Goal: Task Accomplishment & Management: Manage account settings

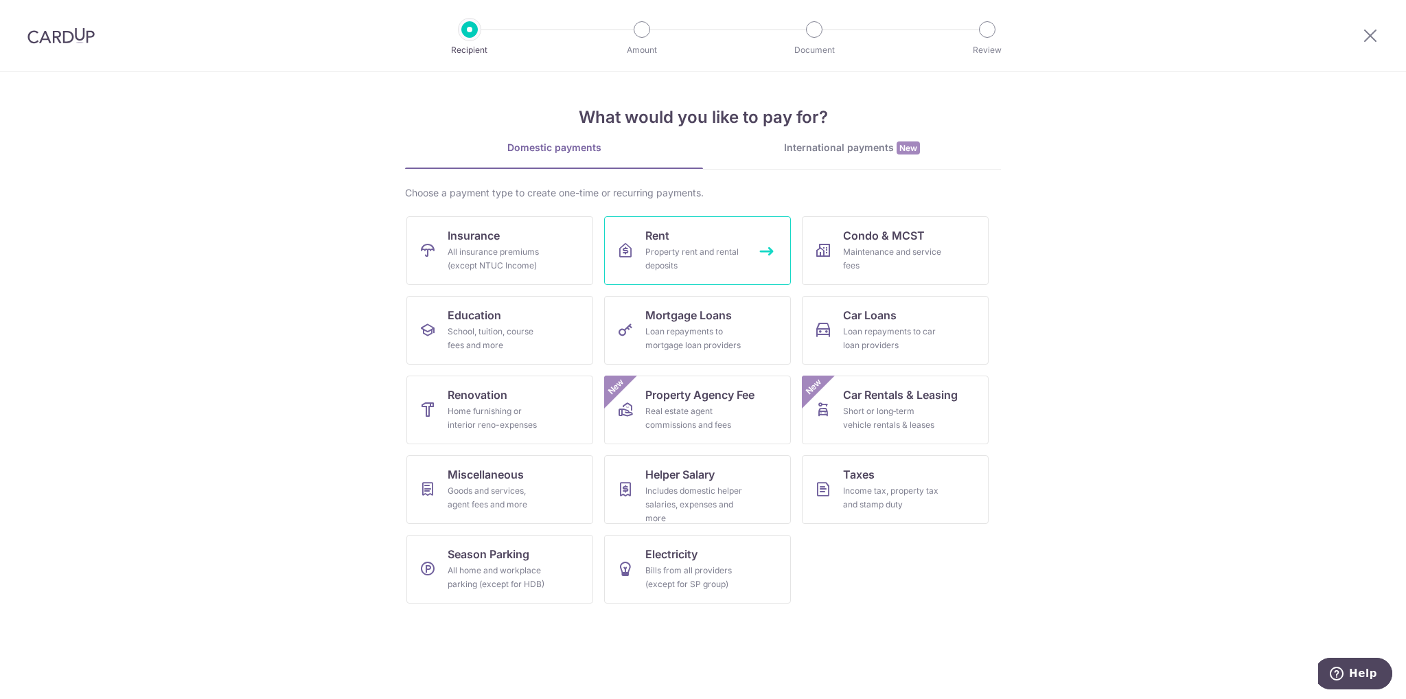
click at [678, 242] on link "Rent Property rent and rental deposits" at bounding box center [697, 250] width 187 height 69
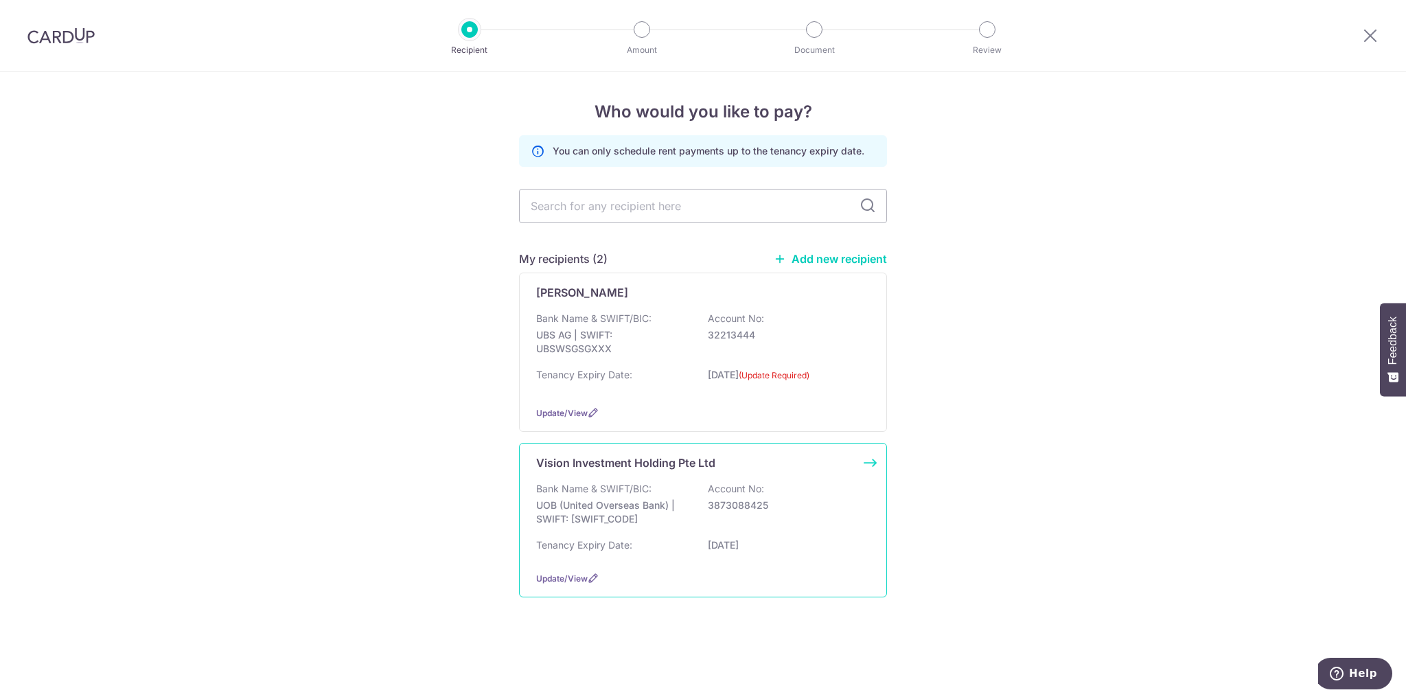
click at [594, 533] on div "Bank Name & SWIFT/BIC: UOB (United Overseas Bank) | SWIFT: UOVBSGSGXXX Account …" at bounding box center [703, 521] width 334 height 78
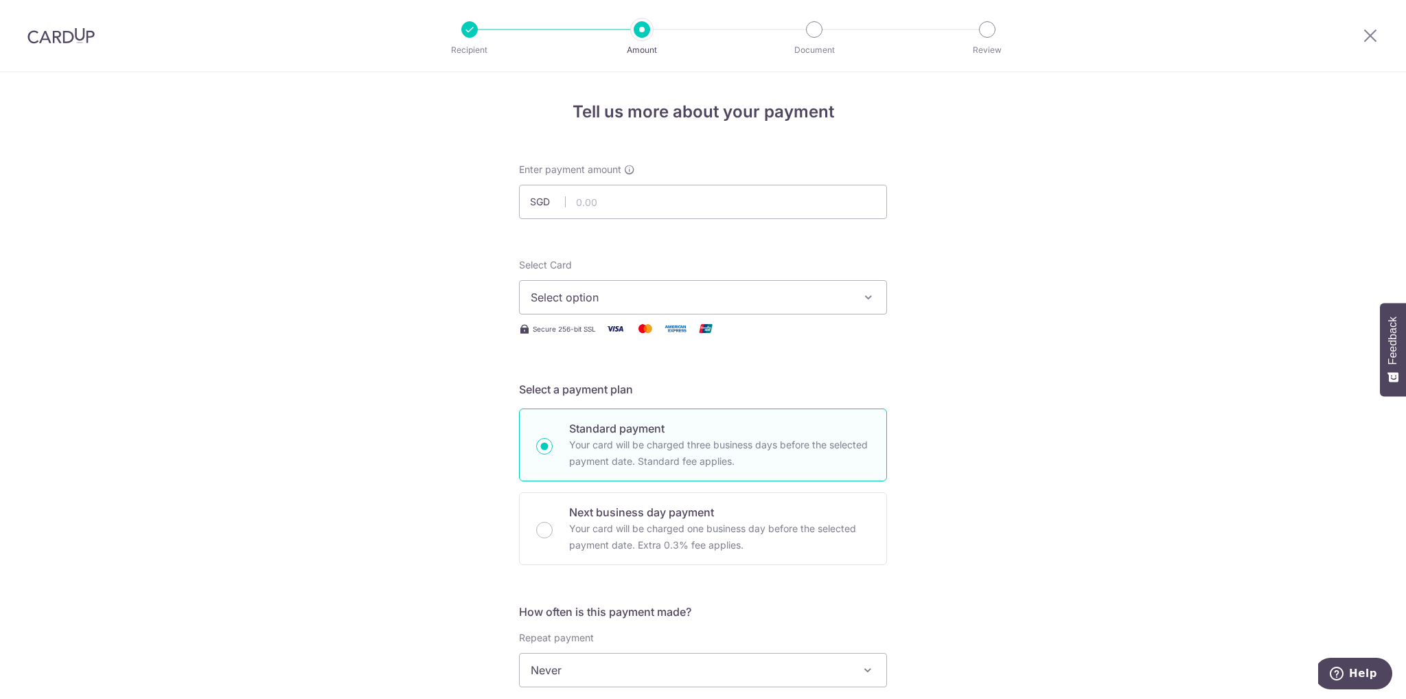
click at [673, 303] on span "Select option" at bounding box center [691, 297] width 320 height 16
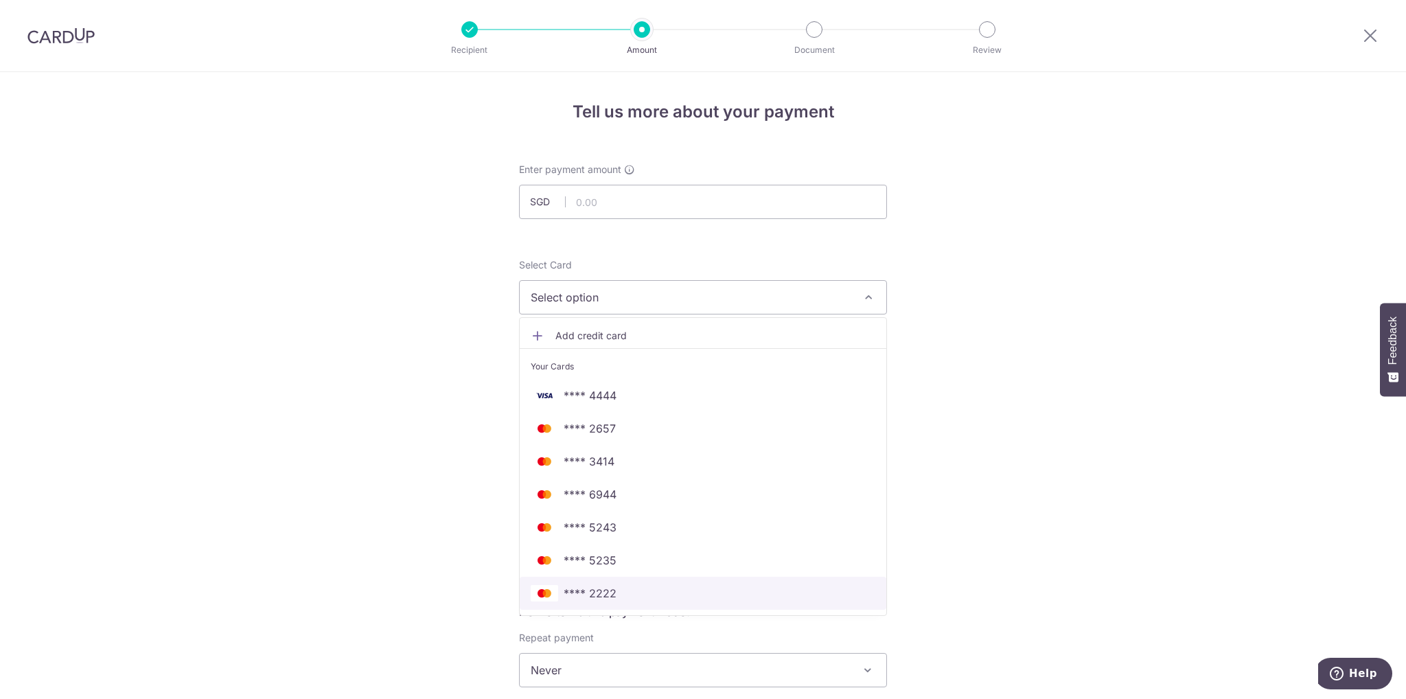
click at [603, 591] on span "**** 2222" at bounding box center [590, 593] width 53 height 16
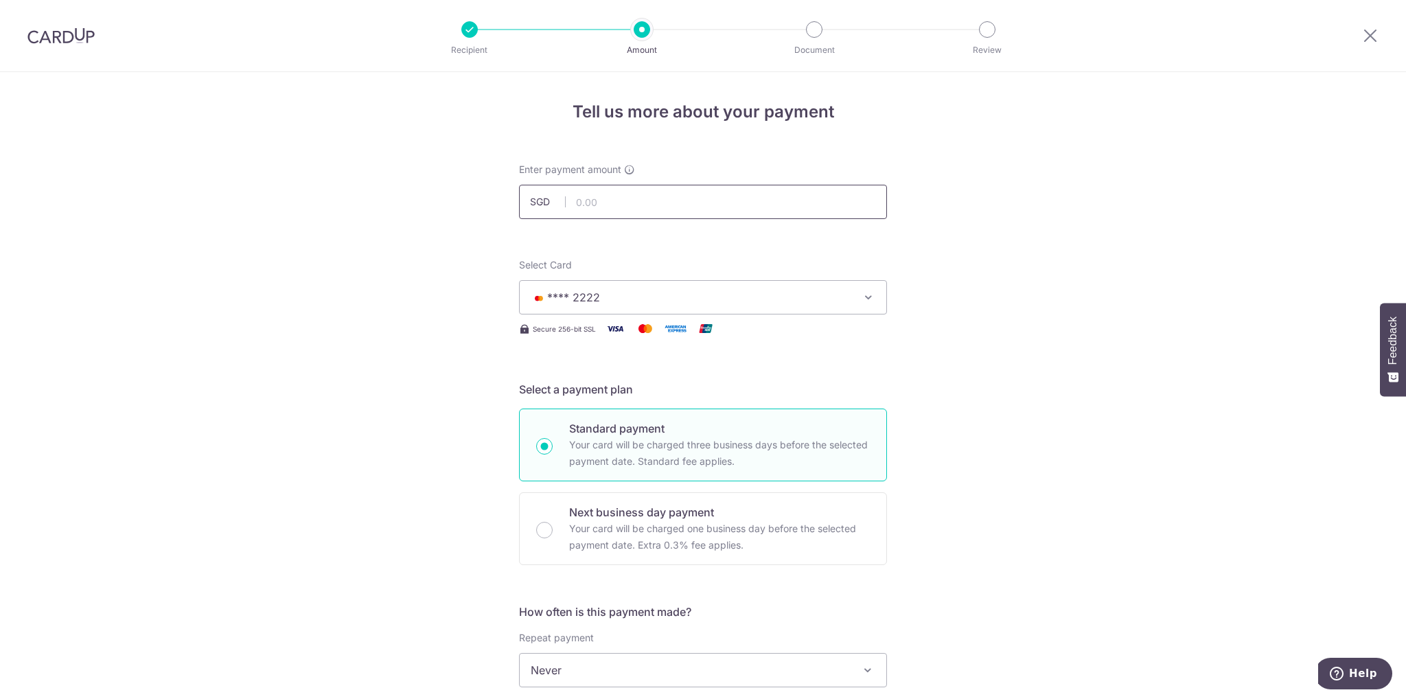
click at [624, 211] on input "text" at bounding box center [703, 202] width 368 height 34
type input "983.50"
click at [1123, 336] on div "Tell us more about your payment Enter payment amount SGD 983.50 Select Card ***…" at bounding box center [703, 693] width 1406 height 1242
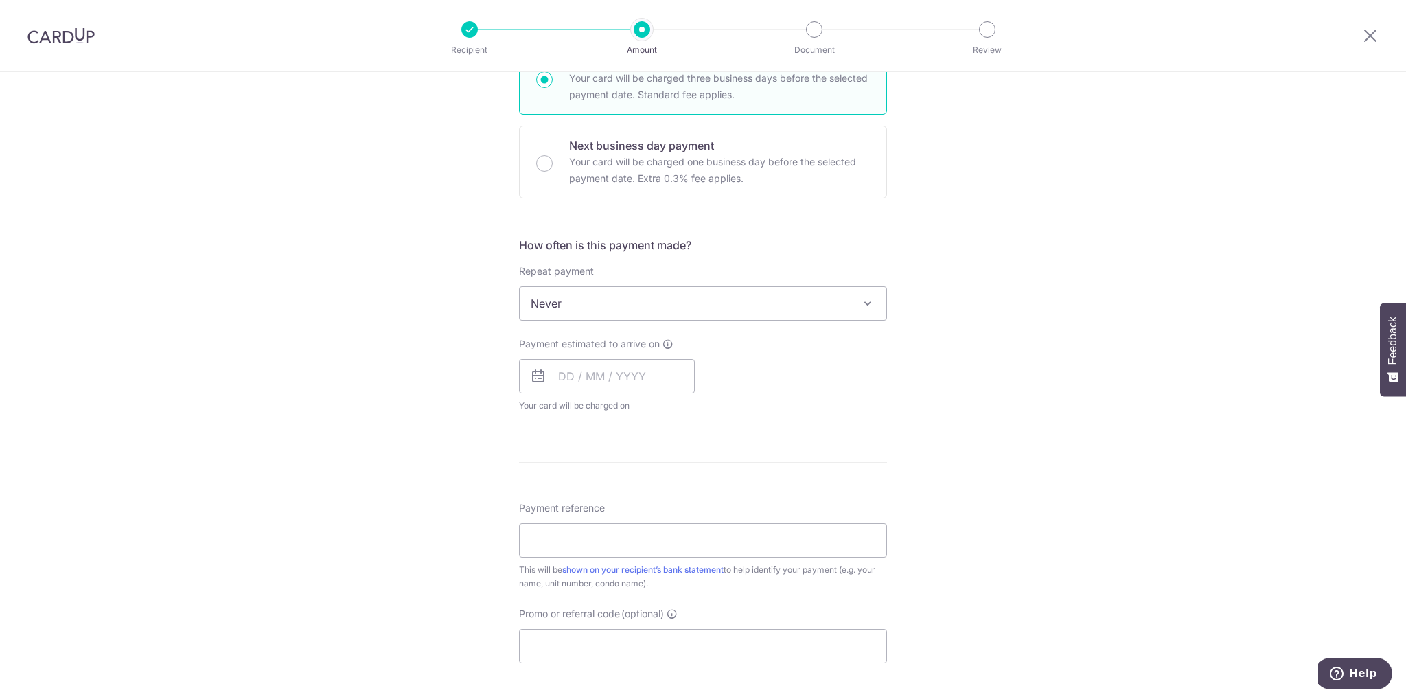
scroll to position [412, 0]
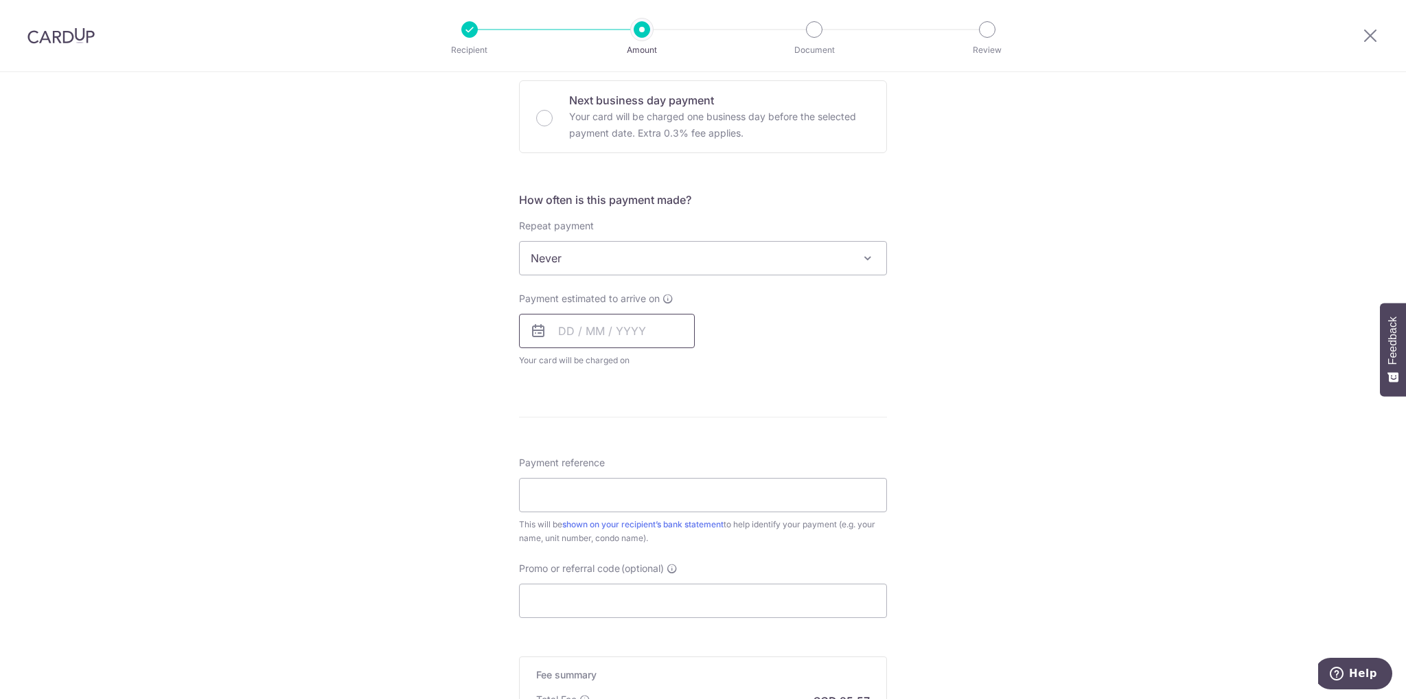
click at [633, 330] on input "text" at bounding box center [607, 331] width 176 height 34
click at [633, 485] on link "15" at bounding box center [629, 483] width 22 height 22
type input "15/10/2025"
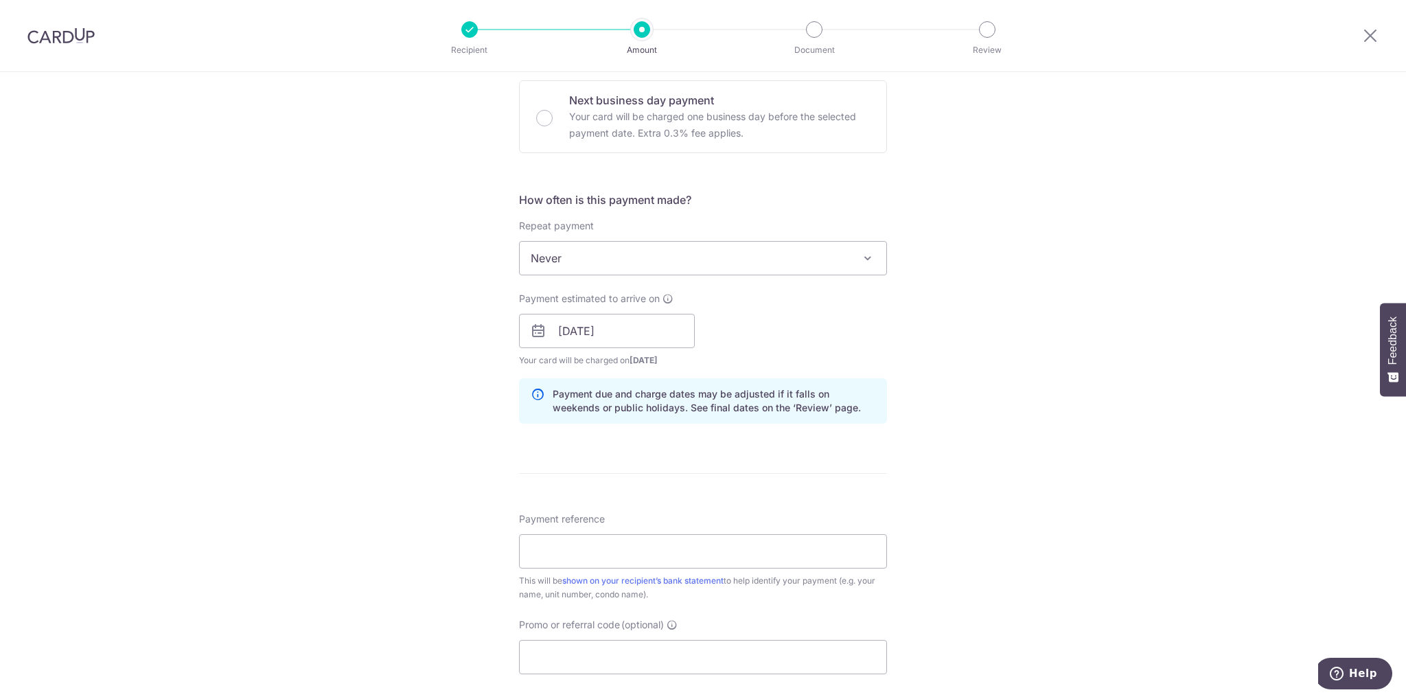
click at [637, 264] on span "Never" at bounding box center [703, 258] width 367 height 33
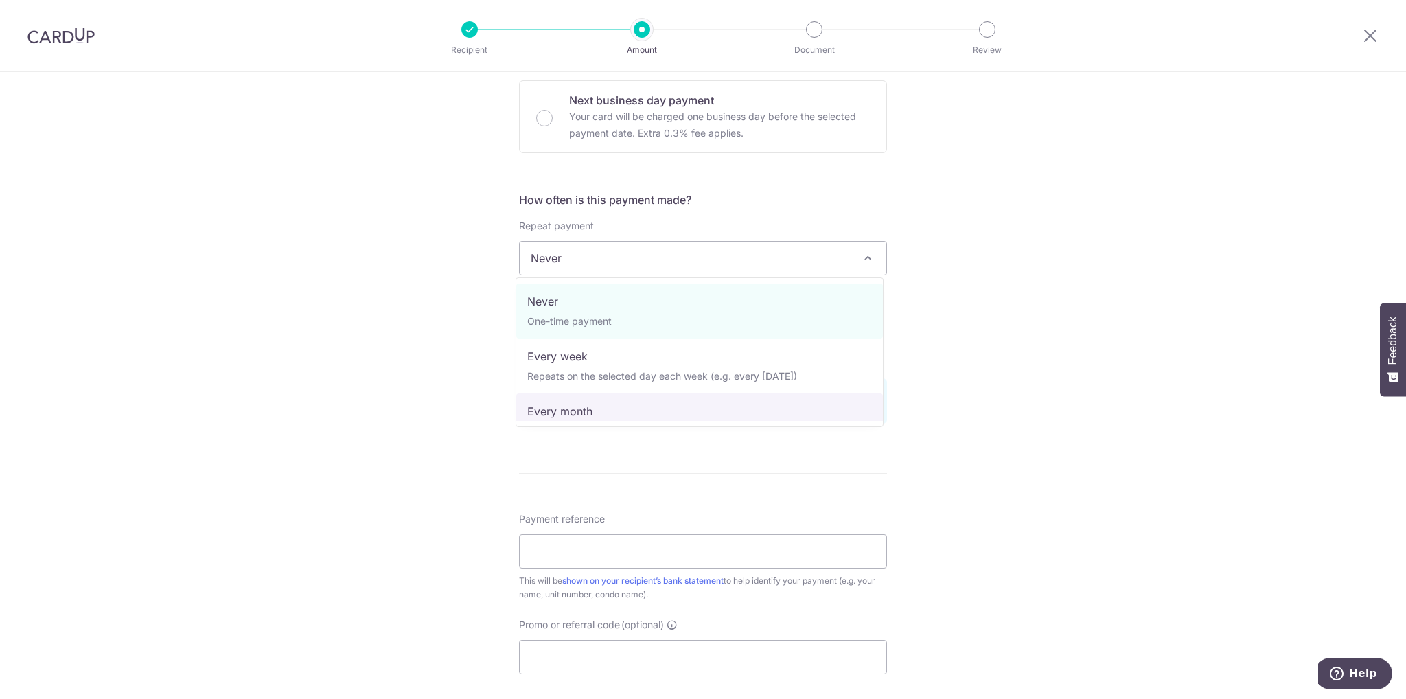
select select "3"
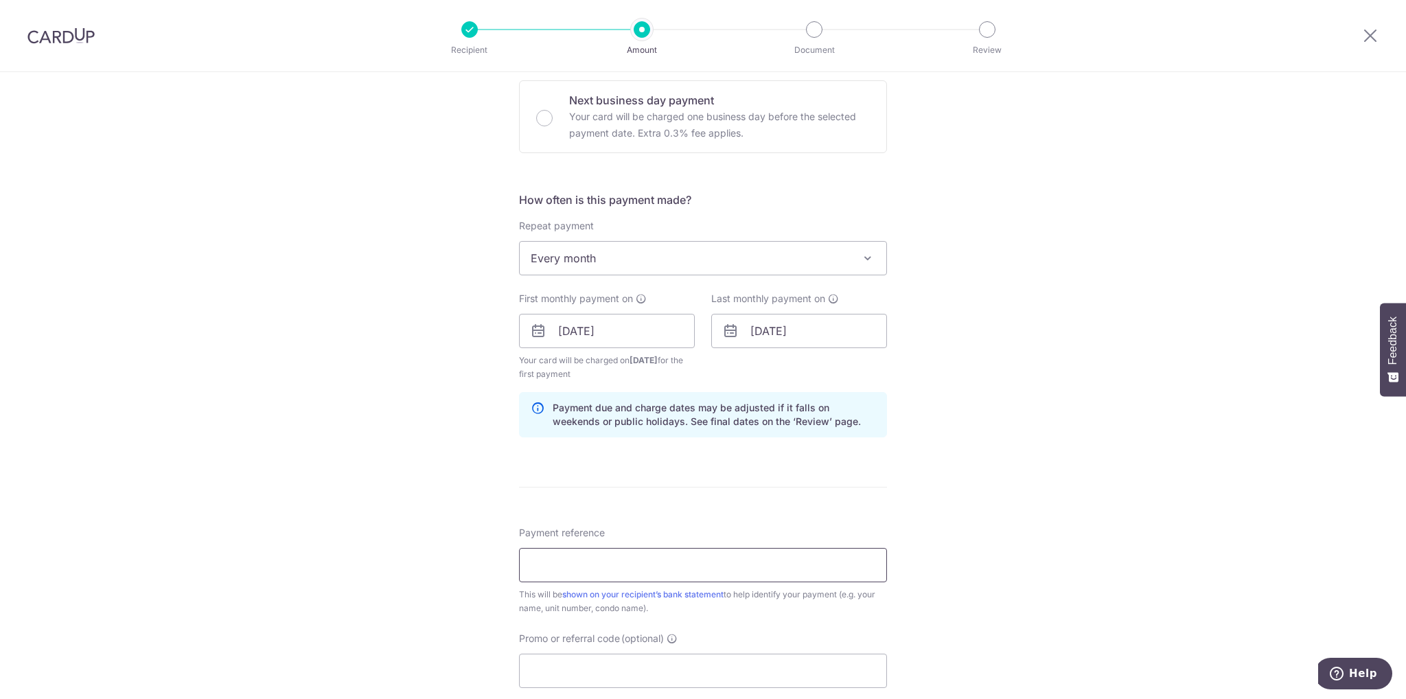
click at [690, 572] on input "Payment reference" at bounding box center [703, 565] width 368 height 34
type input "Partial rent 19BLor12 LaundryPeople"
click at [806, 498] on form "Enter payment amount SGD 983.50 983.50 Select Card **** 2222 Add credit card Yo…" at bounding box center [703, 329] width 368 height 1157
click at [840, 333] on input "[DATE]" at bounding box center [799, 331] width 176 height 34
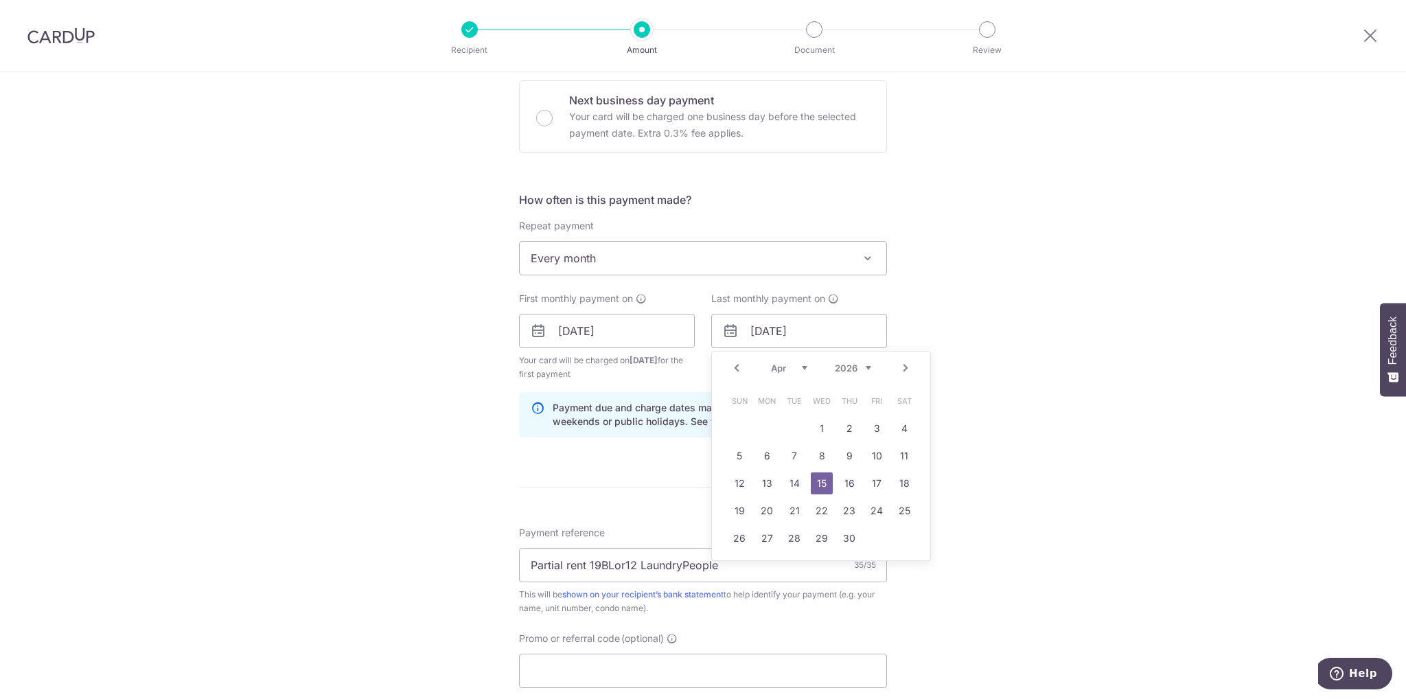
click at [1167, 379] on div "Tell us more about your payment Enter payment amount SGD 983.50 983.50 Select C…" at bounding box center [703, 316] width 1406 height 1312
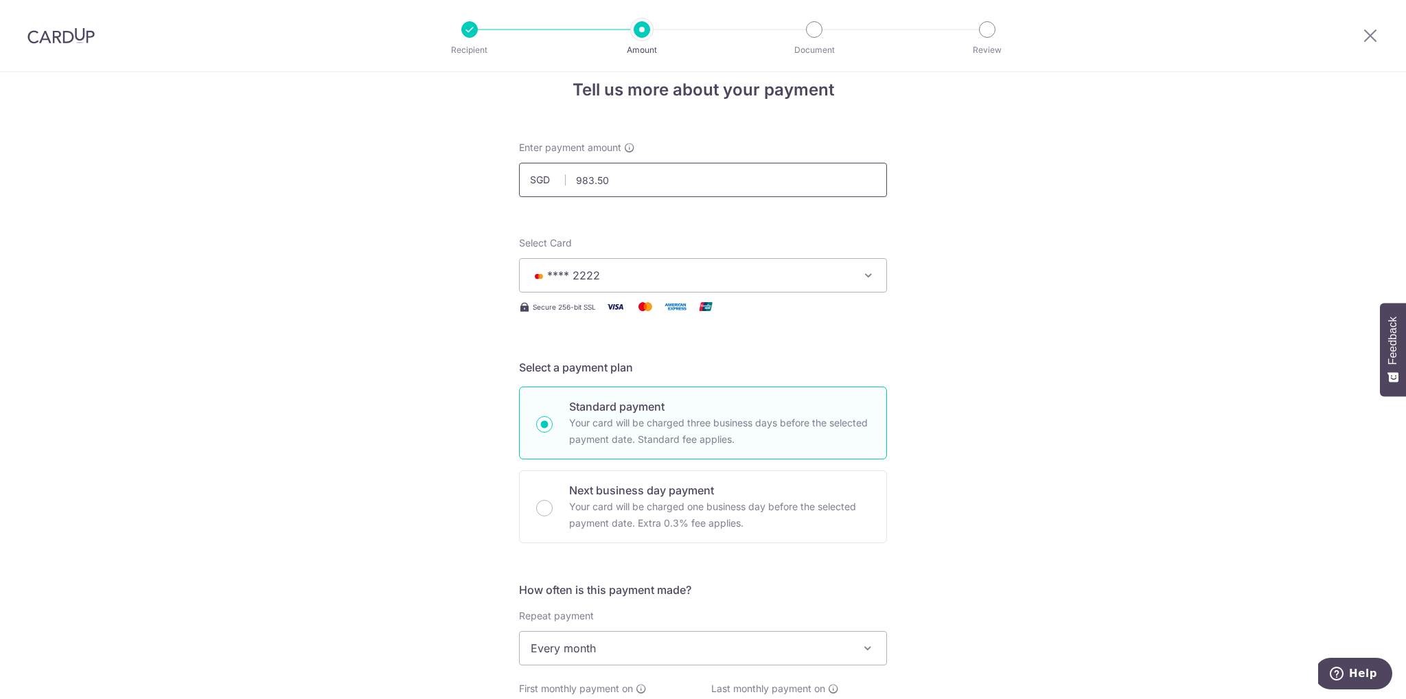
scroll to position [0, 0]
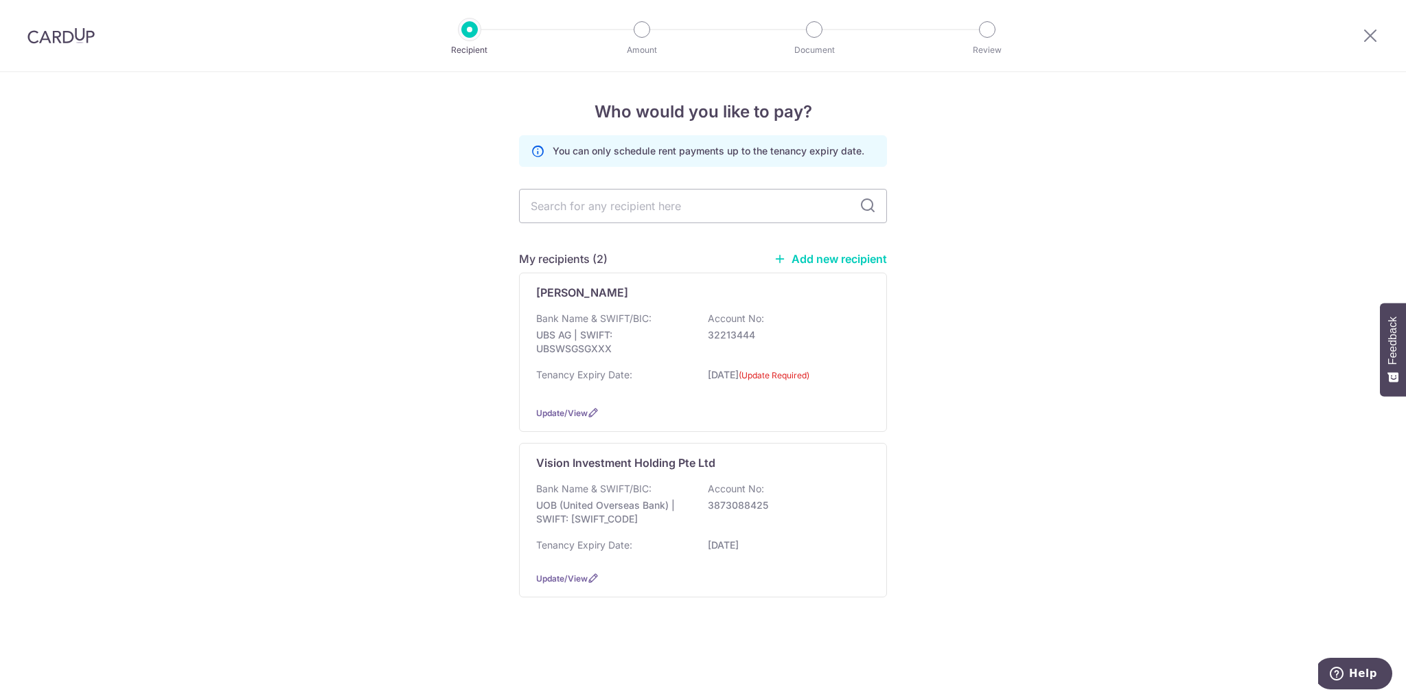
click at [52, 50] on div at bounding box center [61, 35] width 122 height 71
click at [64, 39] on img at bounding box center [60, 35] width 67 height 16
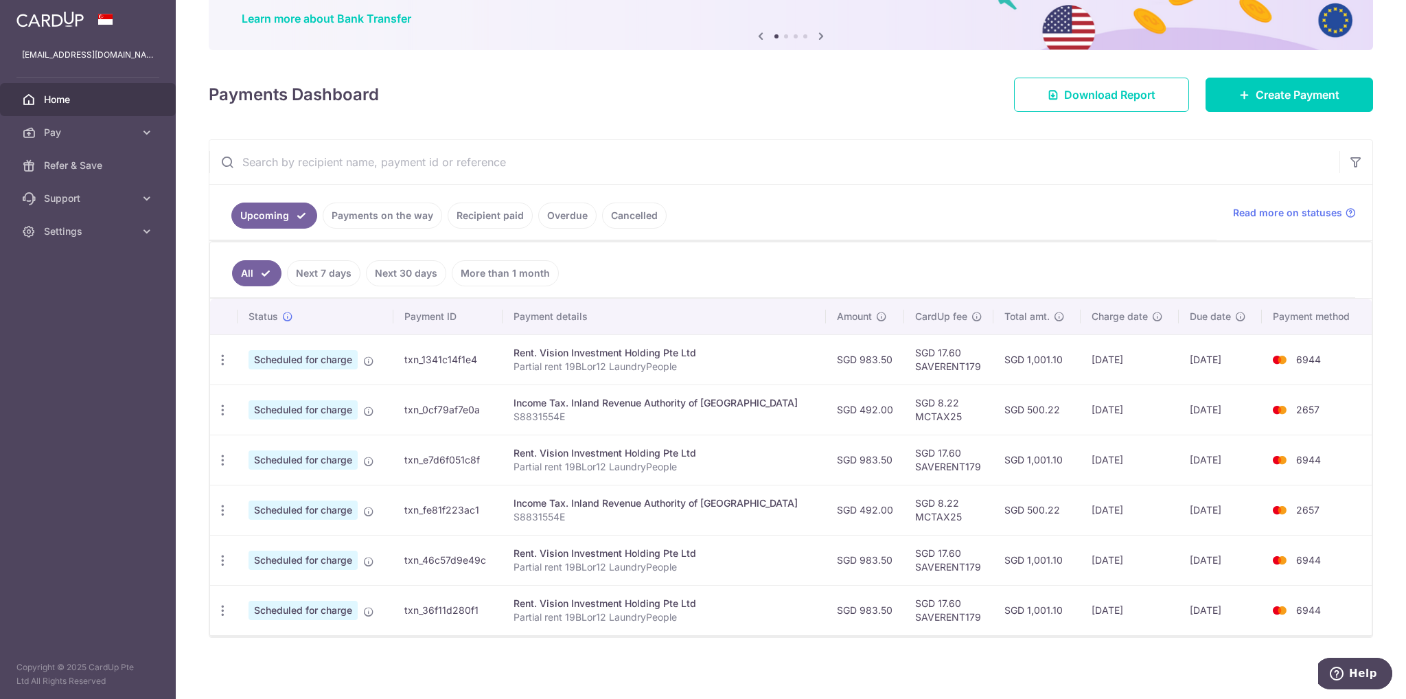
scroll to position [110, 0]
click at [1290, 99] on span "Create Payment" at bounding box center [1297, 94] width 84 height 16
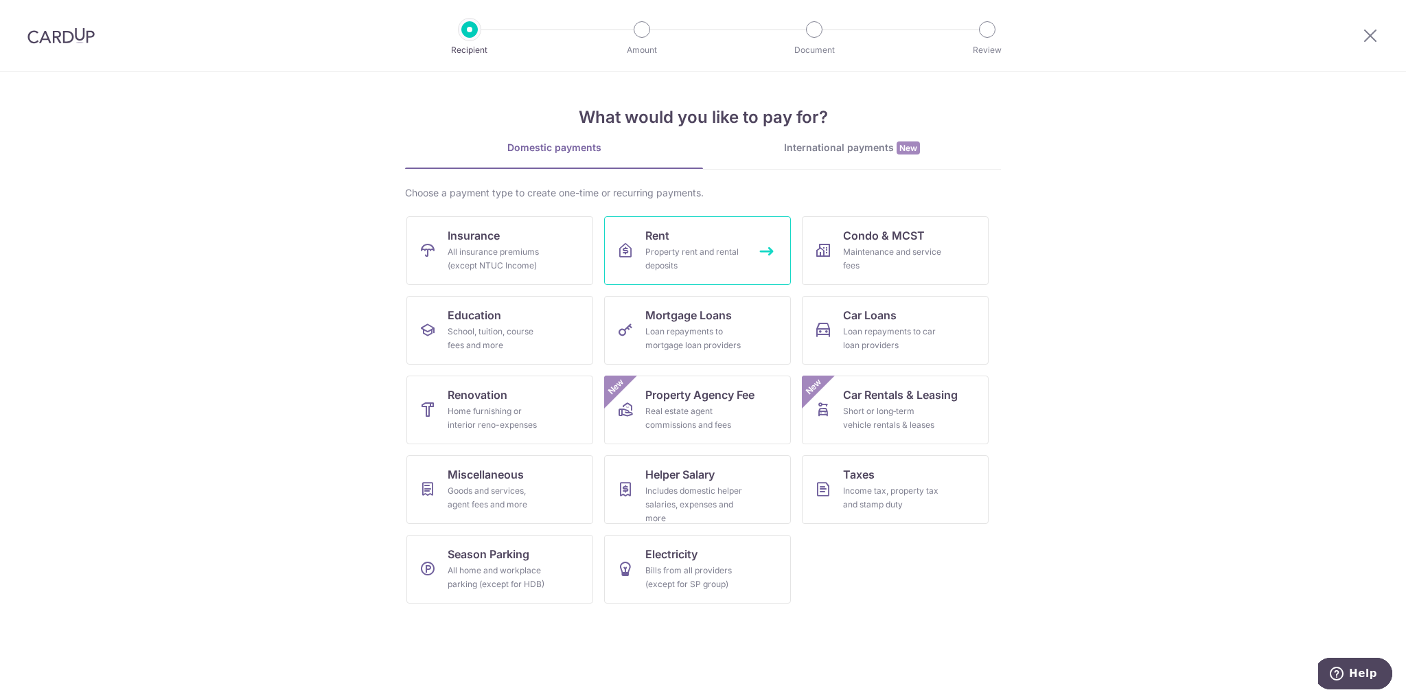
click at [692, 262] on div "Property rent and rental deposits" at bounding box center [694, 258] width 99 height 27
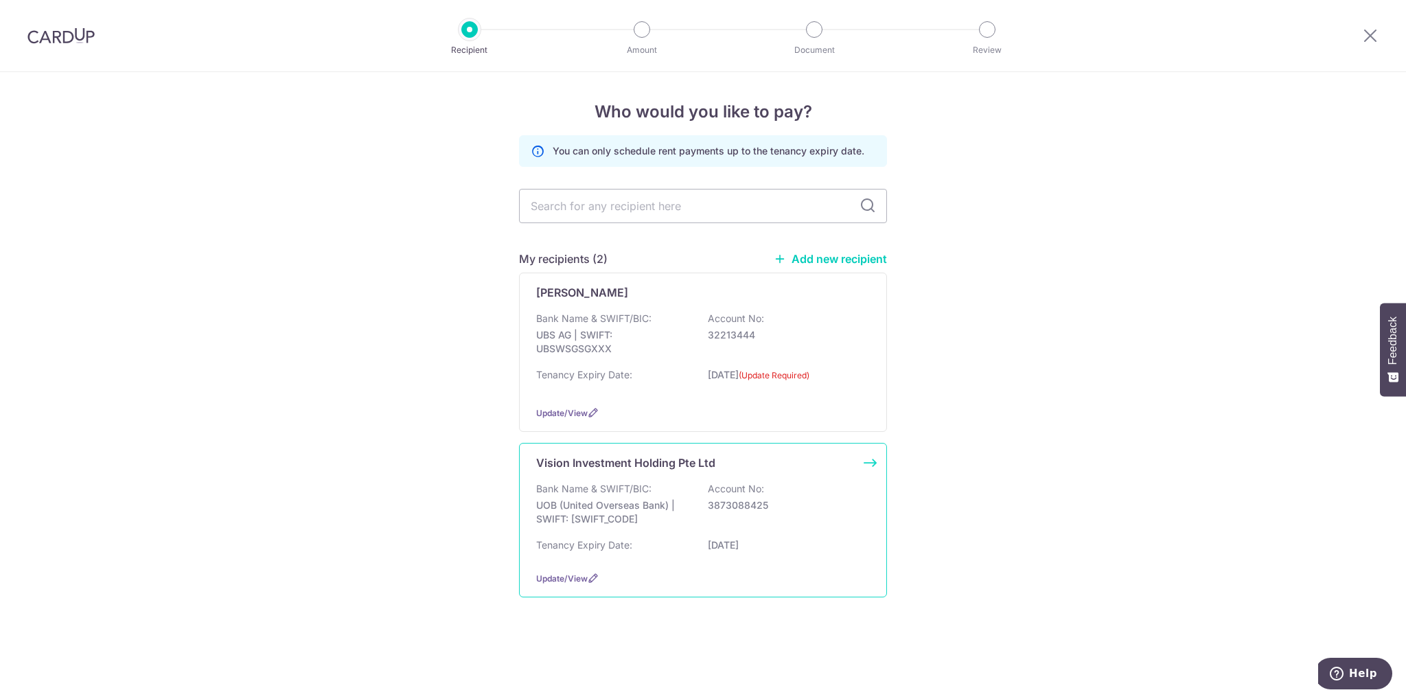
click at [670, 531] on div "Bank Name & SWIFT/BIC: UOB (United Overseas Bank) | SWIFT: [SWIFT_CODE] Account…" at bounding box center [703, 507] width 334 height 51
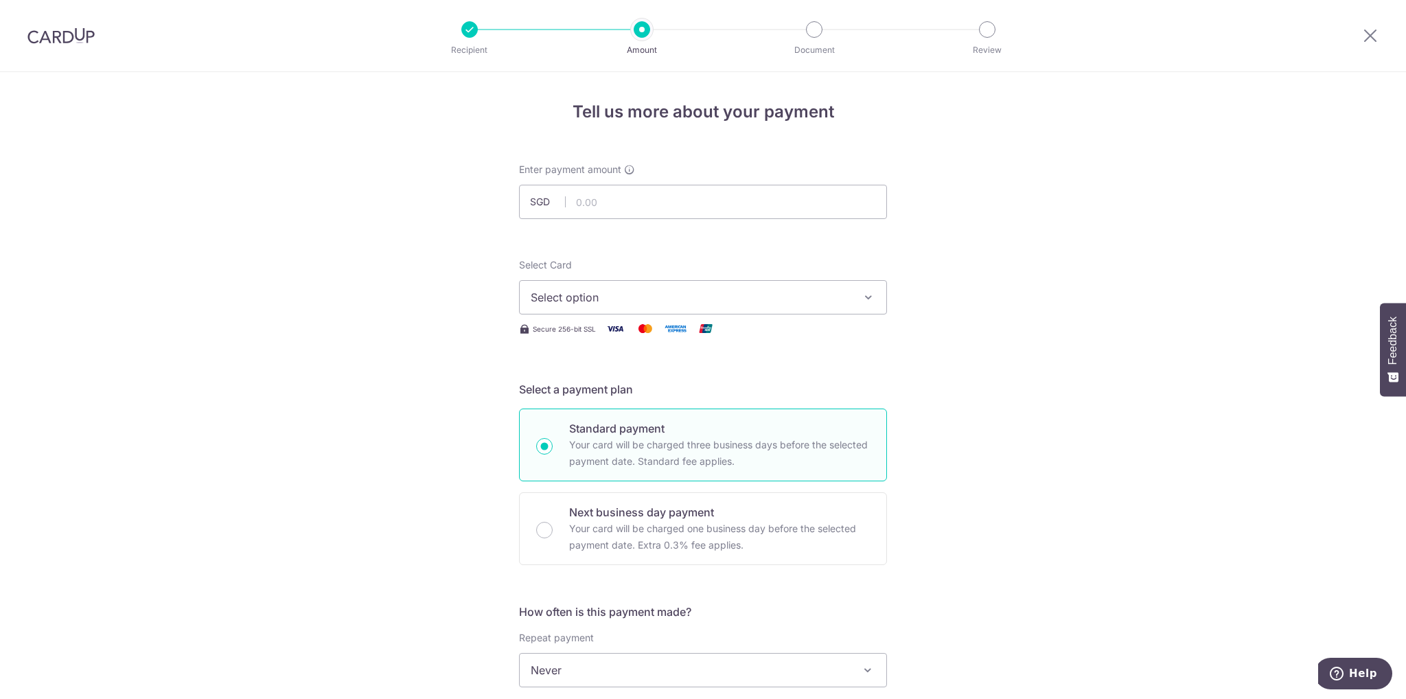
click at [591, 299] on span "Select option" at bounding box center [691, 297] width 320 height 16
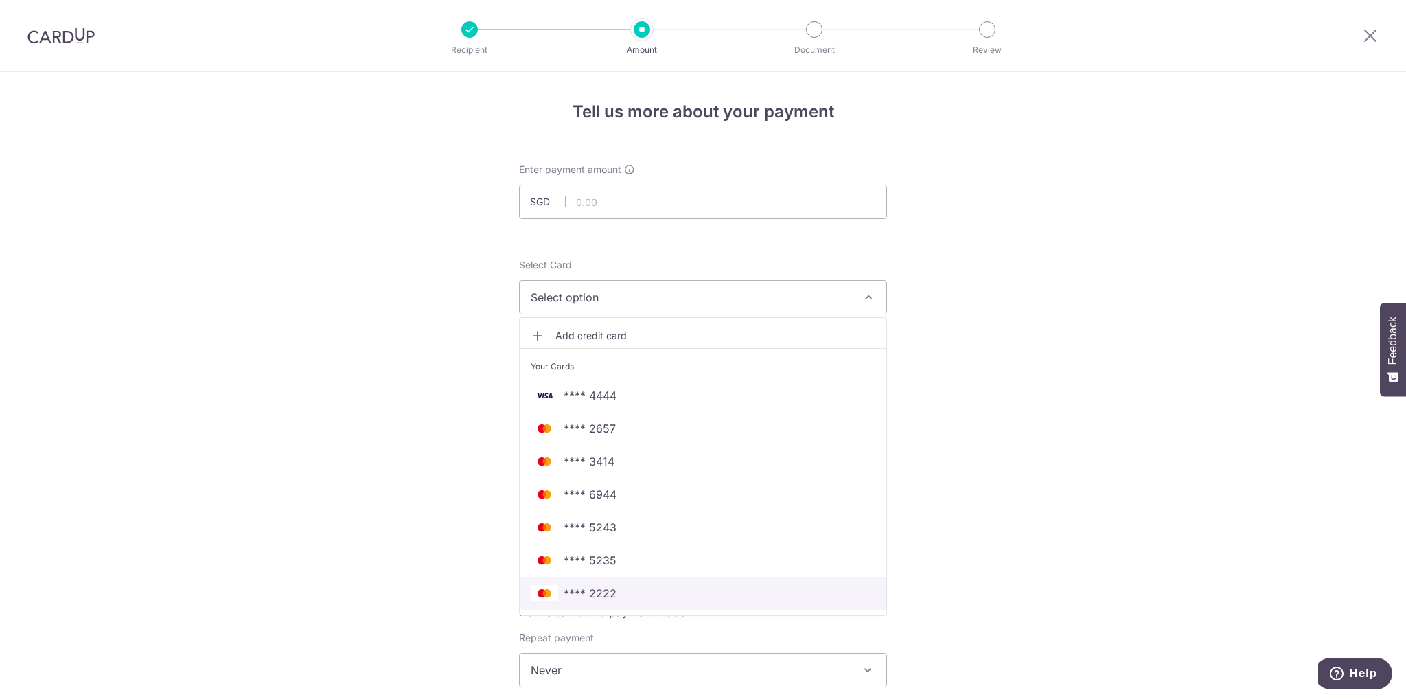
click at [617, 586] on span "**** 2222" at bounding box center [703, 593] width 345 height 16
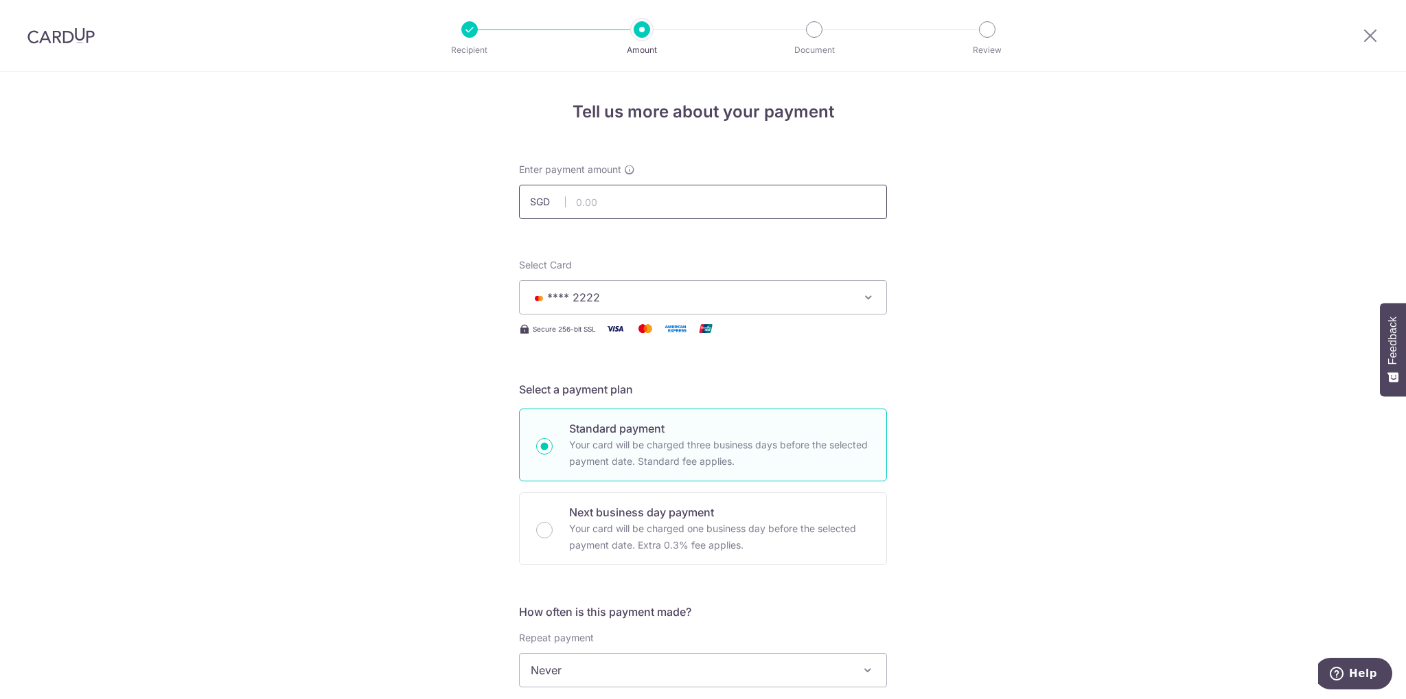
click at [623, 198] on input "text" at bounding box center [703, 202] width 368 height 34
type input "983.50"
click at [404, 474] on div "Tell us more about your payment Enter payment amount SGD 983.50 Select Card ***…" at bounding box center [703, 693] width 1406 height 1242
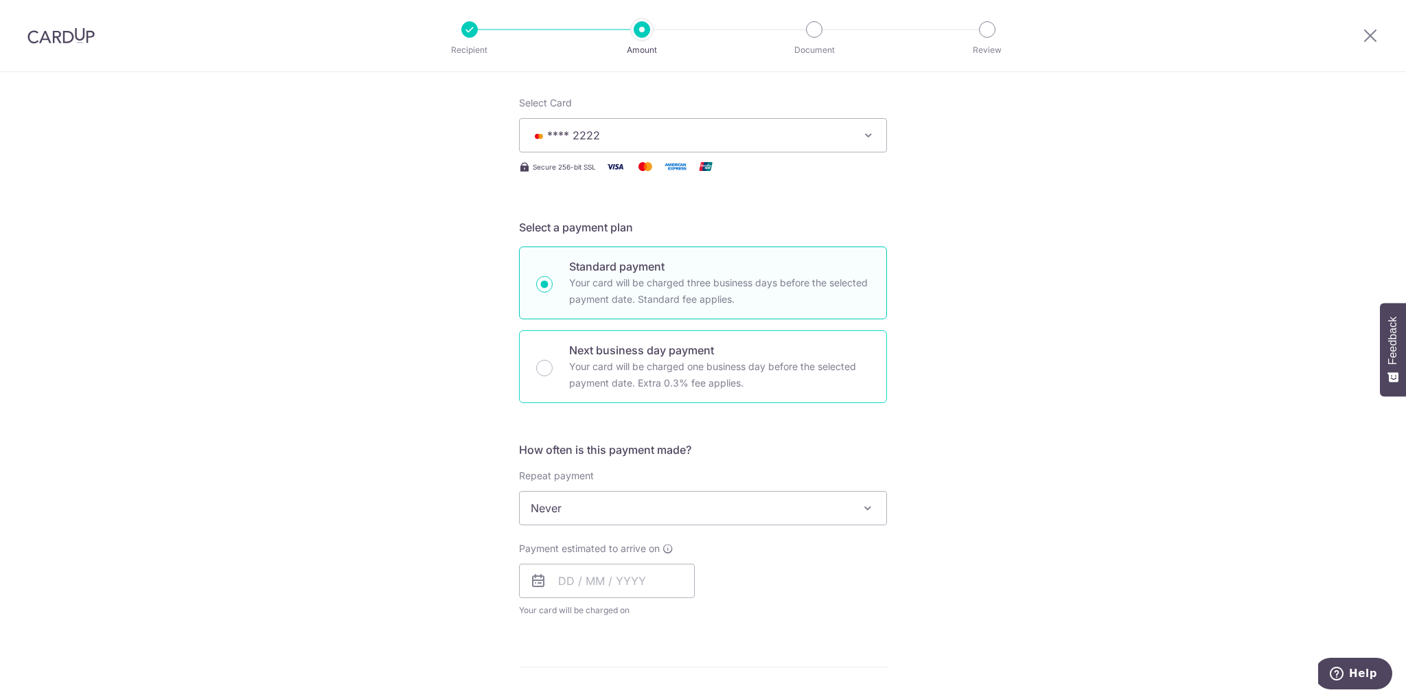
scroll to position [275, 0]
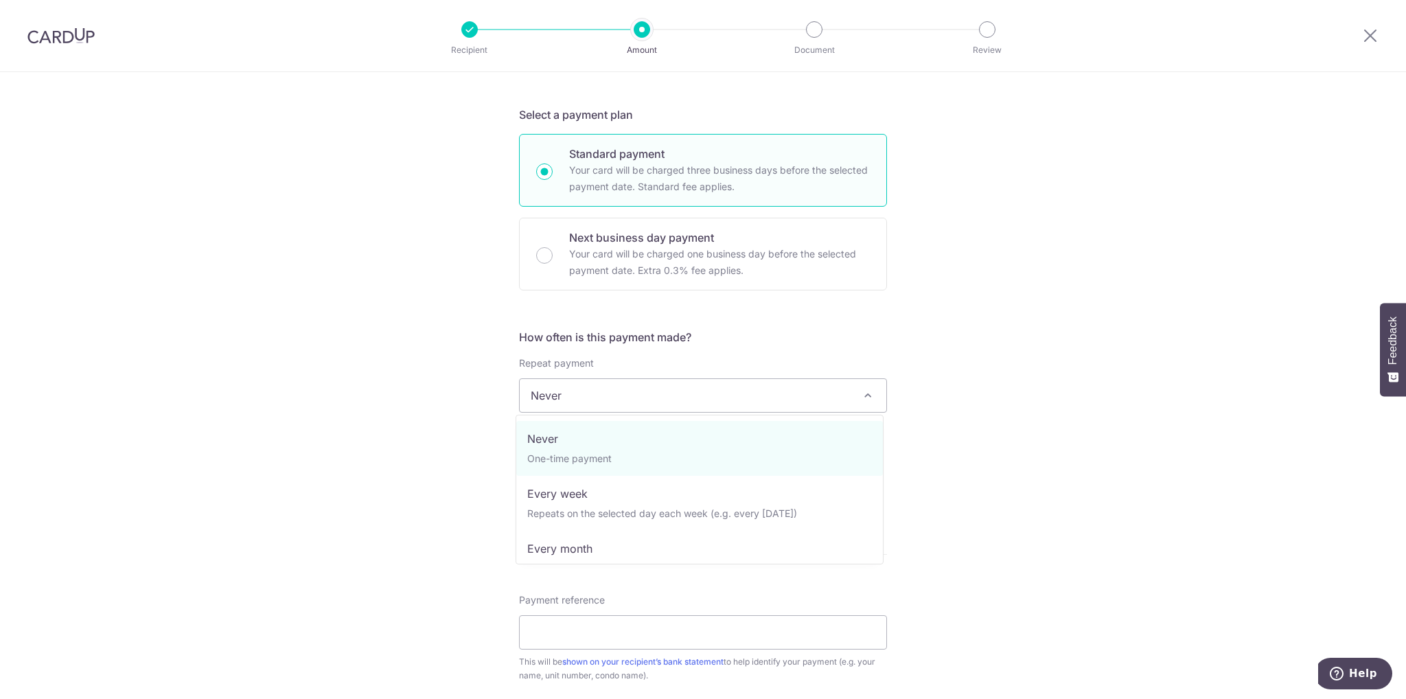
click at [685, 385] on span "Never" at bounding box center [703, 395] width 367 height 33
select select "3"
type input "[DATE]"
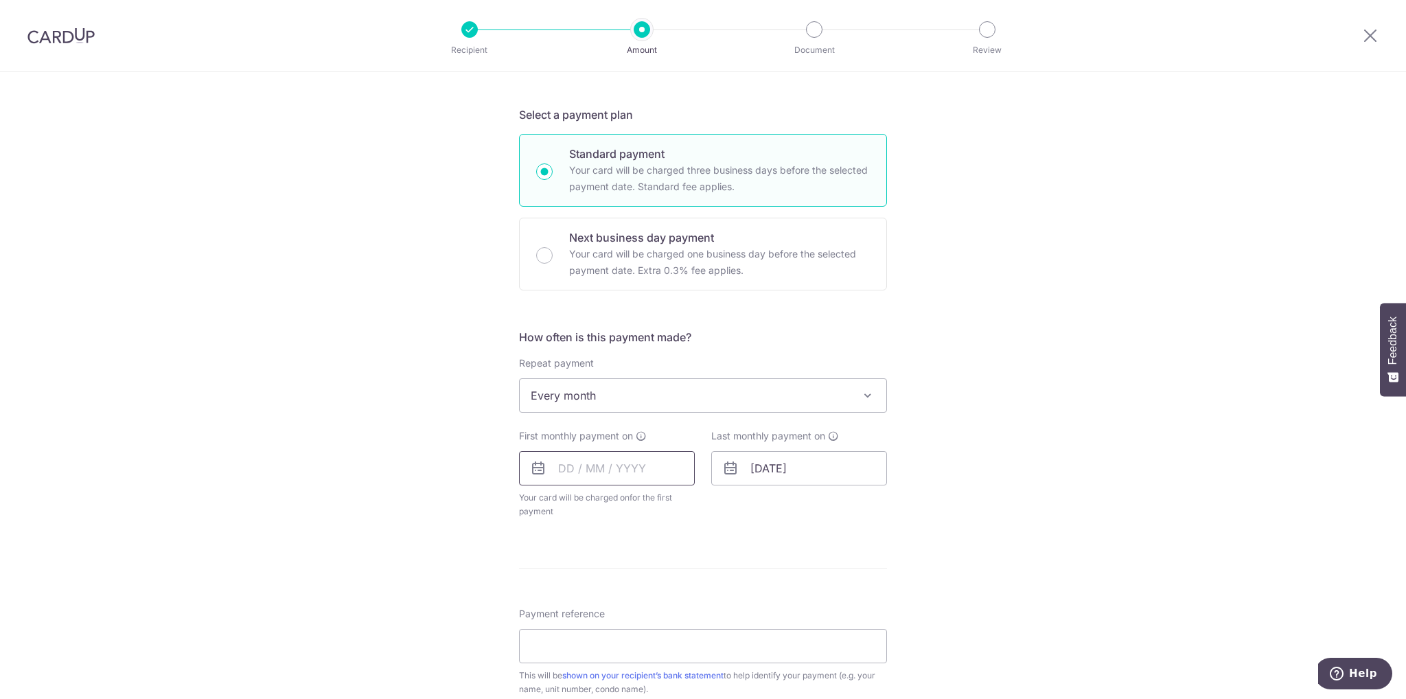
click at [568, 461] on input "text" at bounding box center [607, 468] width 176 height 34
click at [629, 627] on link "15" at bounding box center [629, 621] width 22 height 22
type input "[DATE]"
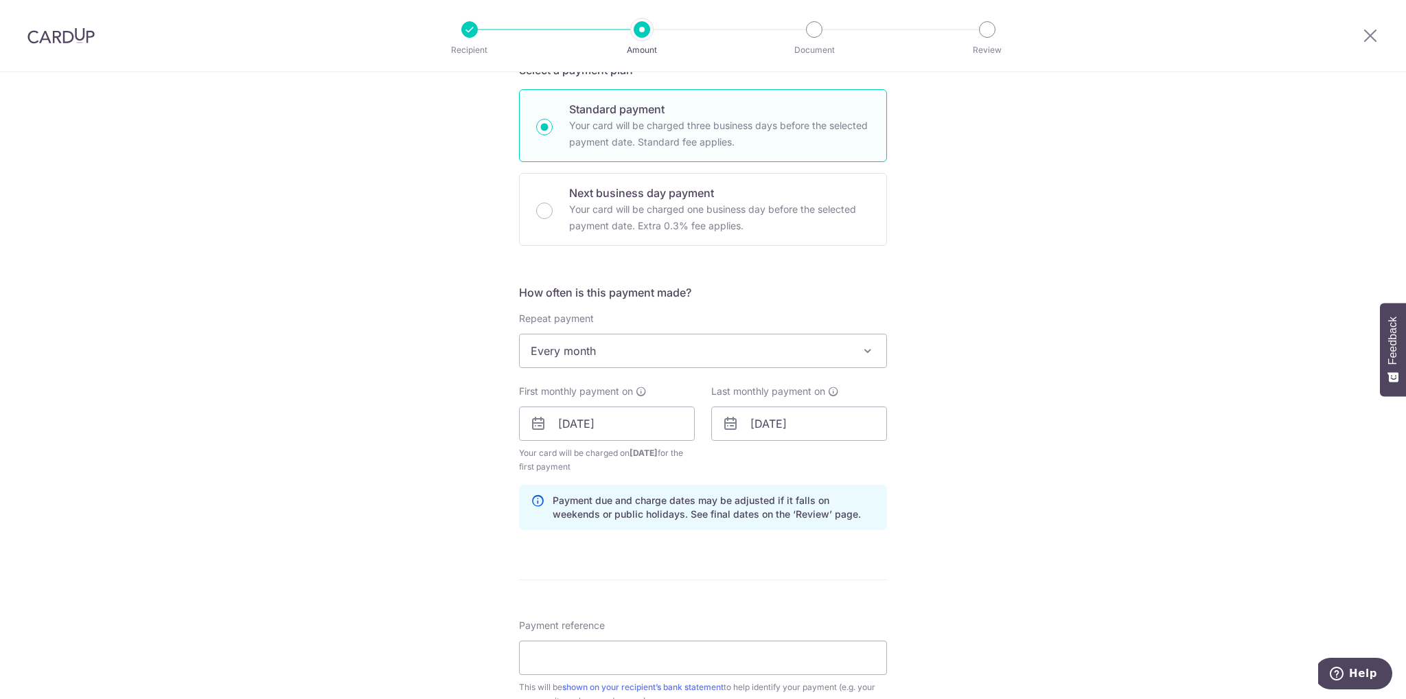
scroll to position [343, 0]
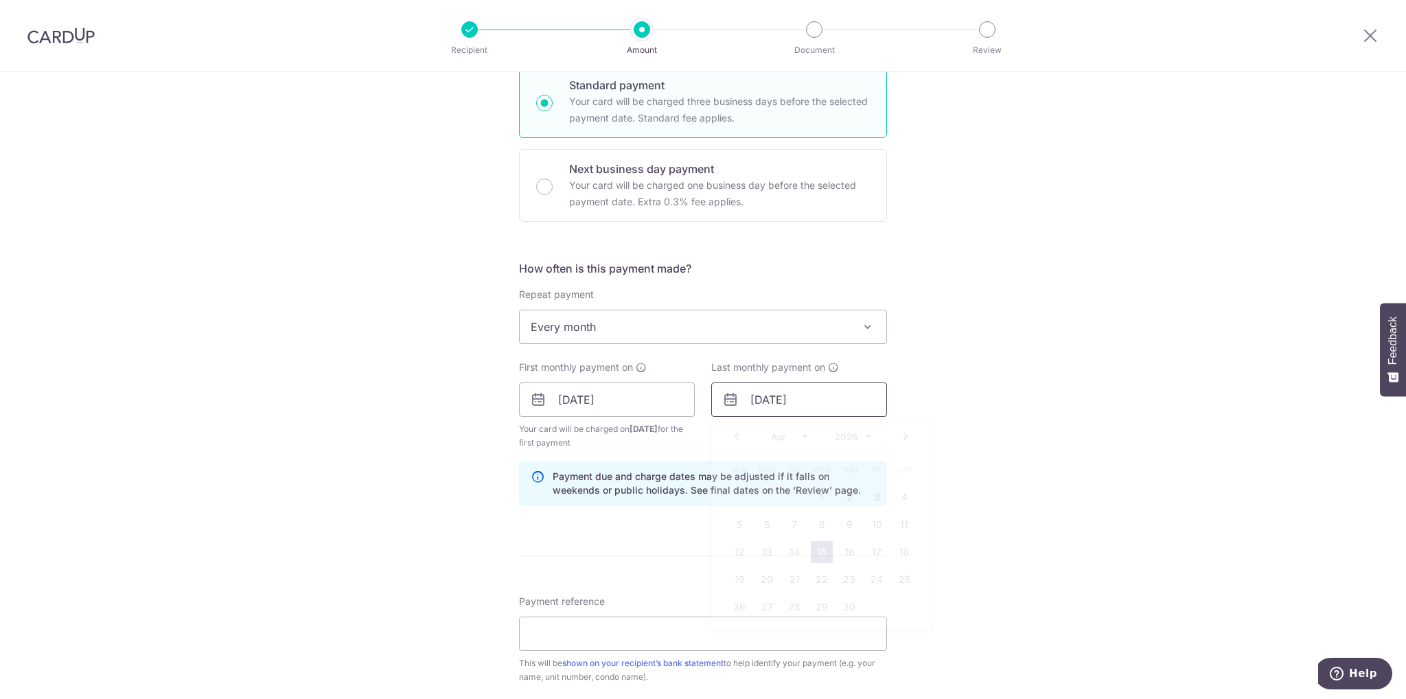
click at [773, 396] on input "[DATE]" at bounding box center [799, 399] width 176 height 34
type input "[DATE]"
click at [1098, 415] on div "Tell us more about your payment Enter payment amount SGD 983.50 983.50 Select C…" at bounding box center [703, 385] width 1406 height 1312
click at [700, 621] on input "Payment reference" at bounding box center [703, 633] width 368 height 34
type input "Partial rent 19BLor12 LaundryPeople"
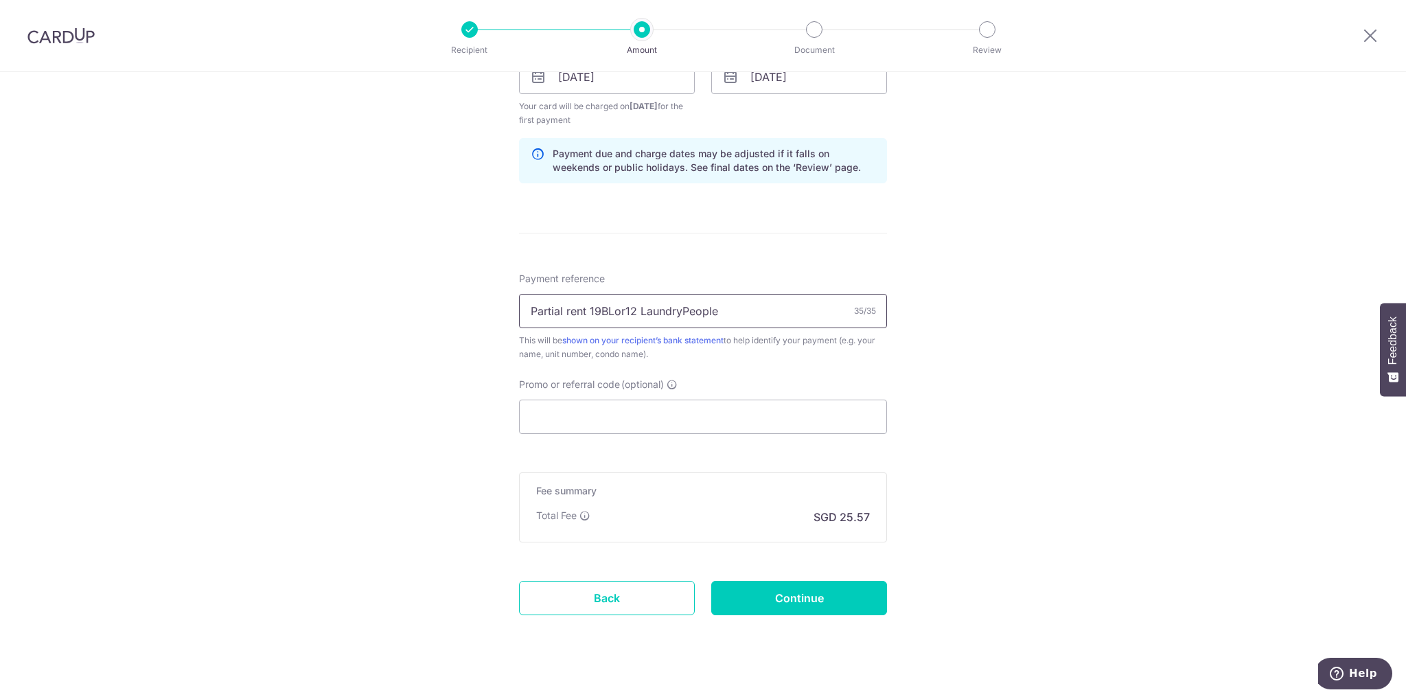
scroll to position [684, 0]
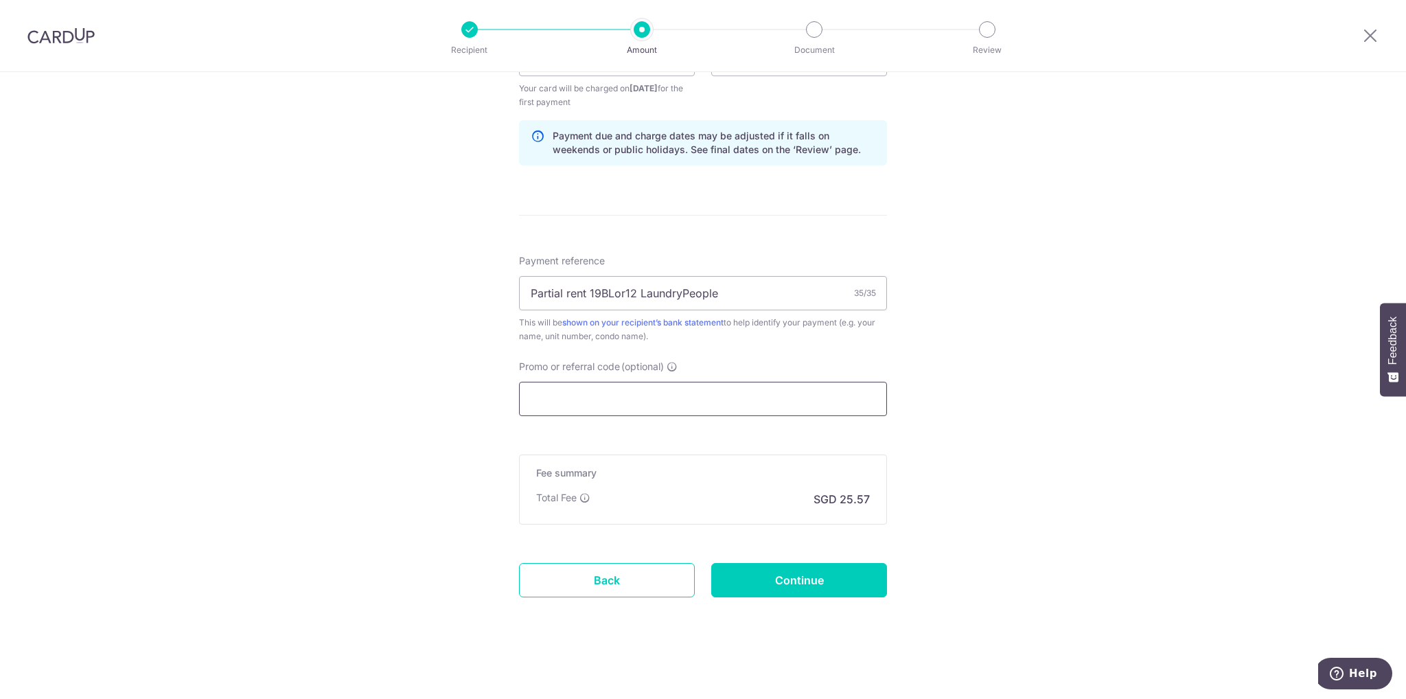
click at [582, 410] on input "Promo or referral code (optional)" at bounding box center [703, 399] width 368 height 34
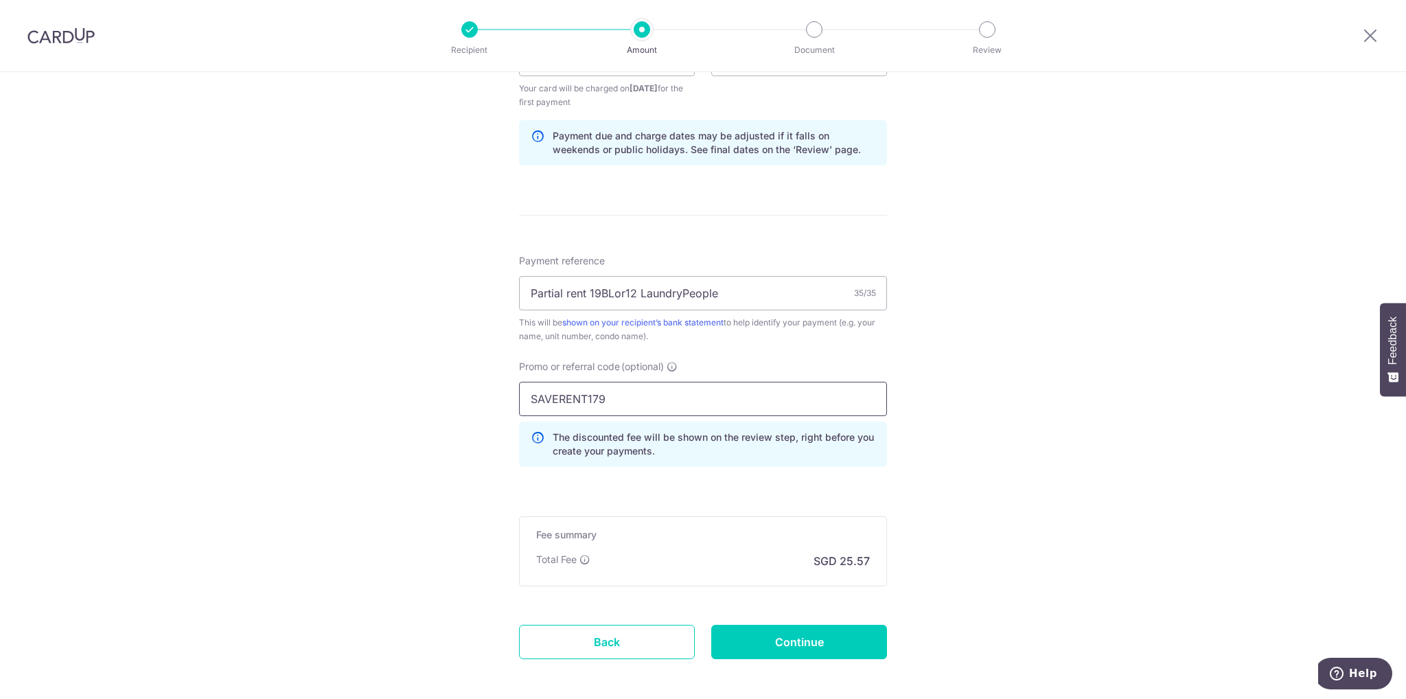
type input "SAVERENT179"
click at [788, 643] on input "Continue" at bounding box center [799, 642] width 176 height 34
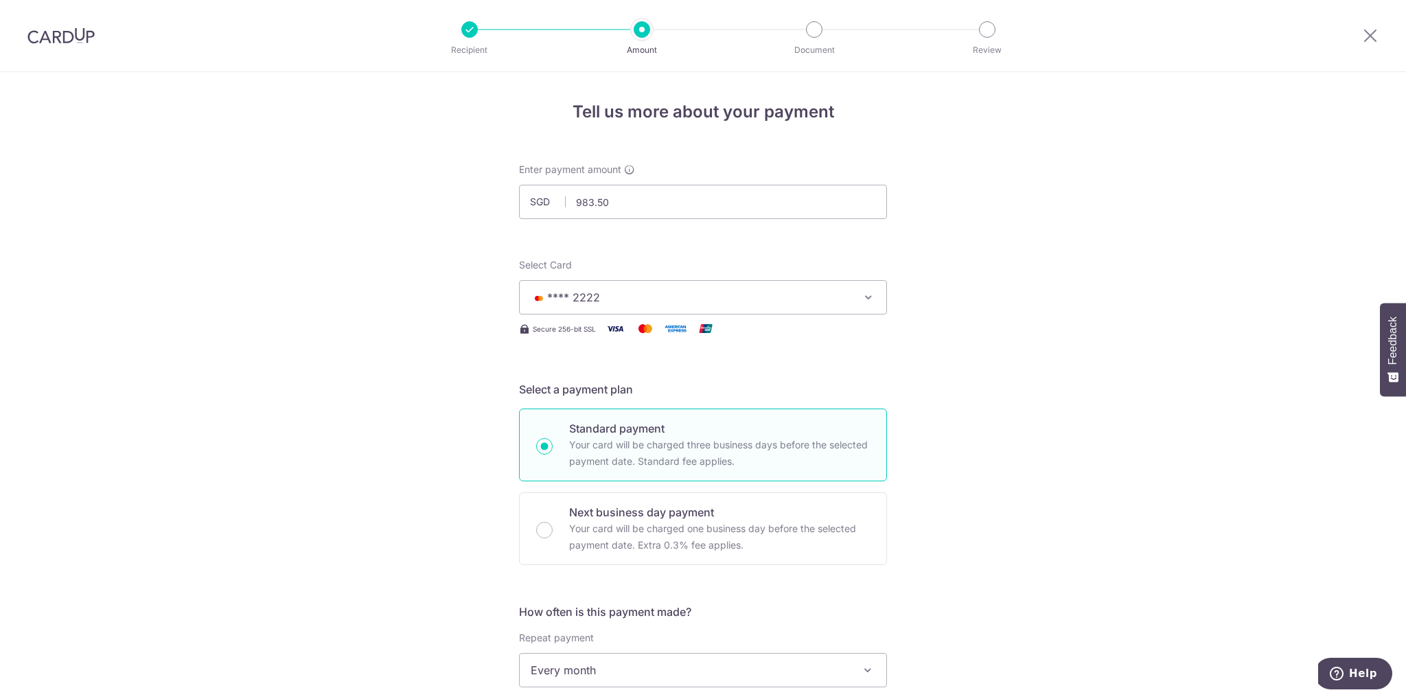
scroll to position [104, 0]
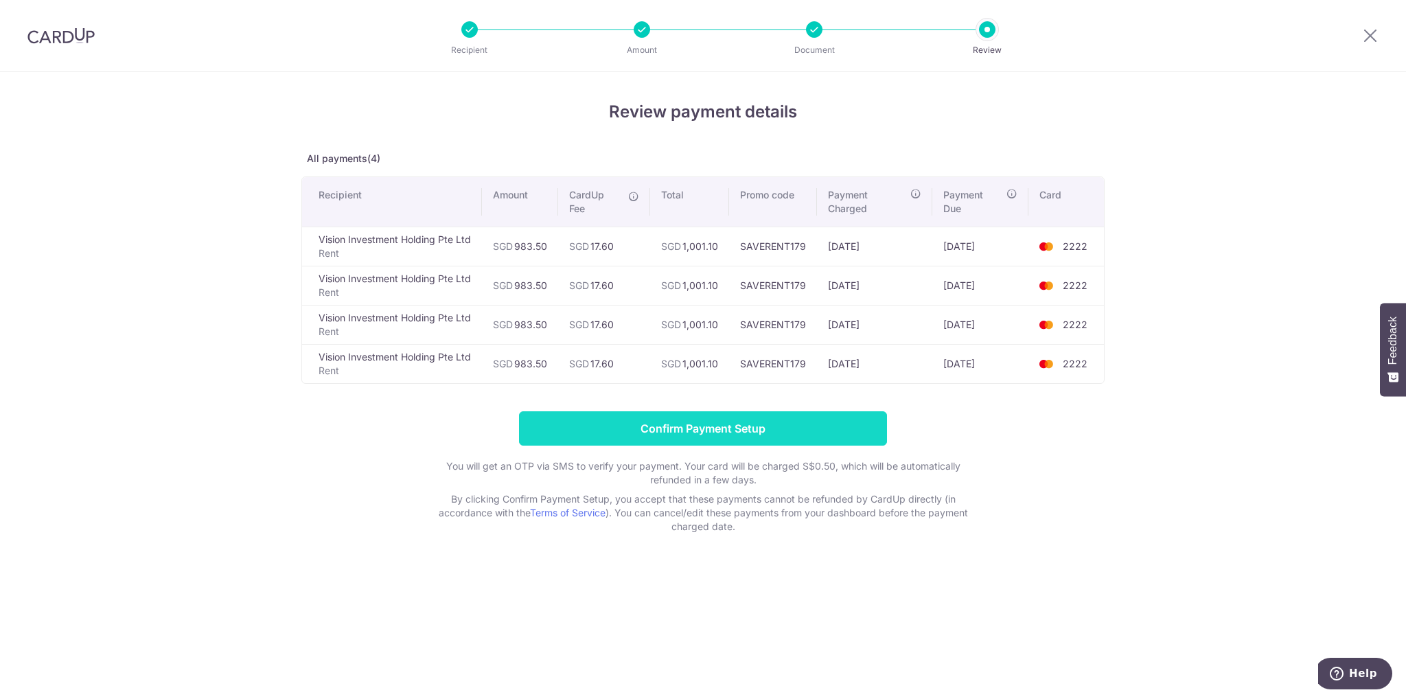
click at [796, 420] on input "Confirm Payment Setup" at bounding box center [703, 428] width 368 height 34
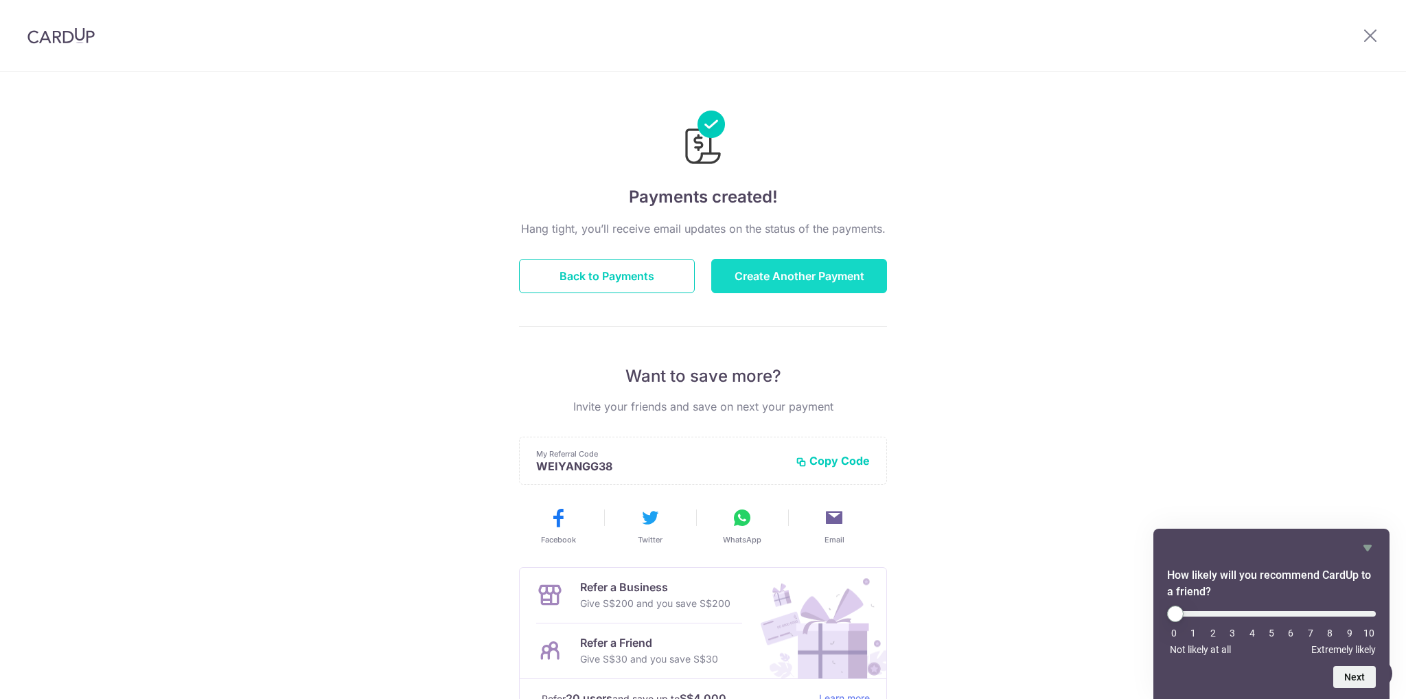
click at [817, 277] on button "Create Another Payment" at bounding box center [799, 276] width 176 height 34
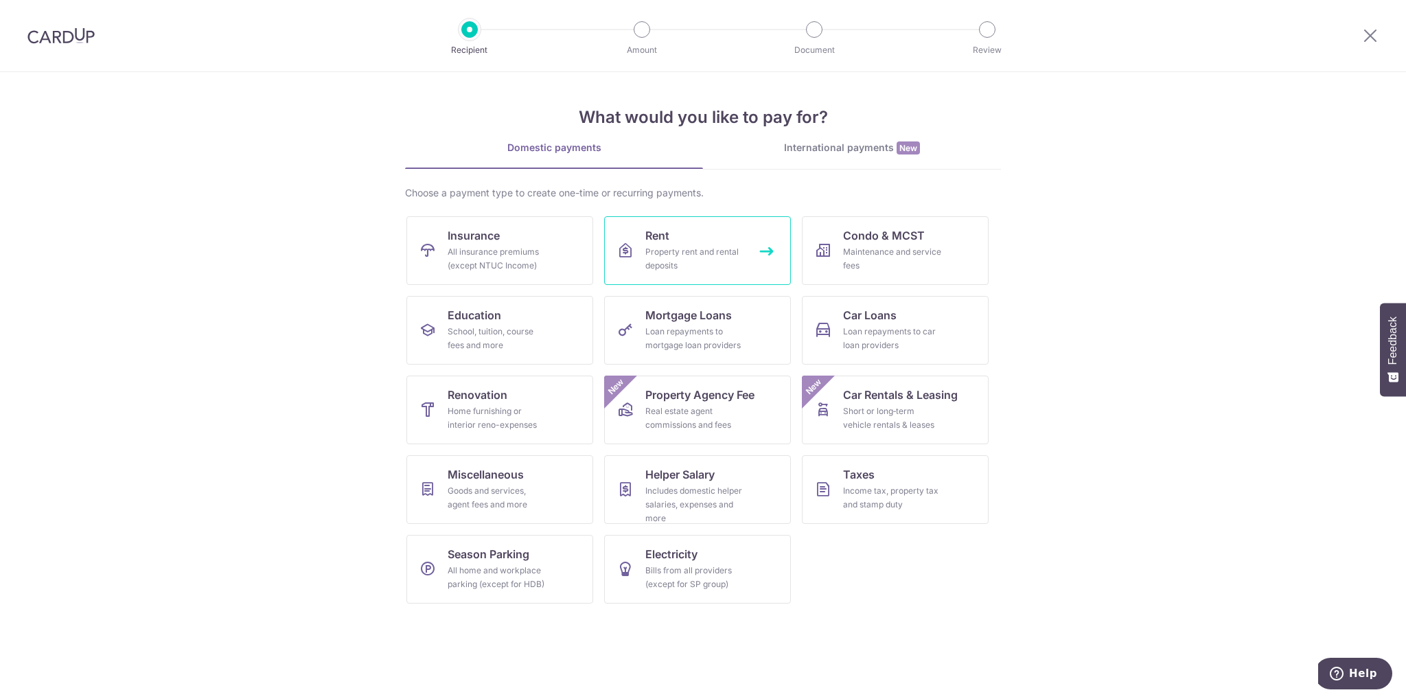
click at [707, 253] on div "Property rent and rental deposits" at bounding box center [694, 258] width 99 height 27
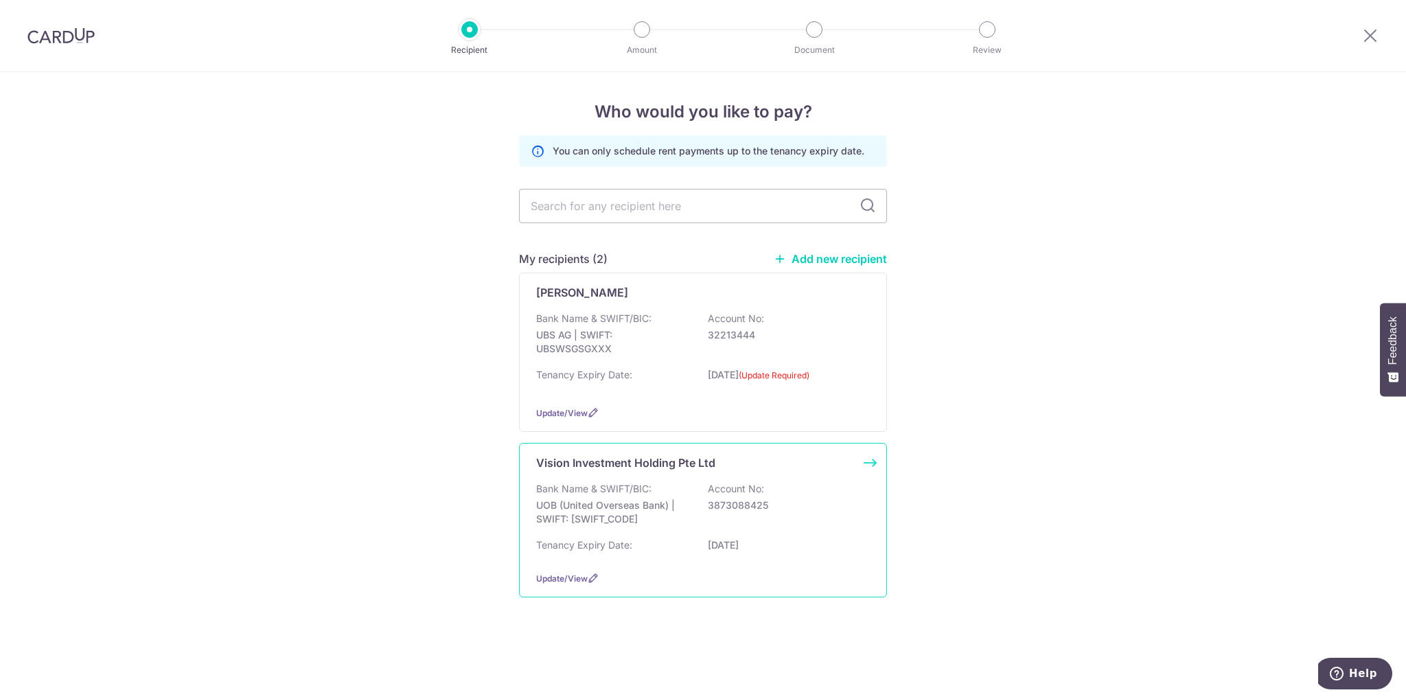
click at [685, 499] on p "UOB (United Overseas Bank) | SWIFT: [SWIFT_CODE]" at bounding box center [613, 511] width 154 height 27
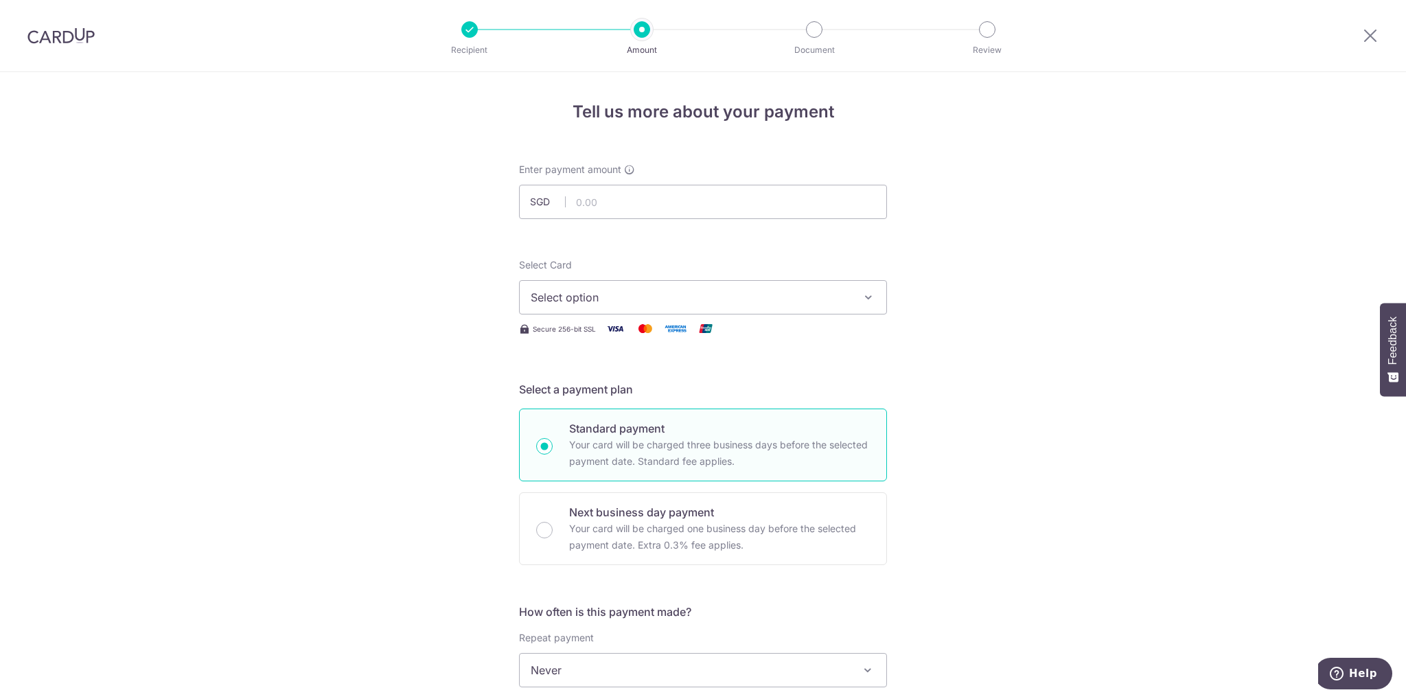
click at [626, 314] on div "Select Card Select option Add credit card Your Cards **** 4444 **** 2657 **** 3…" at bounding box center [703, 297] width 368 height 79
click at [636, 309] on button "Select option" at bounding box center [703, 297] width 368 height 34
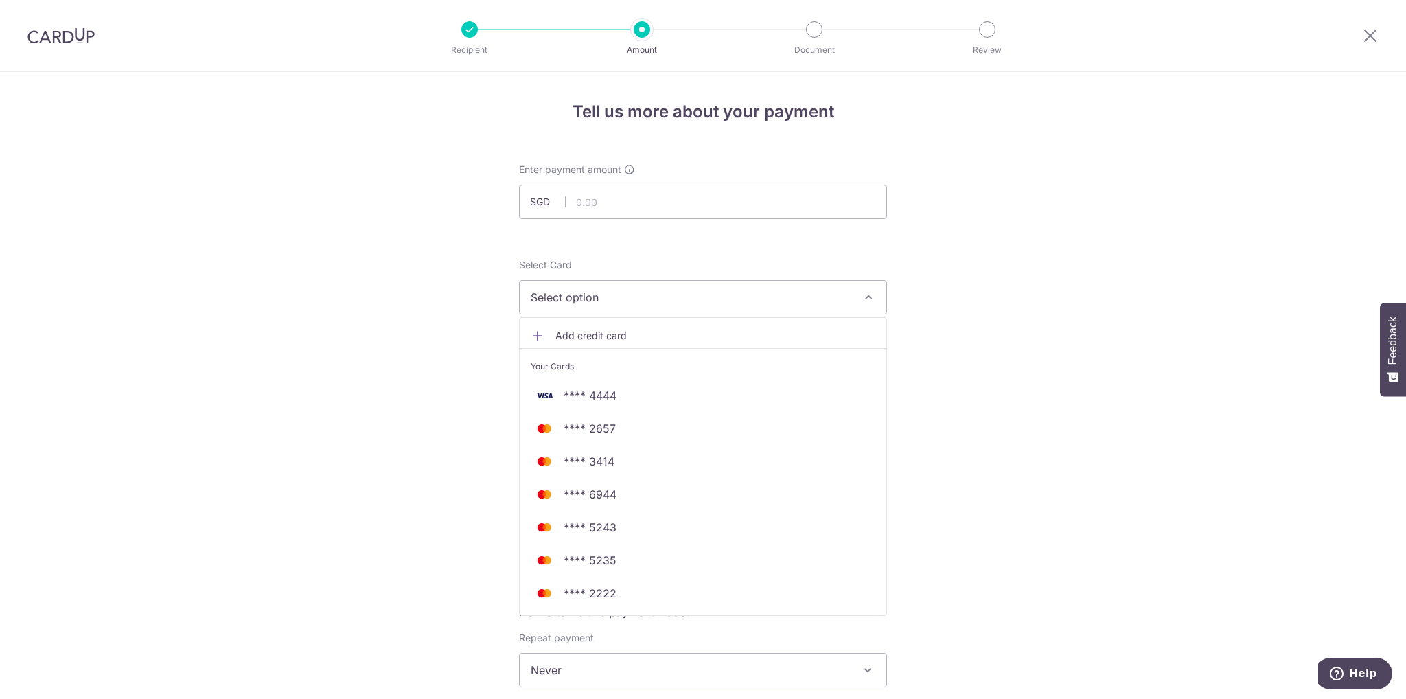
click at [636, 309] on button "Select option" at bounding box center [703, 297] width 368 height 34
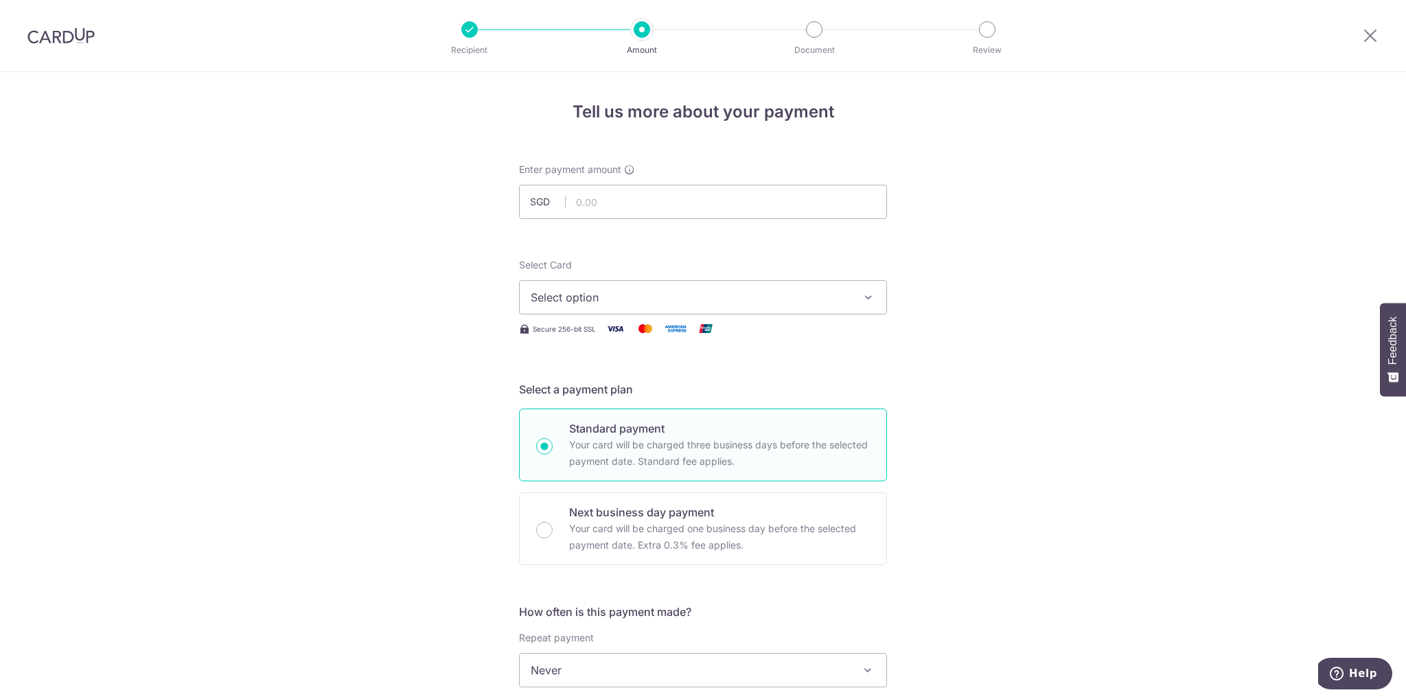
click at [41, 19] on div at bounding box center [61, 35] width 122 height 71
click at [54, 34] on img at bounding box center [60, 35] width 67 height 16
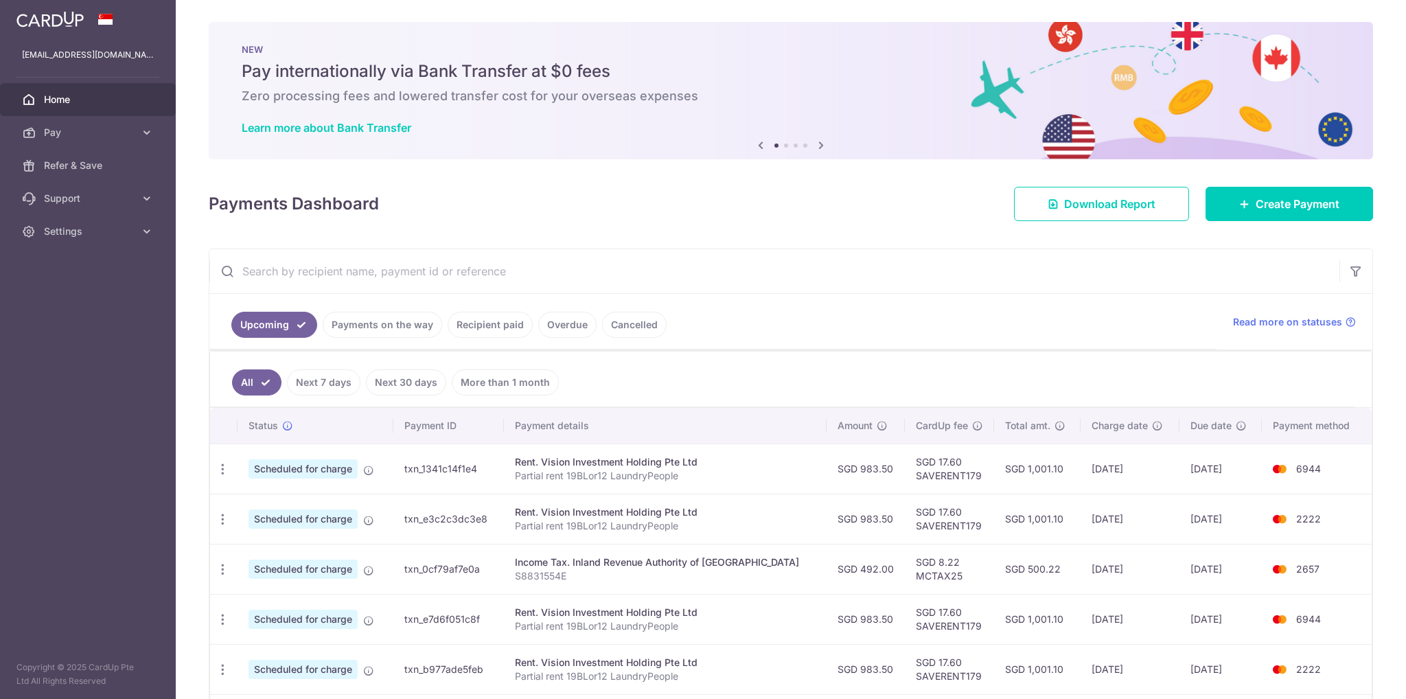
click at [501, 322] on link "Recipient paid" at bounding box center [490, 325] width 85 height 26
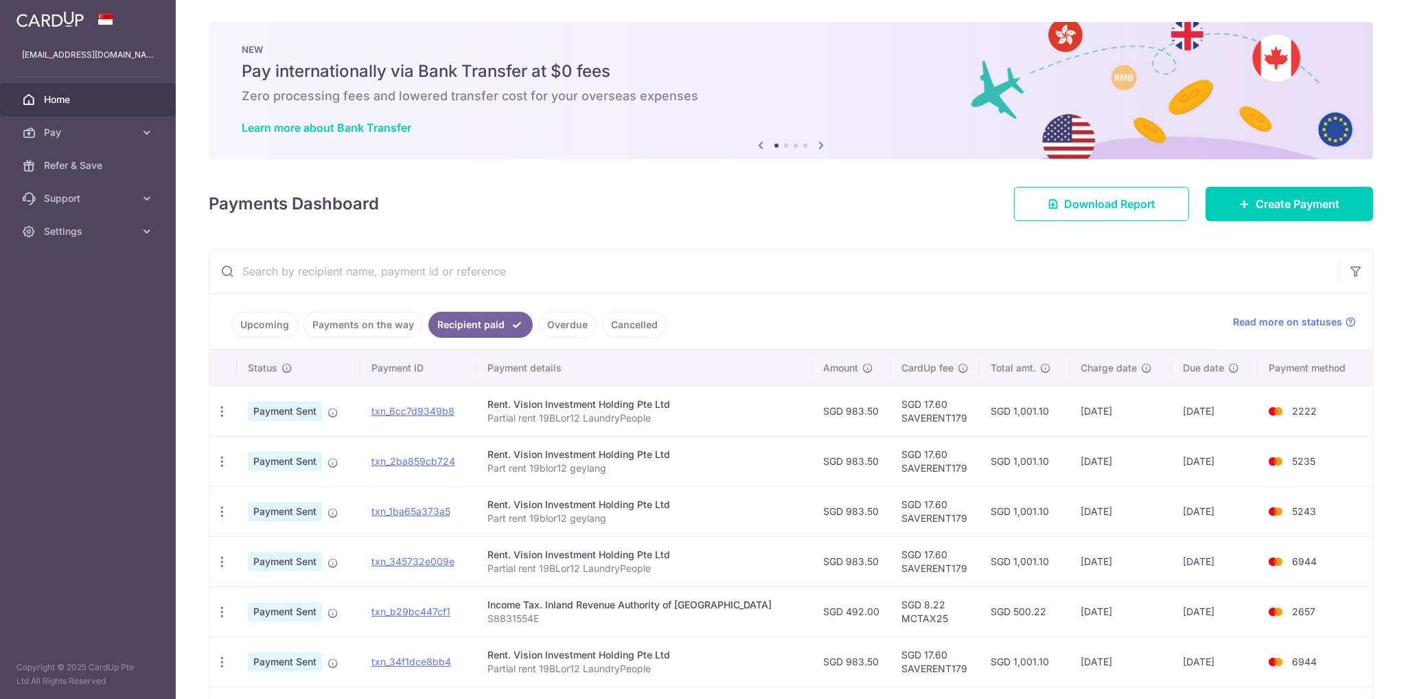
click at [382, 327] on link "Payments on the way" at bounding box center [362, 325] width 119 height 26
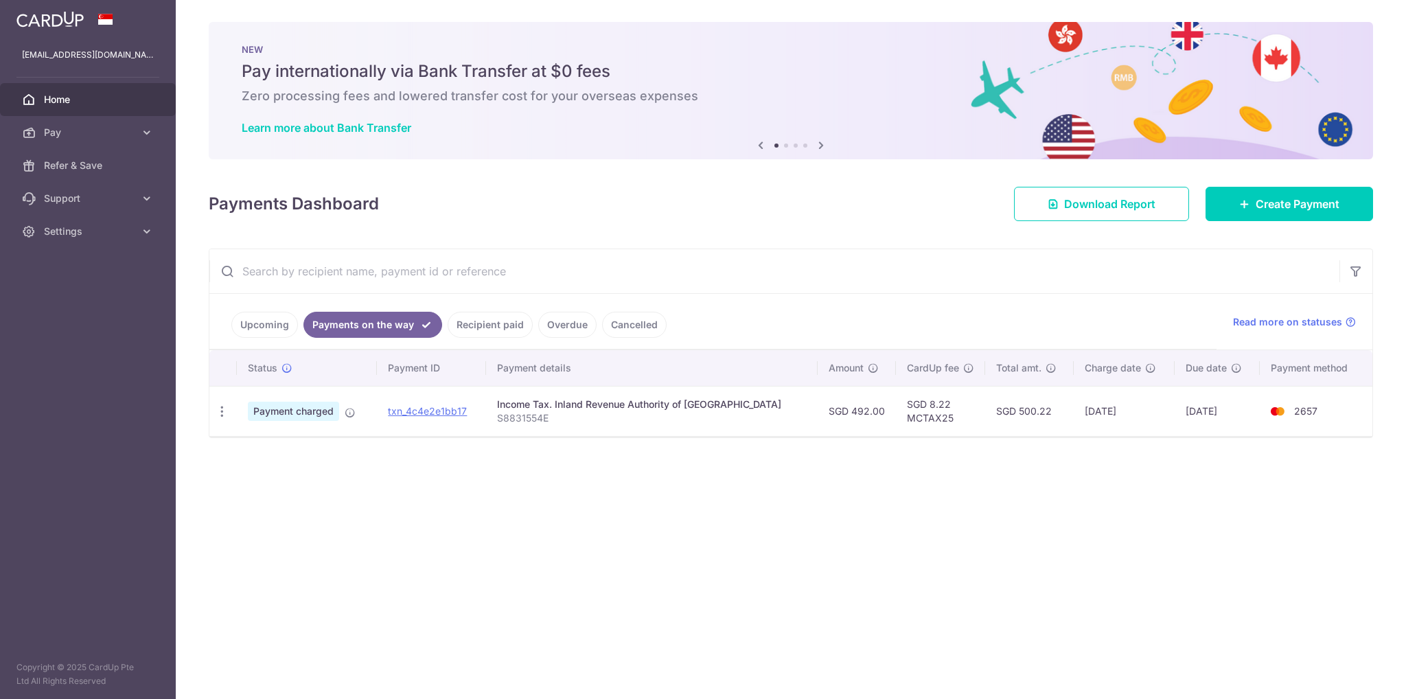
click at [291, 317] on link "Upcoming" at bounding box center [264, 325] width 67 height 26
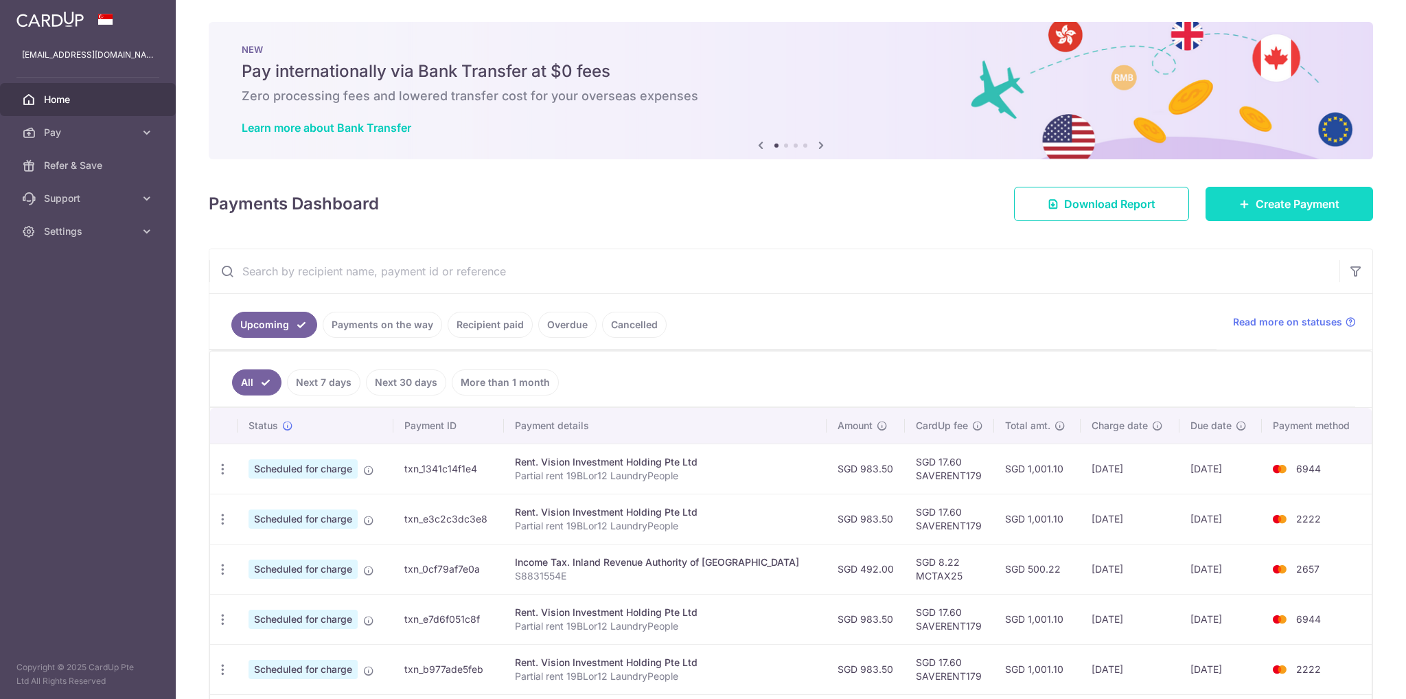
click at [1285, 204] on span "Create Payment" at bounding box center [1297, 204] width 84 height 16
click at [1282, 215] on link "Create Payment" at bounding box center [1288, 204] width 167 height 34
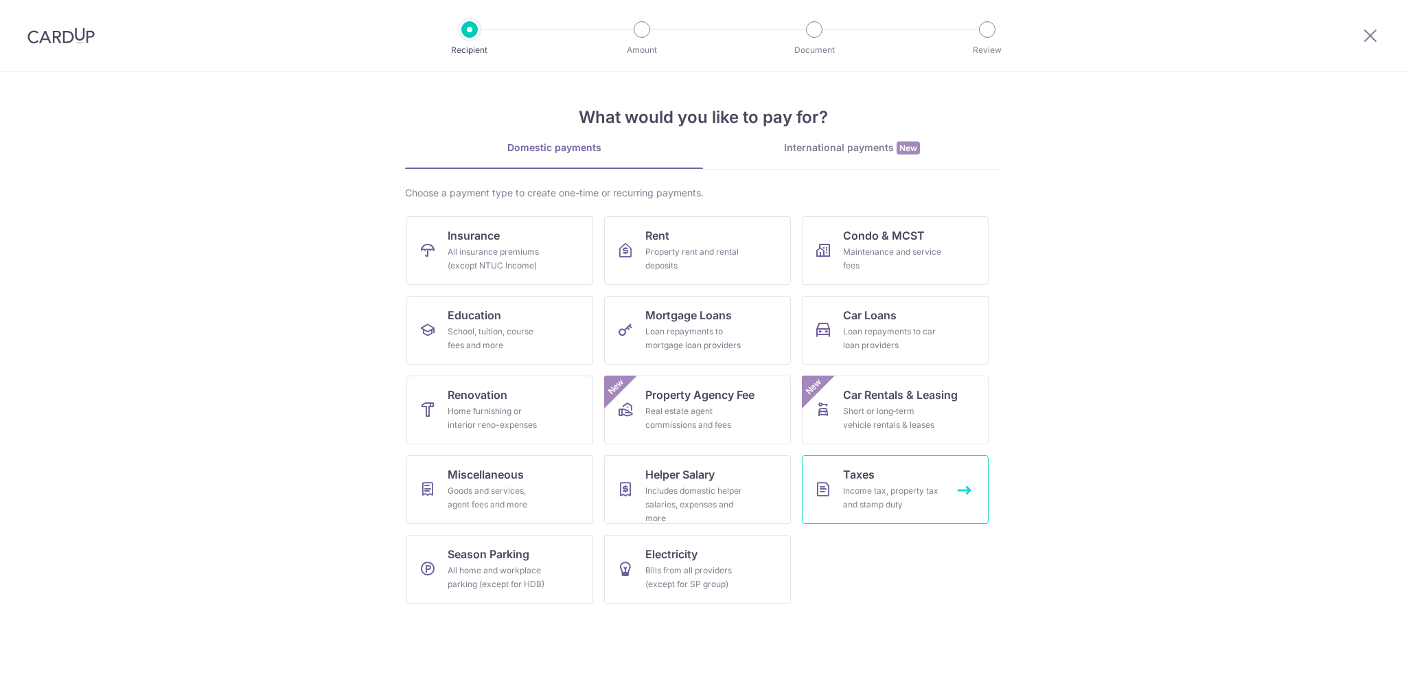
click at [850, 506] on div "Income tax, property tax and stamp duty" at bounding box center [892, 497] width 99 height 27
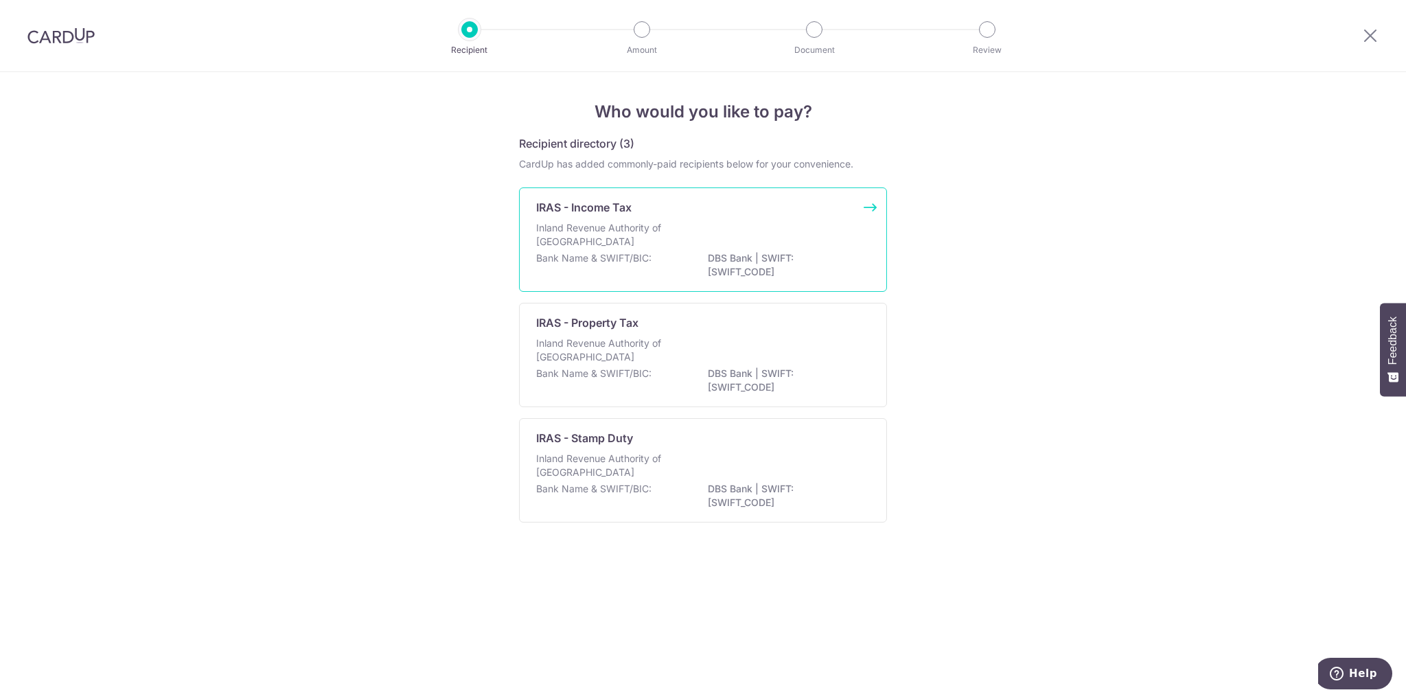
click at [670, 266] on div "Bank Name & SWIFT/BIC: DBS Bank | SWIFT: [SWIFT_CODE]" at bounding box center [703, 265] width 334 height 29
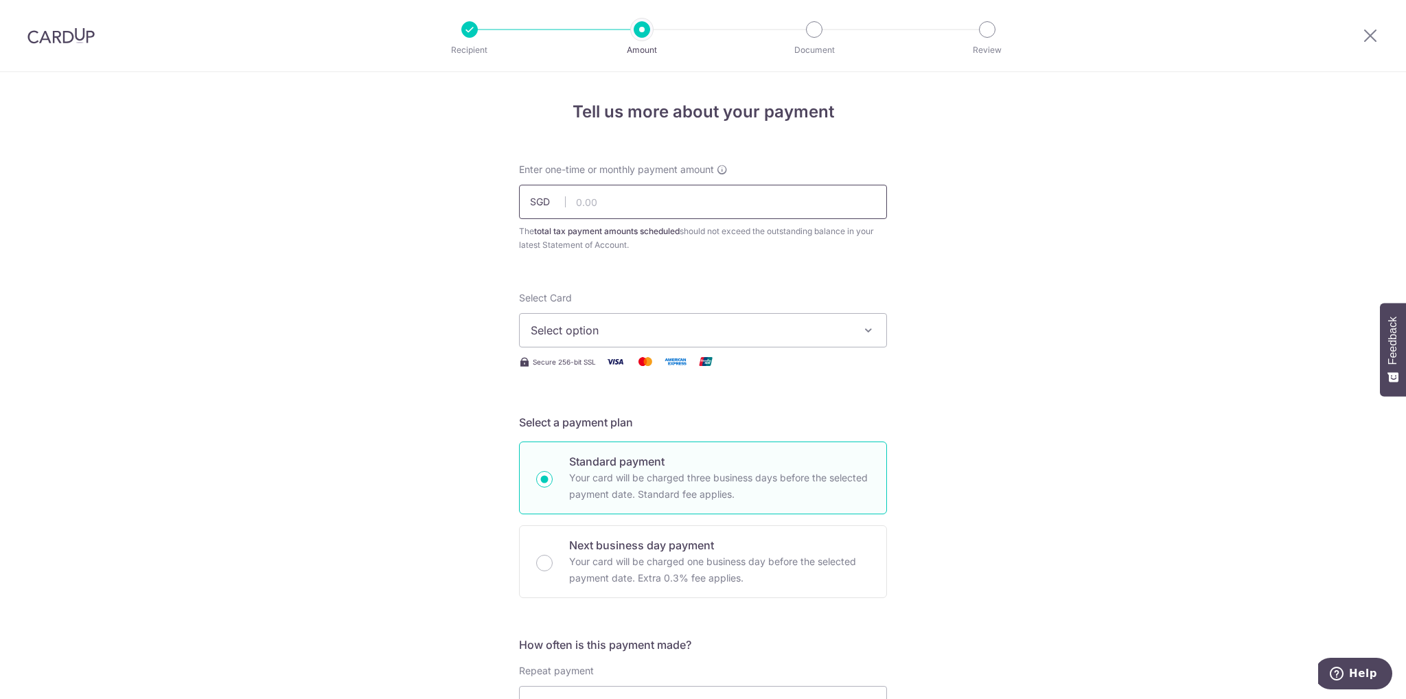
click at [585, 207] on input "text" at bounding box center [703, 202] width 368 height 34
click at [597, 190] on input "text" at bounding box center [703, 202] width 368 height 34
type input "749.50"
click at [856, 338] on button "Select option" at bounding box center [703, 330] width 368 height 34
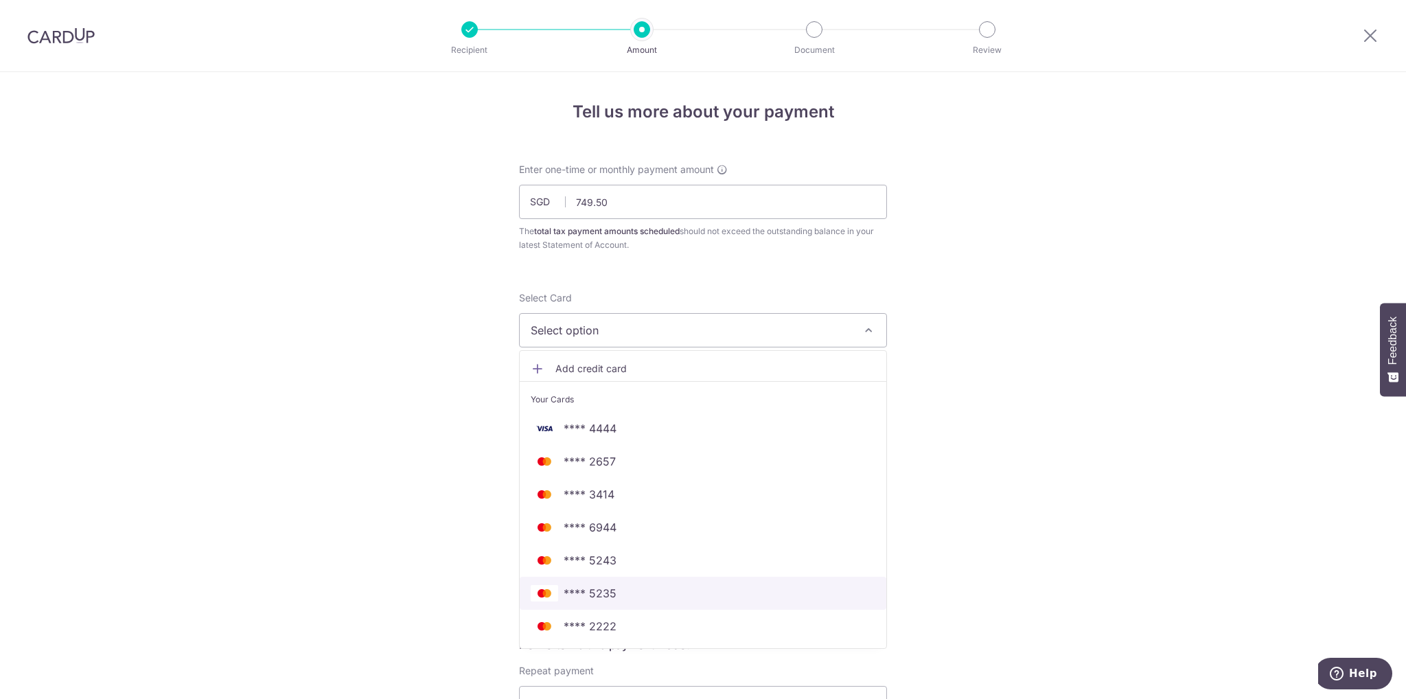
click at [629, 599] on span "**** 5235" at bounding box center [703, 593] width 345 height 16
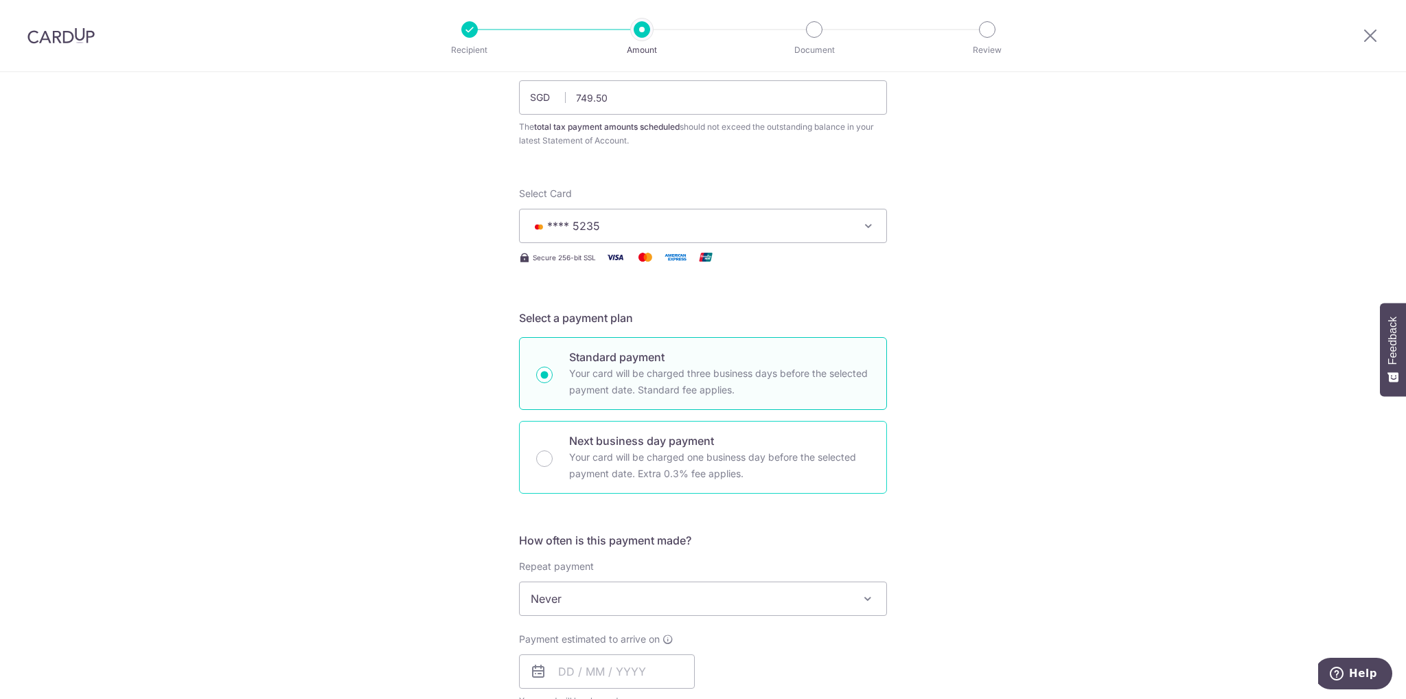
scroll to position [275, 0]
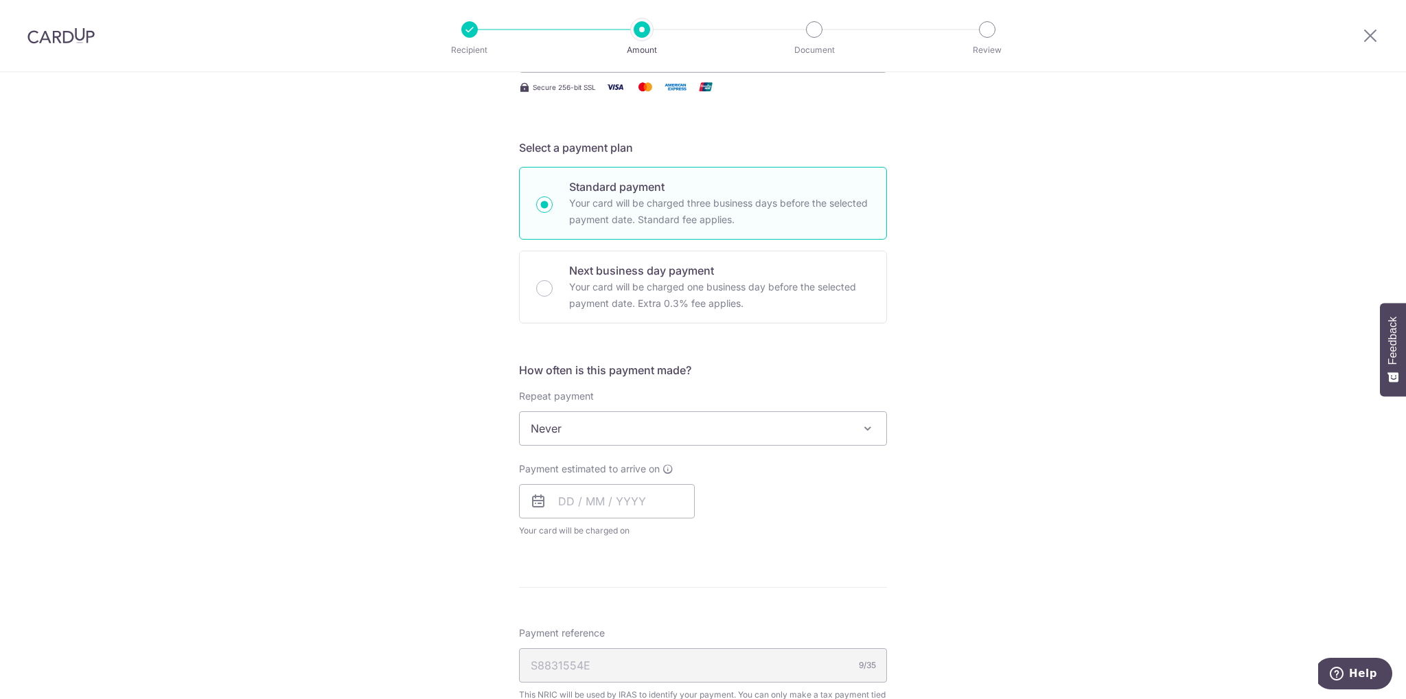
click at [687, 424] on span "Never" at bounding box center [703, 428] width 367 height 33
click at [607, 510] on input "text" at bounding box center [607, 501] width 176 height 34
click at [621, 651] on link "15" at bounding box center [629, 653] width 22 height 22
type input "[DATE]"
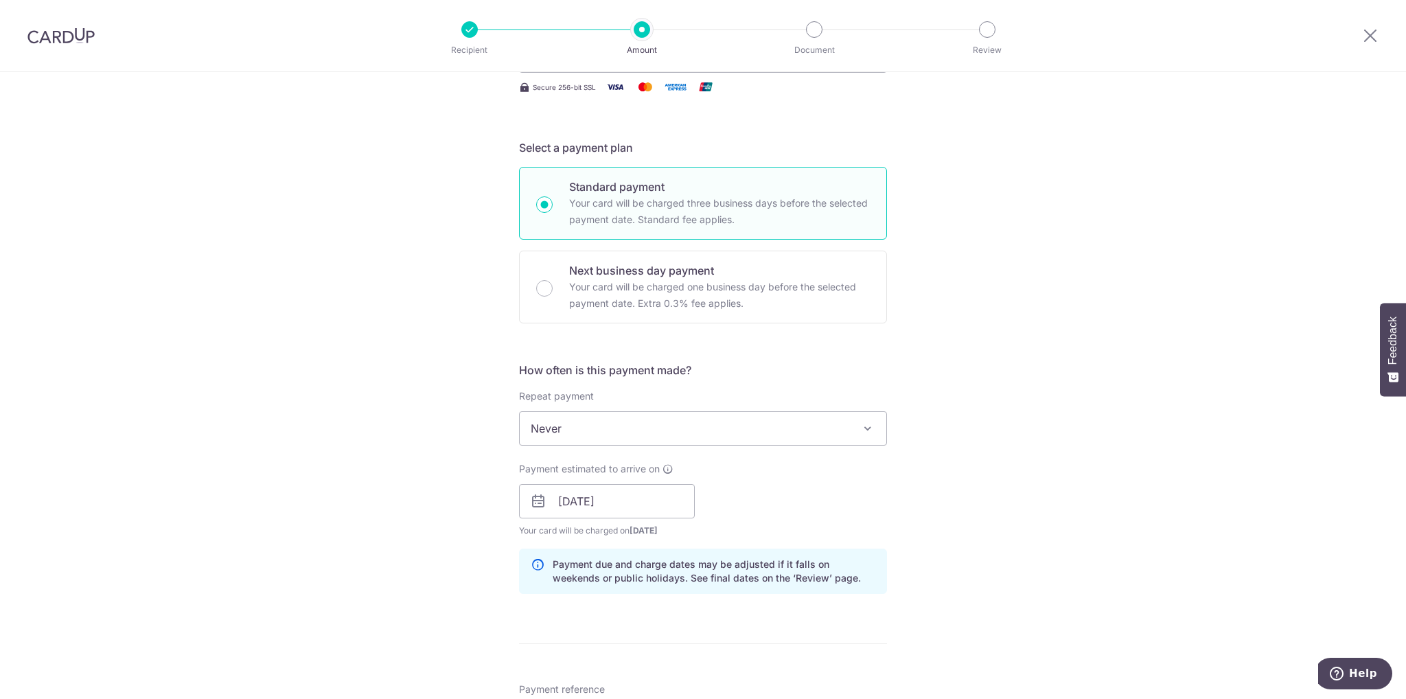
click at [935, 594] on div "Tell us more about your payment Enter one-time or monthly payment amount SGD 74…" at bounding box center [703, 463] width 1406 height 1331
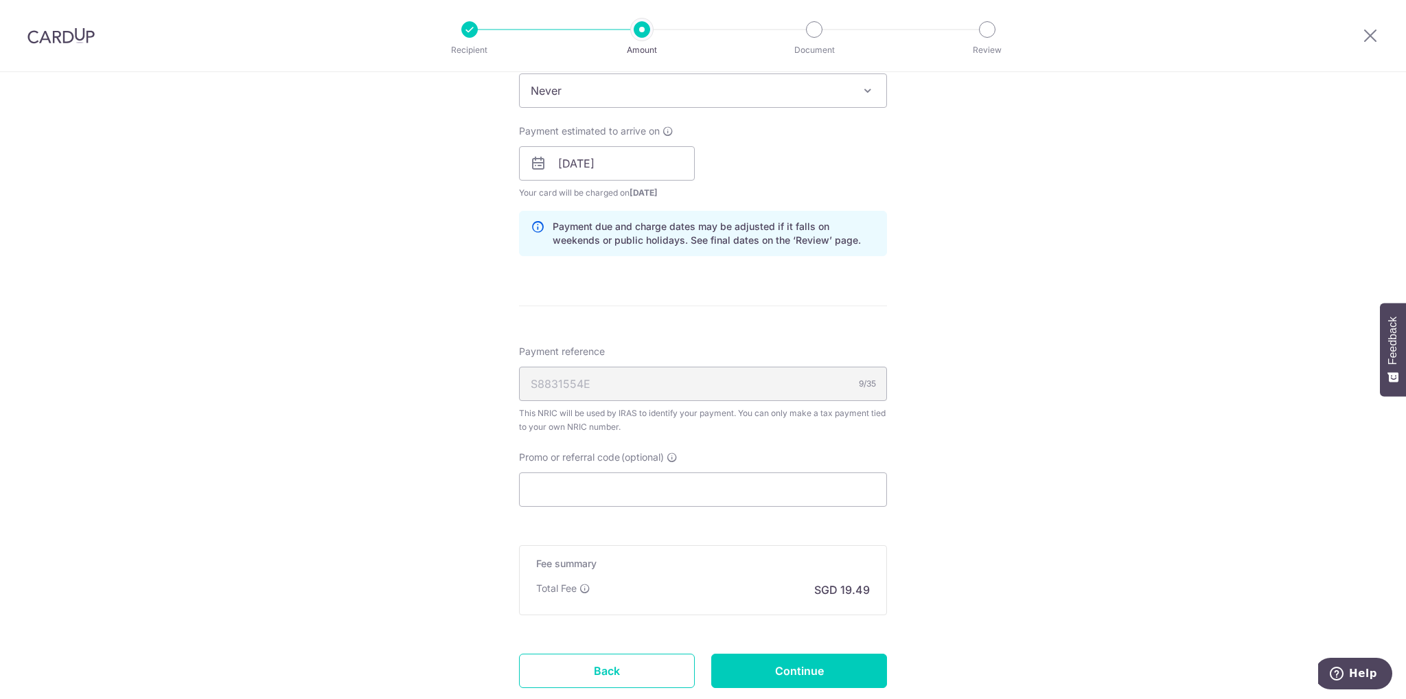
scroll to position [618, 0]
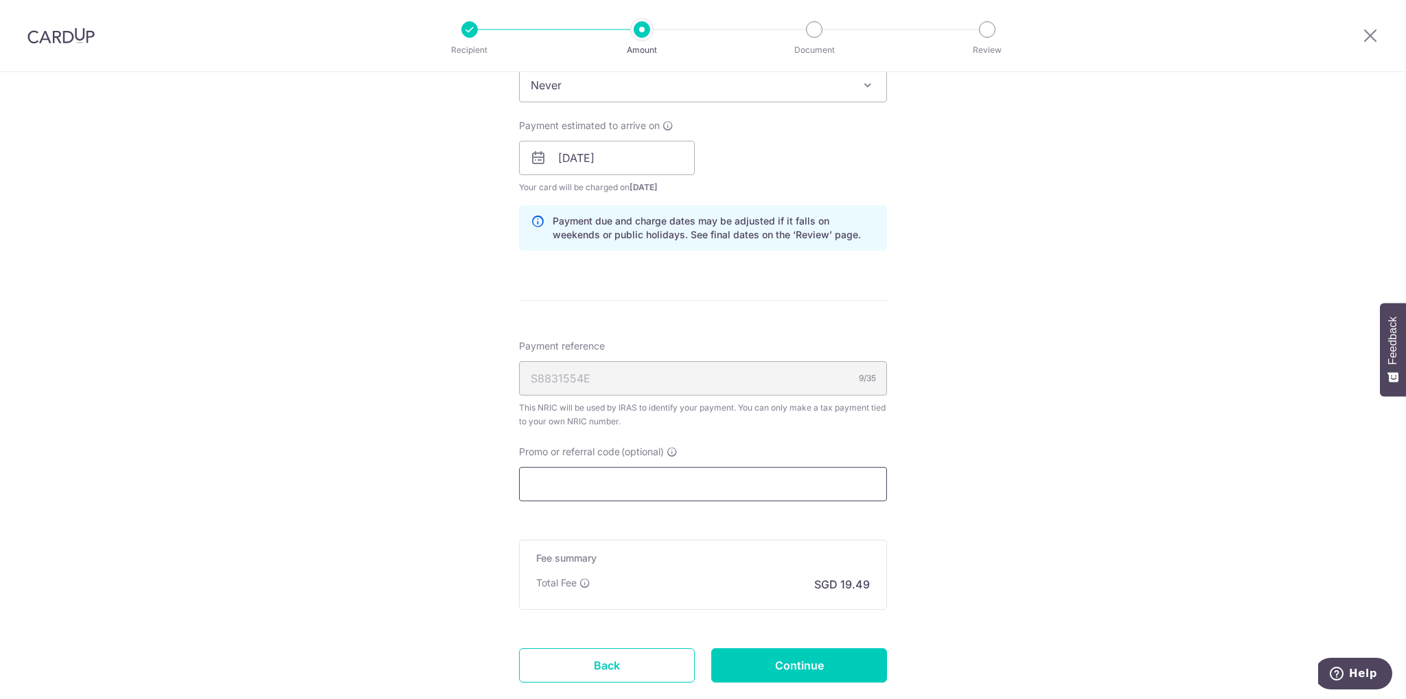
click at [623, 475] on input "Promo or referral code (optional)" at bounding box center [703, 484] width 368 height 34
click at [626, 676] on link "Back" at bounding box center [607, 665] width 176 height 34
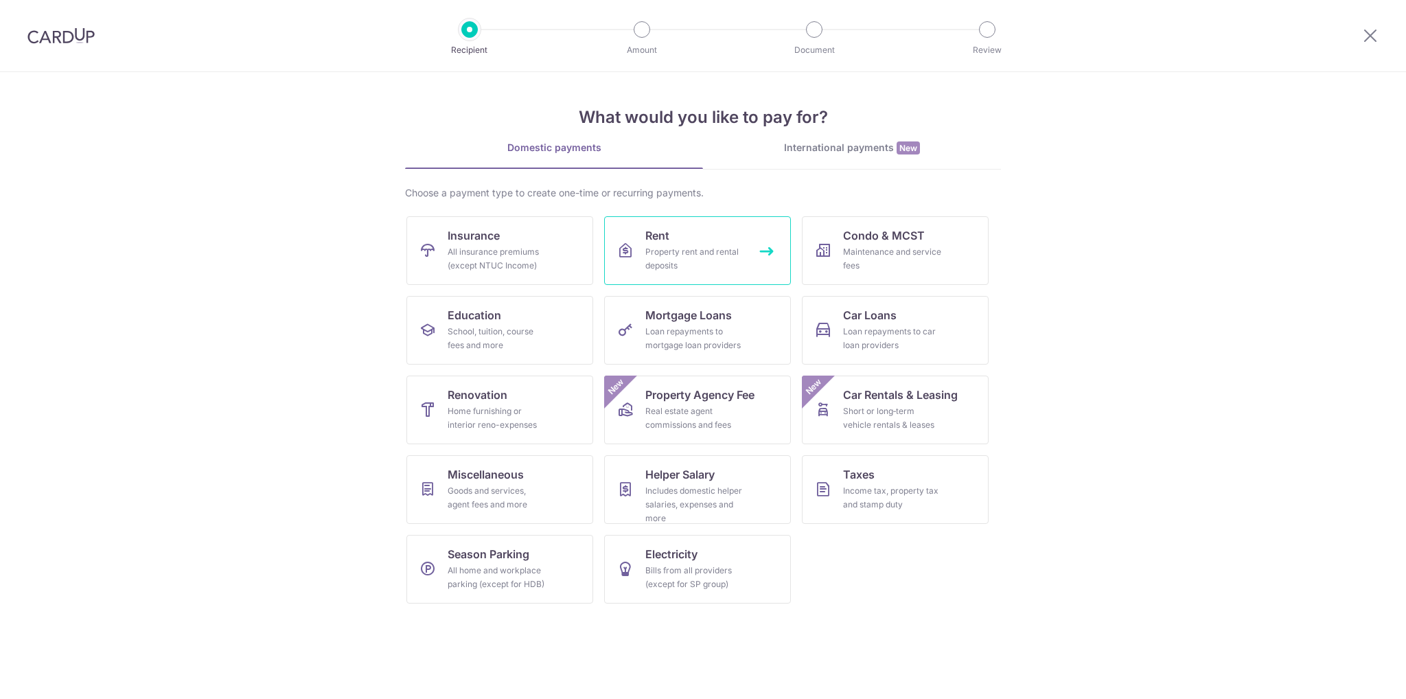
click at [702, 260] on div "Property rent and rental deposits" at bounding box center [694, 258] width 99 height 27
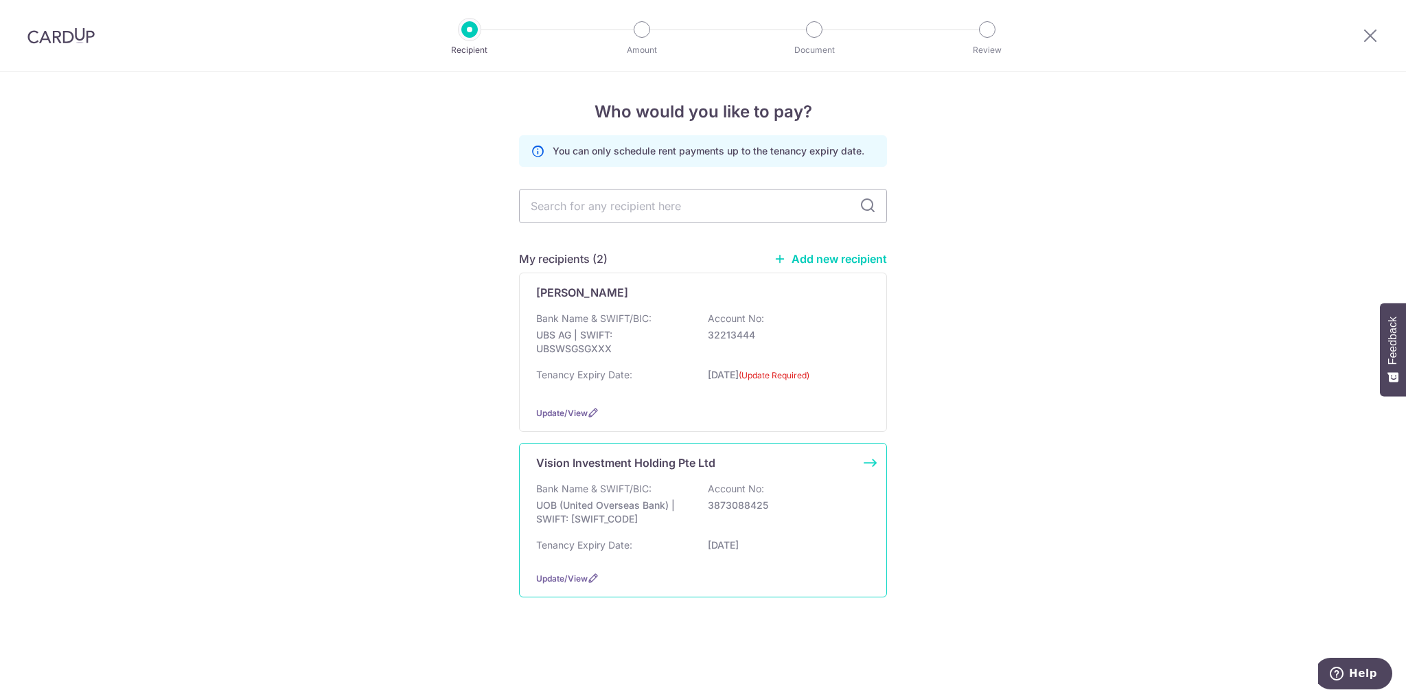
click at [718, 507] on p "3873088425" at bounding box center [785, 505] width 154 height 14
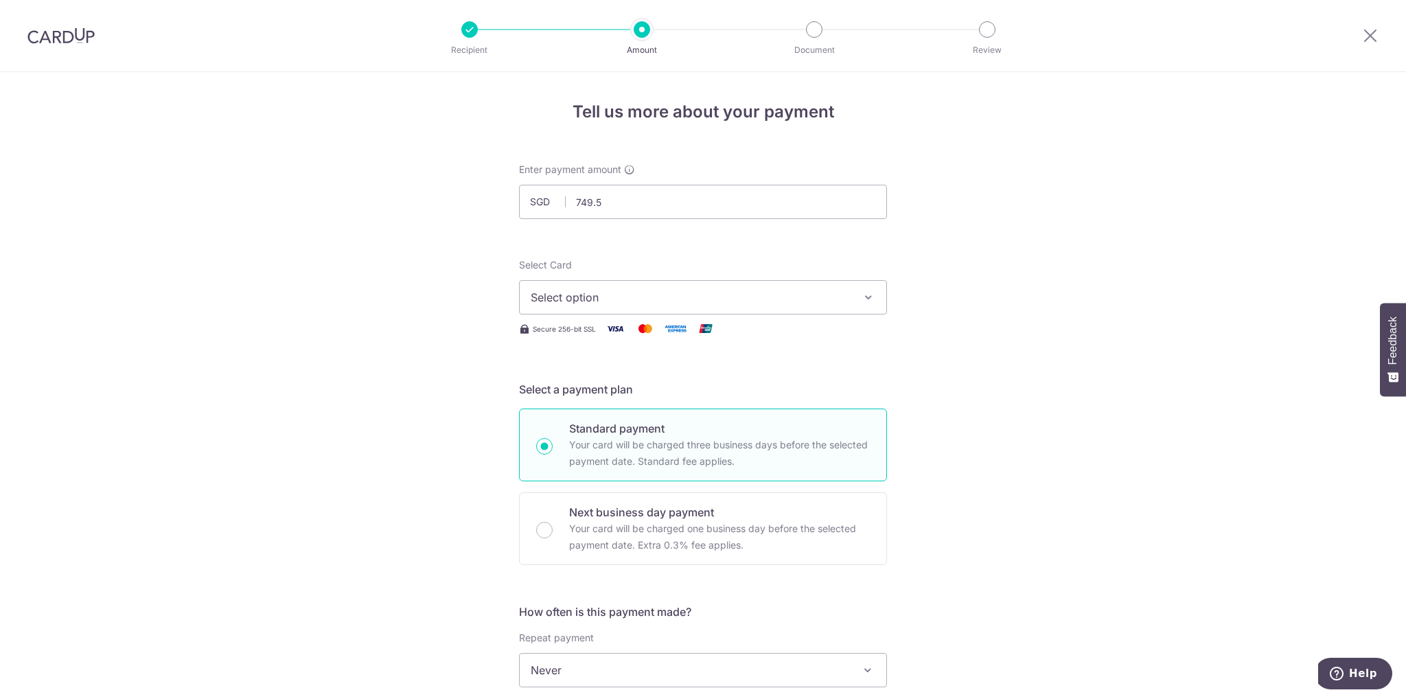
type input "749.50"
click at [852, 242] on form "Enter payment amount SGD 749.50 749.50 Select Card Select option Add credit car…" at bounding box center [703, 706] width 368 height 1087
click at [686, 292] on span "Select option" at bounding box center [691, 297] width 320 height 16
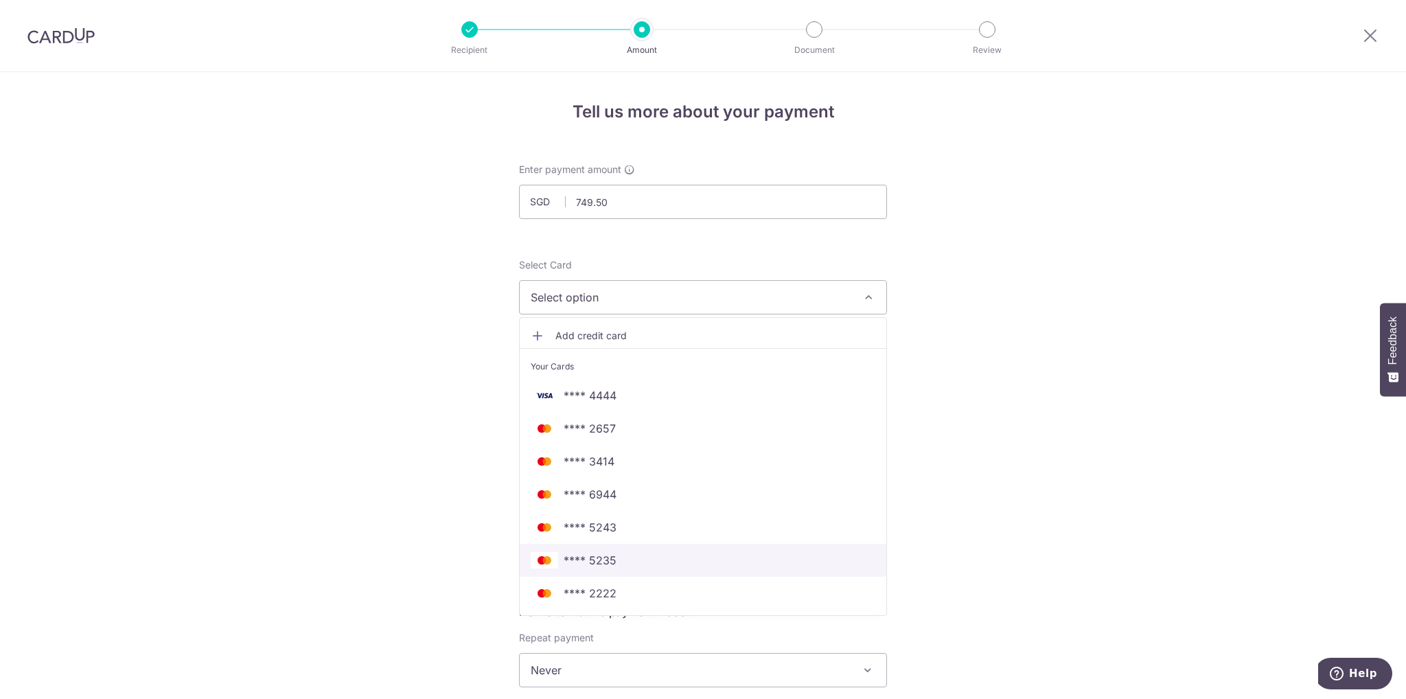
click at [648, 566] on span "**** 5235" at bounding box center [703, 560] width 345 height 16
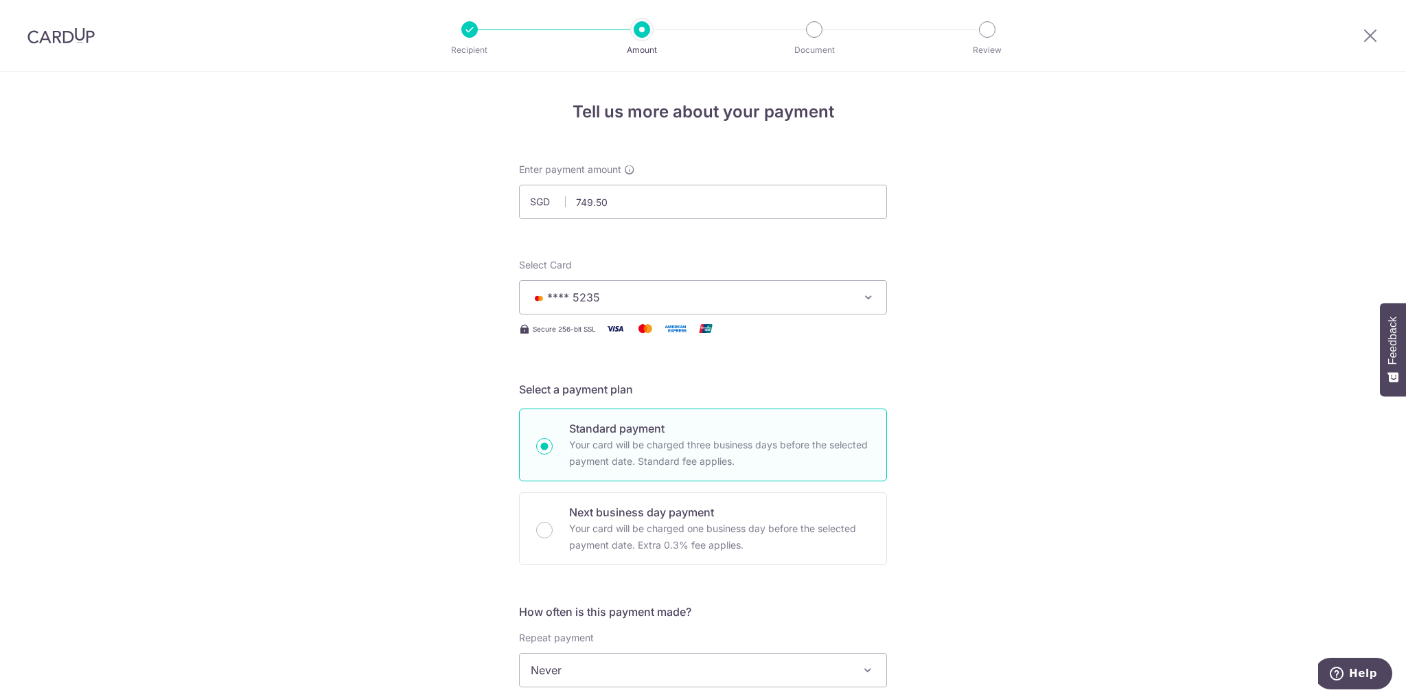
drag, startPoint x: 399, startPoint y: 527, endPoint x: 445, endPoint y: 529, distance: 46.0
click at [399, 527] on div "Tell us more about your payment Enter payment amount SGD 749.50 749.50 Select C…" at bounding box center [703, 693] width 1406 height 1242
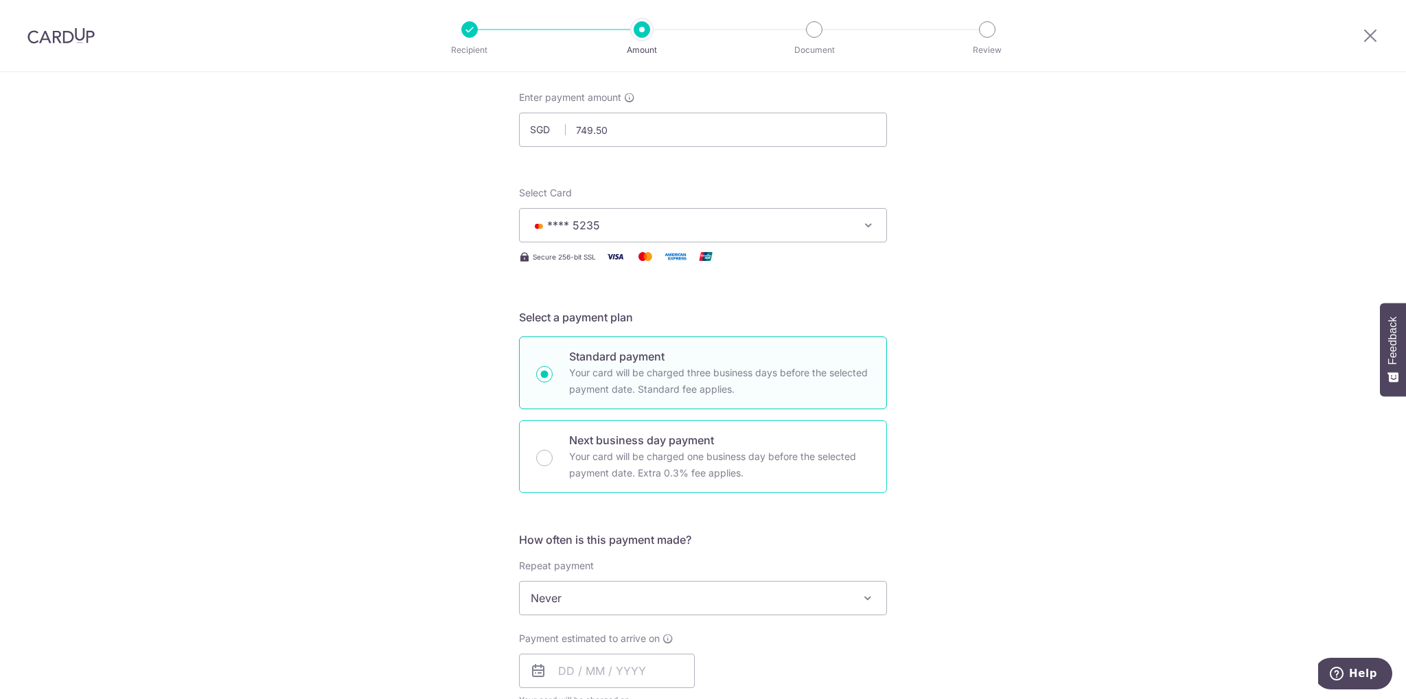
scroll to position [275, 0]
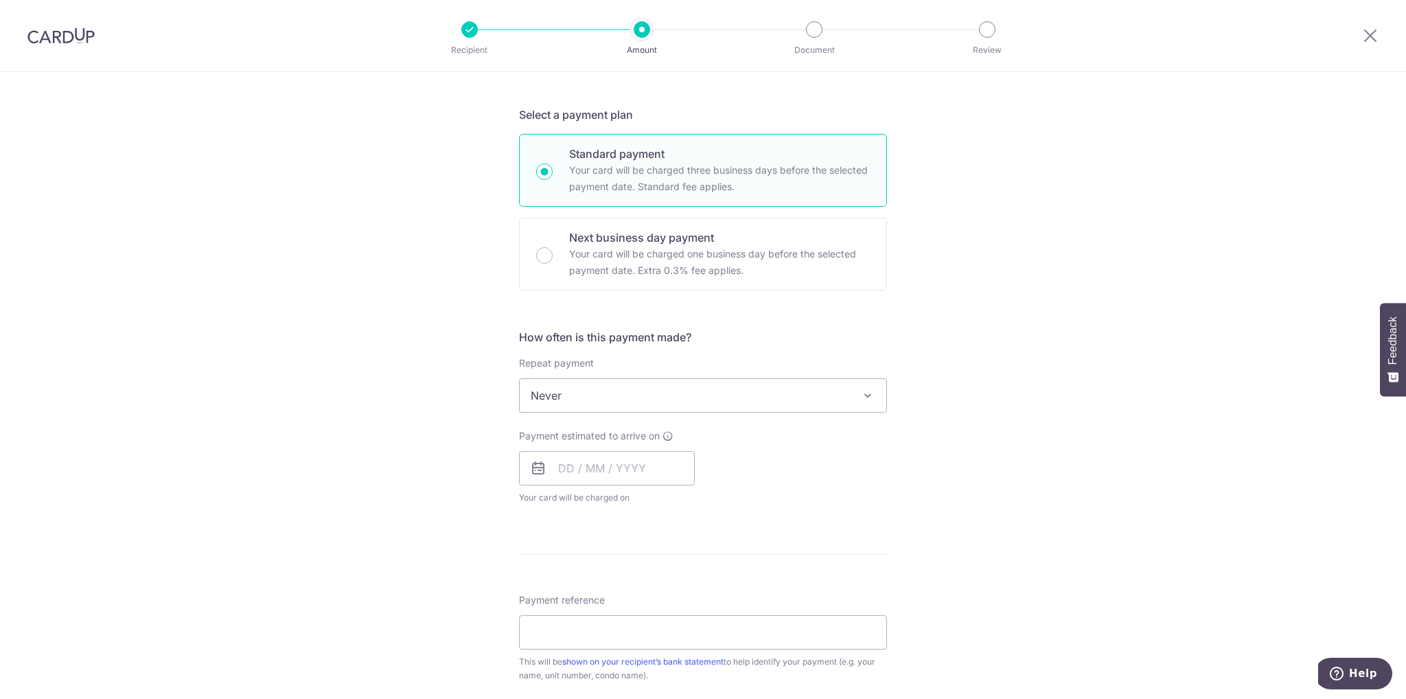
click at [577, 384] on span "Never" at bounding box center [703, 395] width 367 height 33
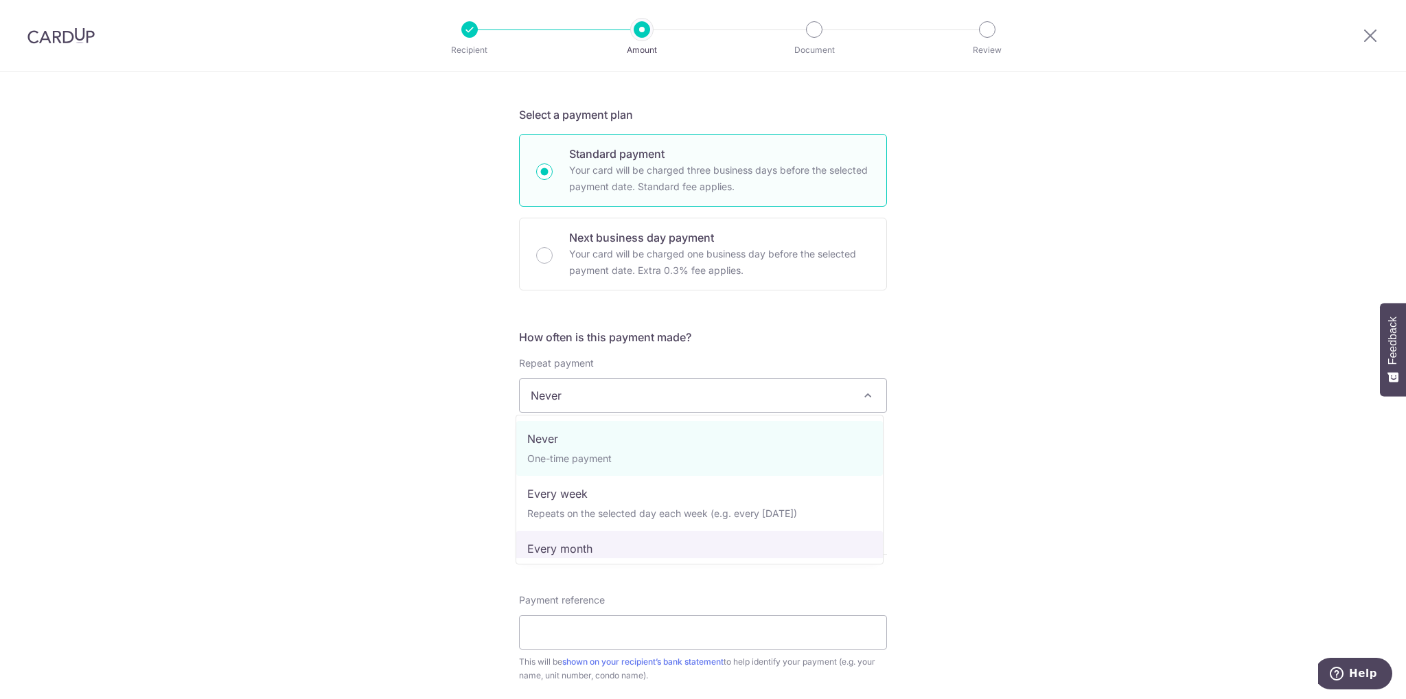
select select "3"
type input "[DATE]"
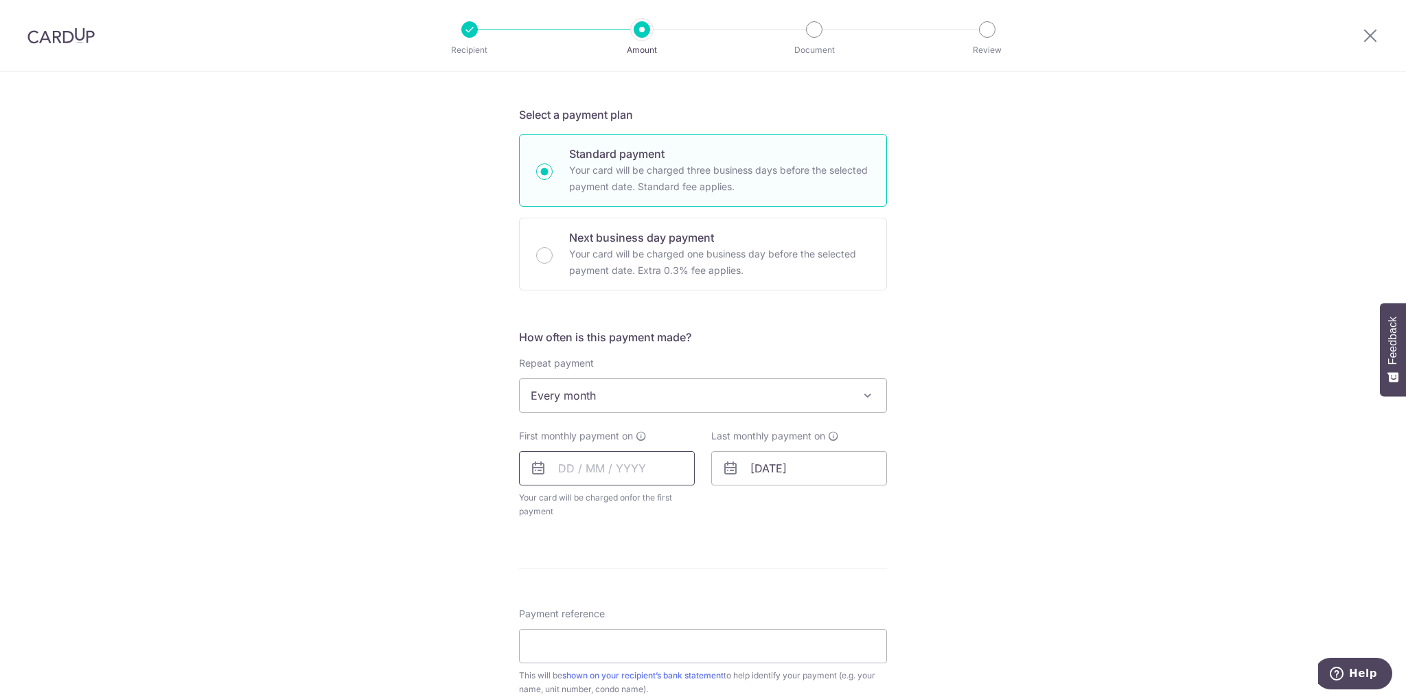
click at [571, 483] on input "text" at bounding box center [607, 468] width 176 height 34
click at [623, 610] on link "15" at bounding box center [629, 621] width 22 height 22
type input "[DATE]"
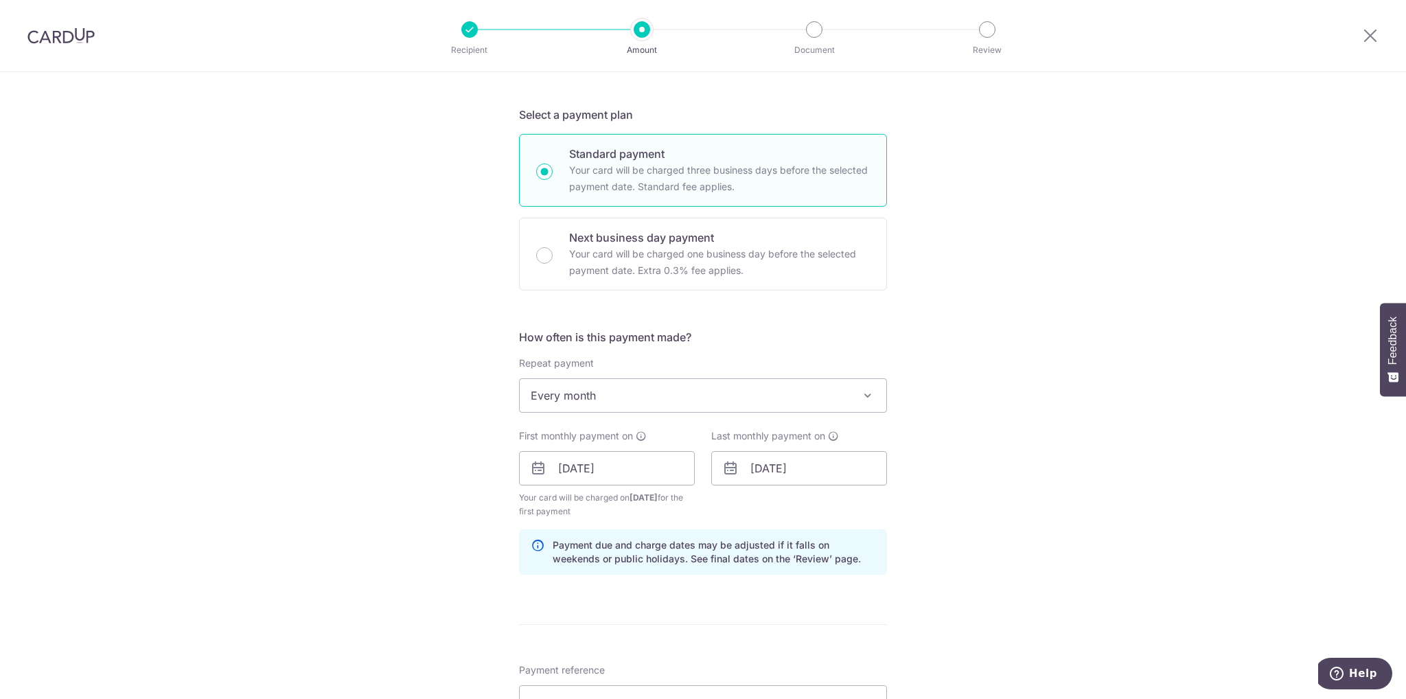
click at [699, 581] on div "How often is this payment made? Repeat payment Never Every week Every month Eve…" at bounding box center [703, 457] width 368 height 257
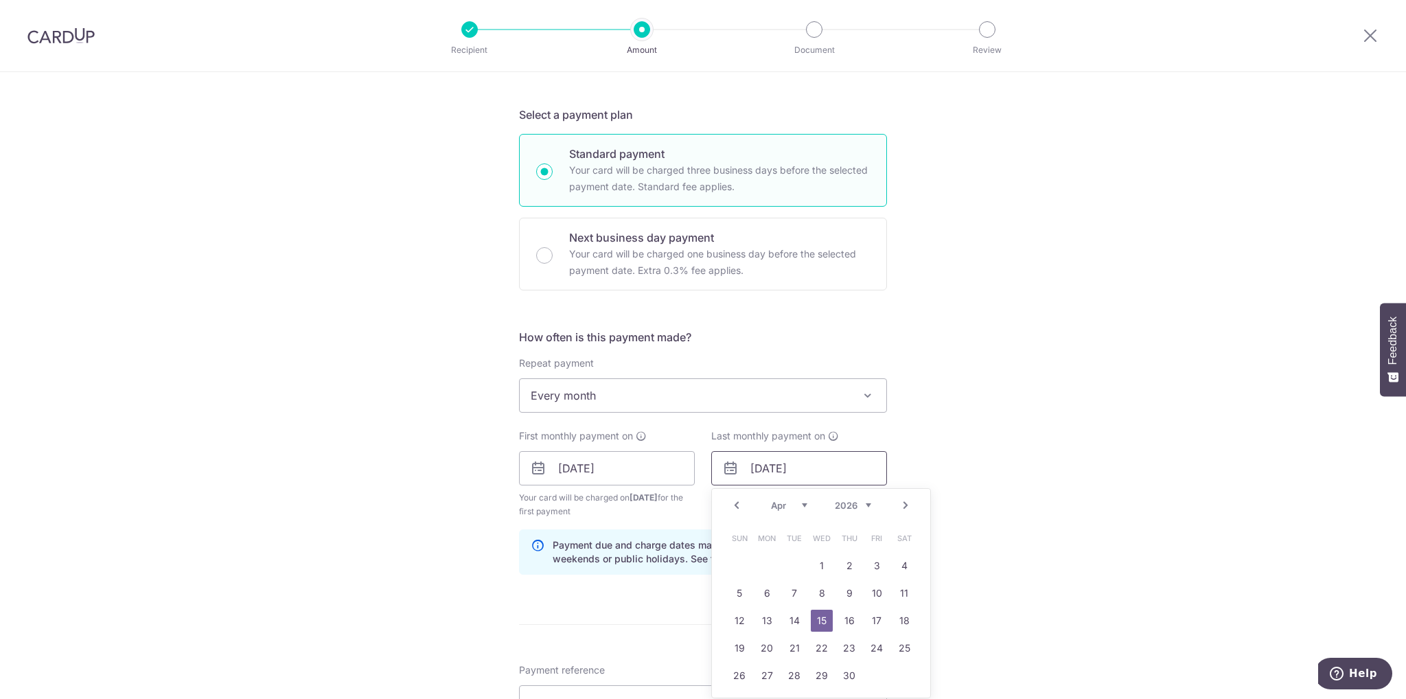
click at [756, 466] on input "[DATE]" at bounding box center [799, 468] width 176 height 34
click at [776, 462] on input "[DATE]" at bounding box center [799, 468] width 176 height 34
type input "[DATE]"
click at [1113, 428] on div "Tell us more about your payment Enter payment amount SGD 749.50 749.50 Select C…" at bounding box center [703, 454] width 1406 height 1312
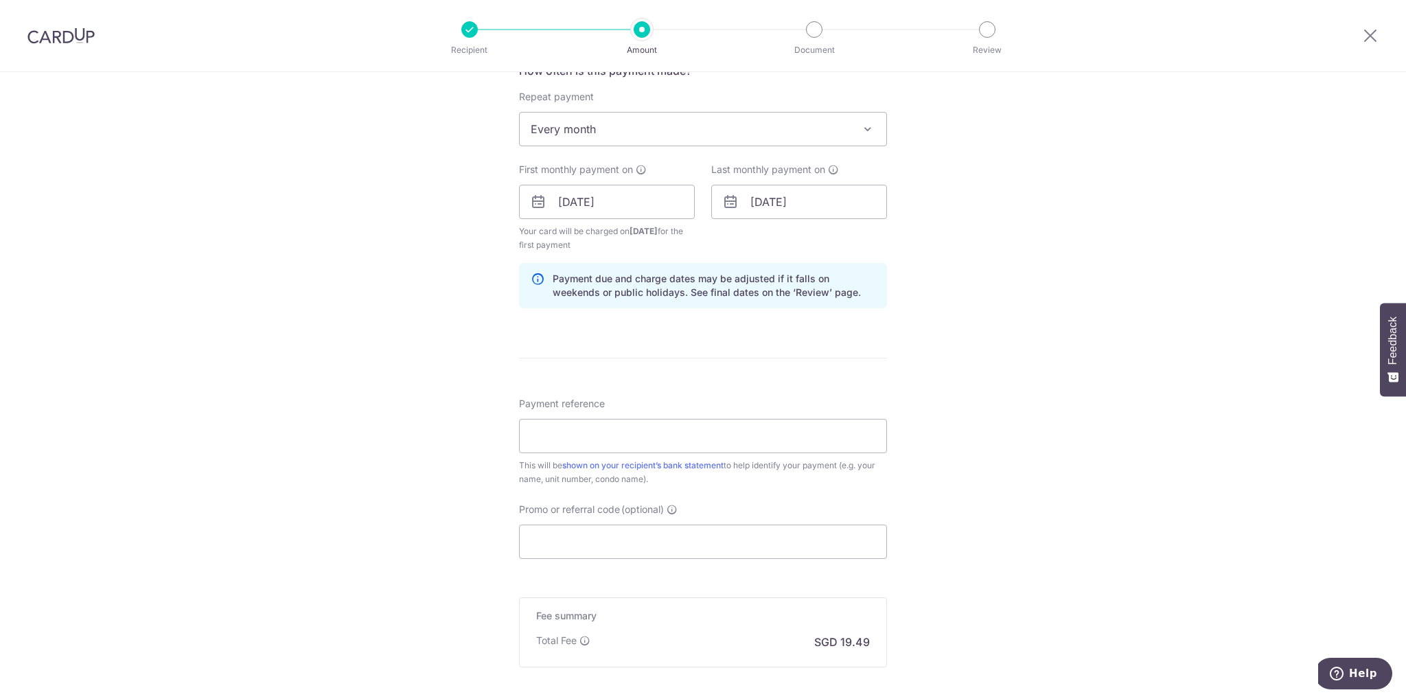
scroll to position [549, 0]
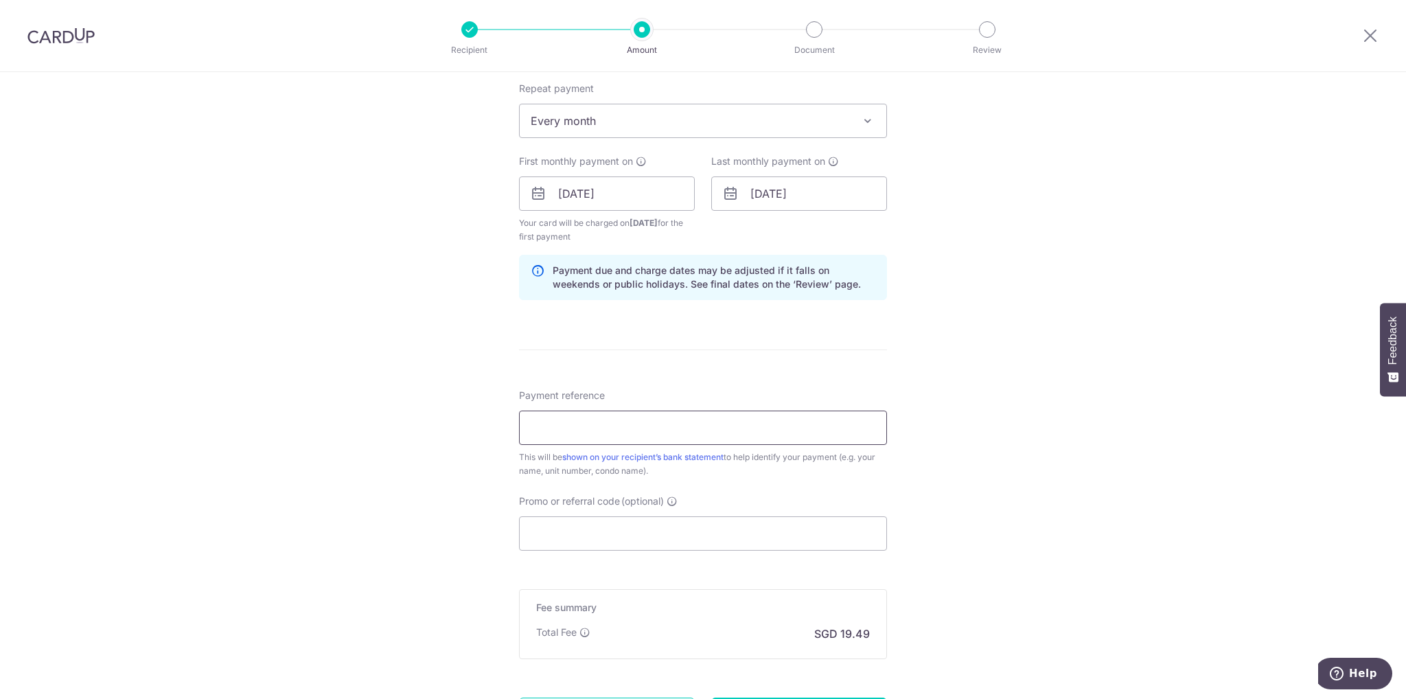
click at [700, 441] on input "Payment reference" at bounding box center [703, 427] width 368 height 34
type input "Partial rent 19BLor12 LaundryPeople"
click at [613, 536] on input "Promo or referral code (optional)" at bounding box center [703, 533] width 368 height 34
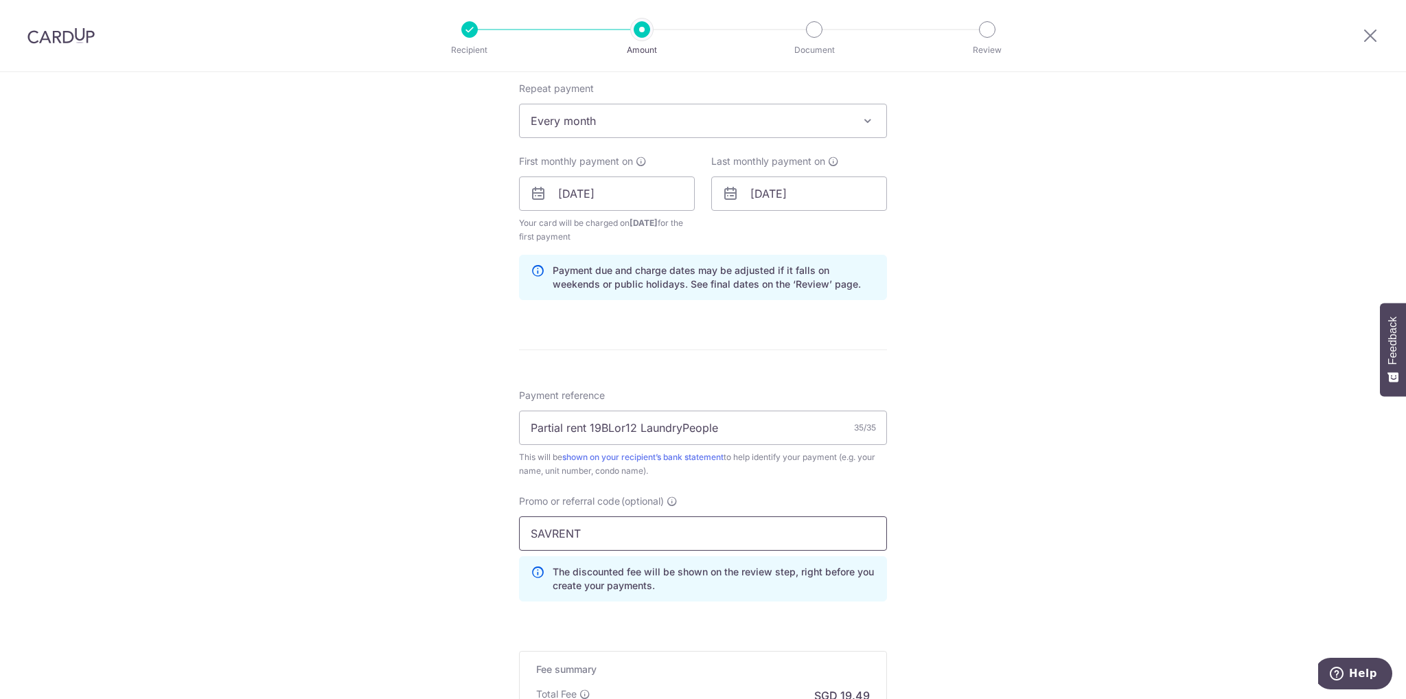
click at [548, 531] on input "SAVRENT" at bounding box center [703, 533] width 368 height 34
drag, startPoint x: 541, startPoint y: 531, endPoint x: 566, endPoint y: 531, distance: 24.7
click at [566, 531] on input "SAAAAVERENT179" at bounding box center [703, 533] width 368 height 34
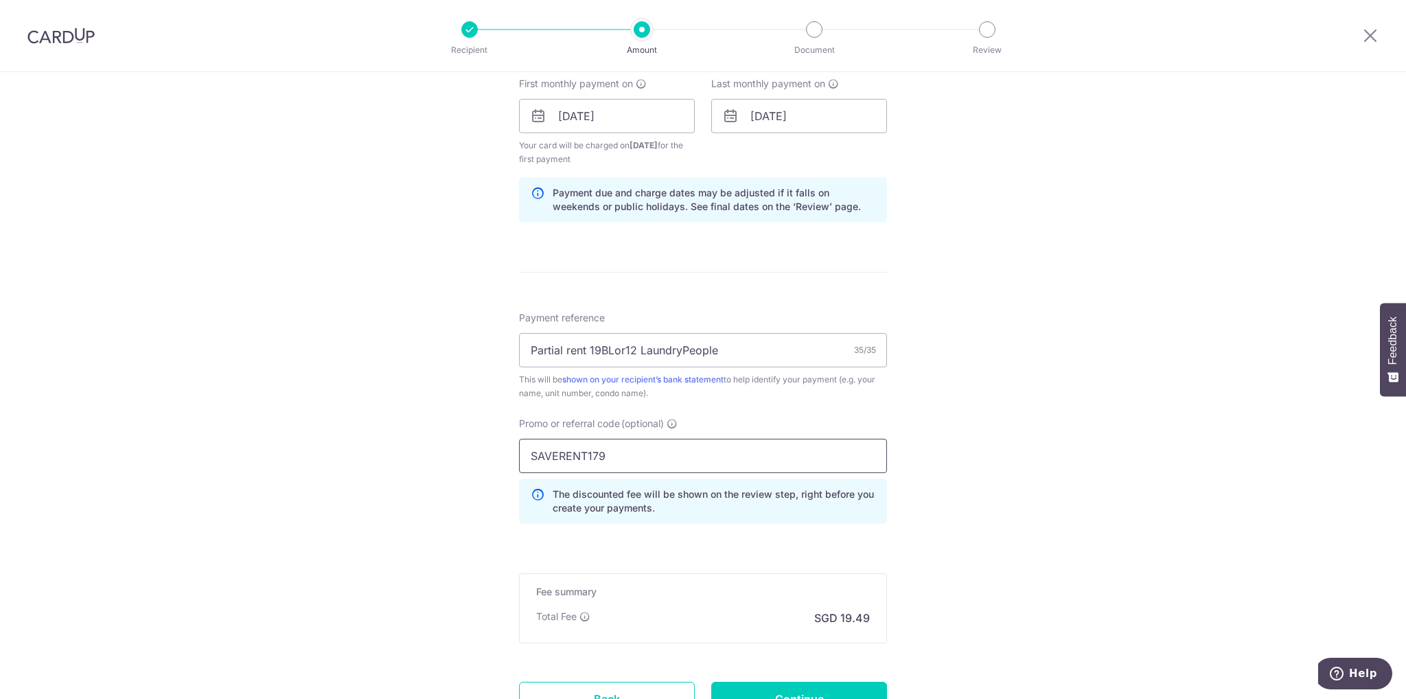
scroll to position [686, 0]
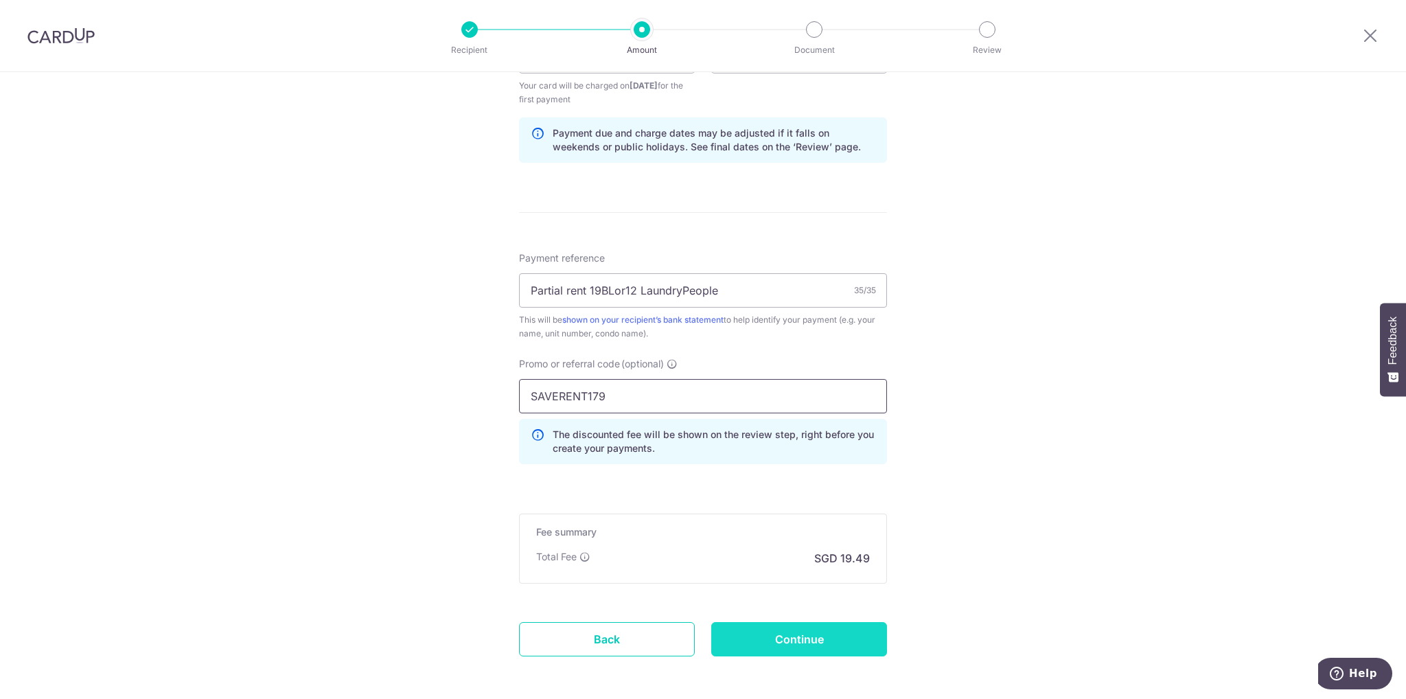
type input "SAVERENT179"
click at [826, 625] on input "Continue" at bounding box center [799, 639] width 176 height 34
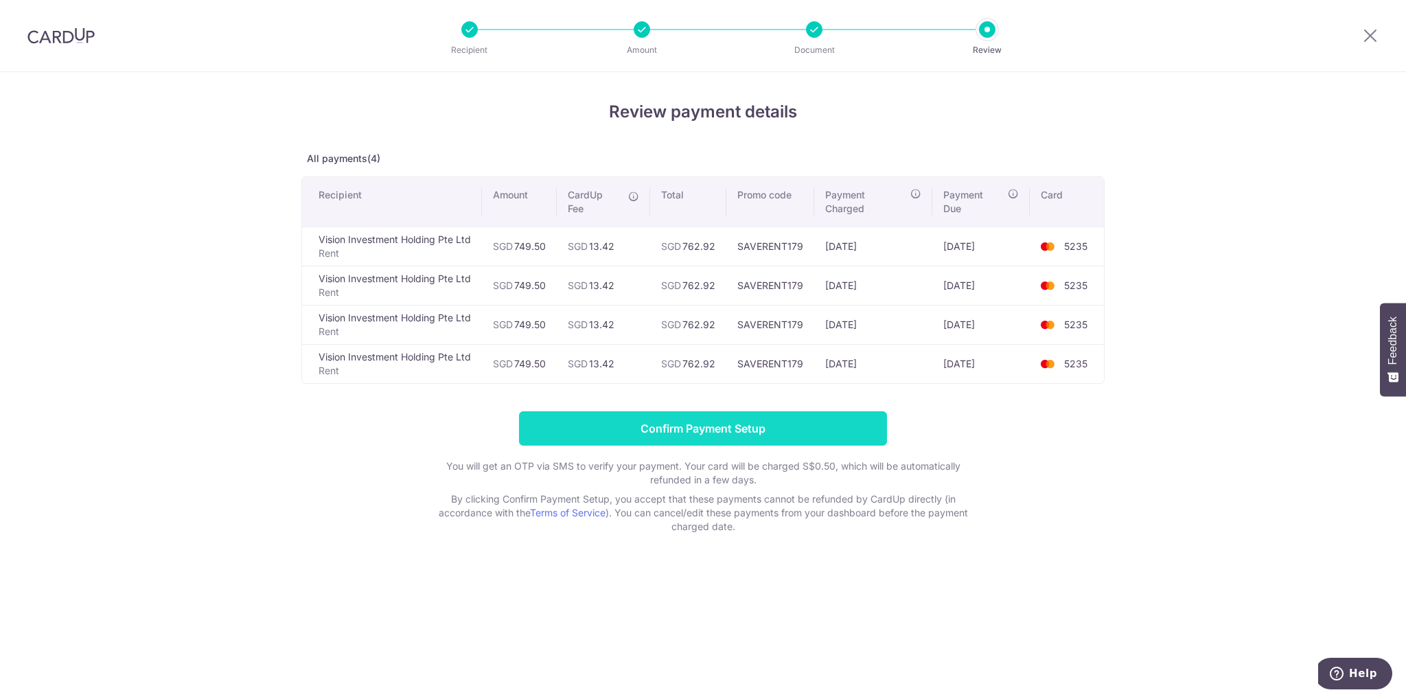
click at [799, 431] on input "Confirm Payment Setup" at bounding box center [703, 428] width 368 height 34
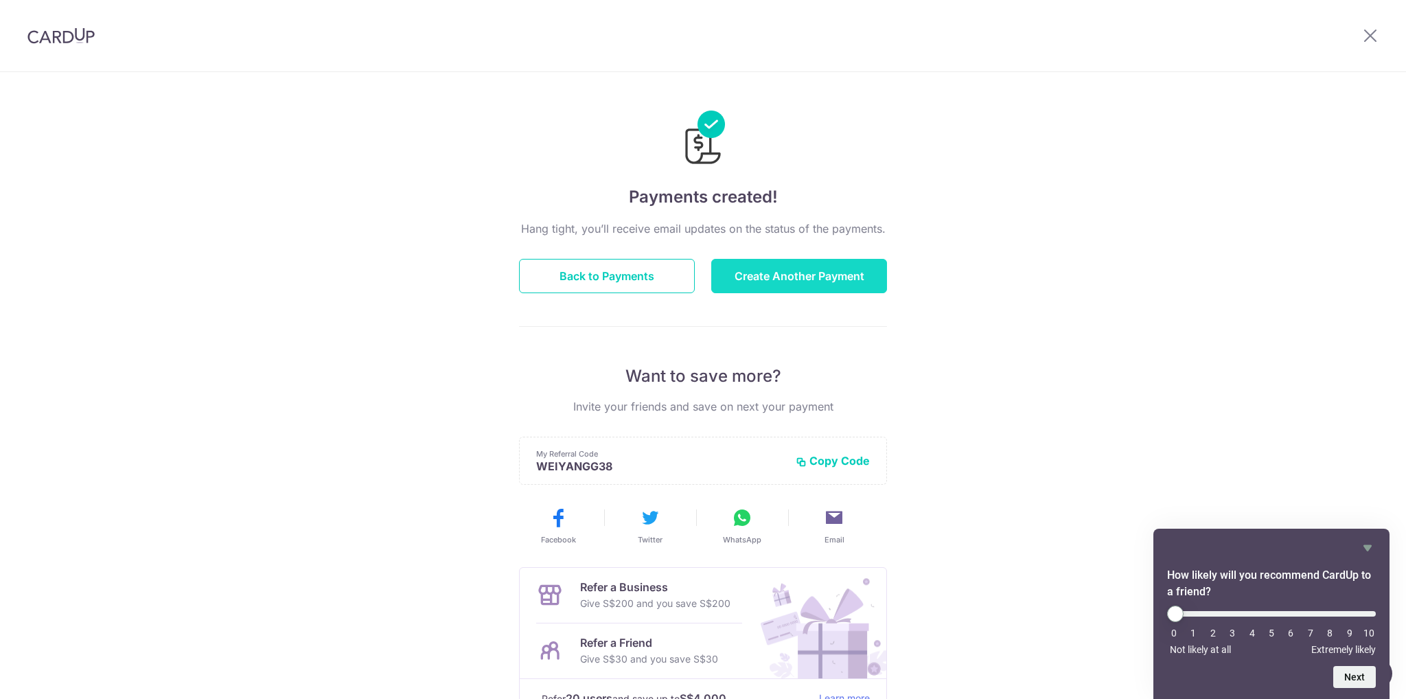
click at [821, 286] on button "Create Another Payment" at bounding box center [799, 276] width 176 height 34
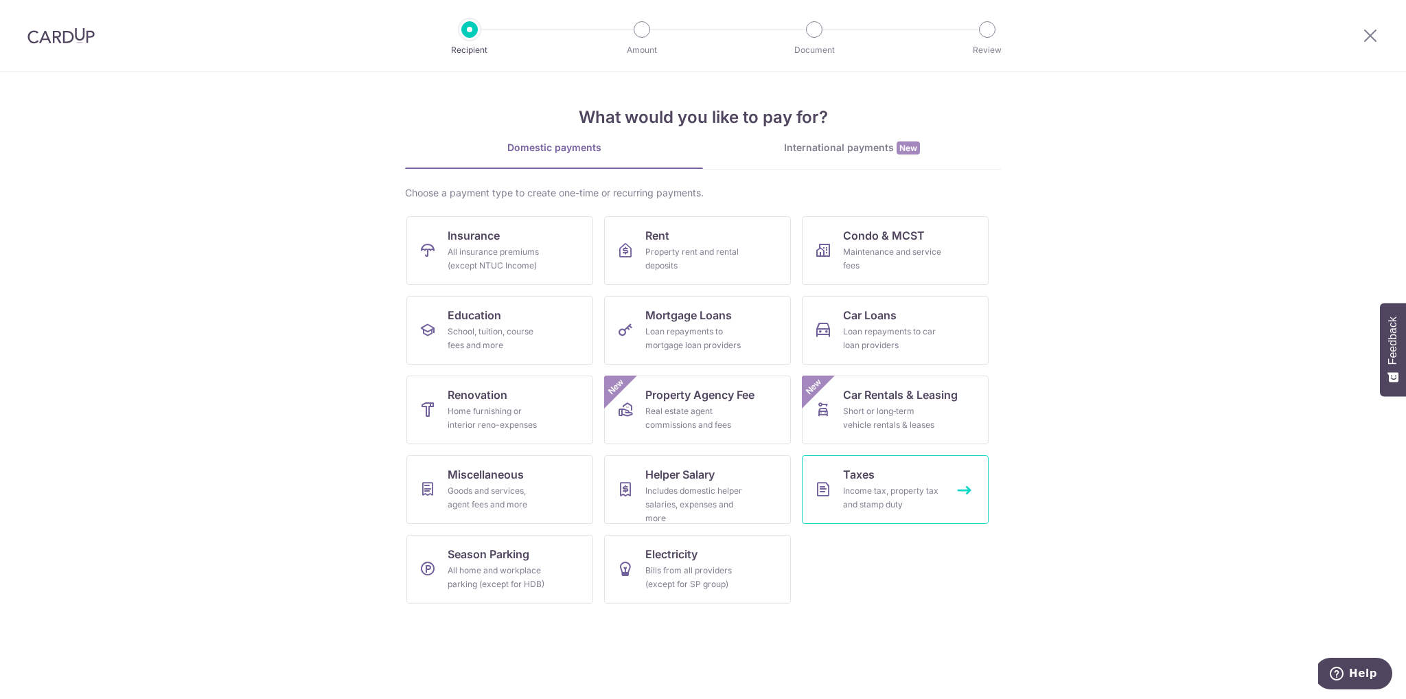
click at [875, 492] on div "Income tax, property tax and stamp duty" at bounding box center [892, 497] width 99 height 27
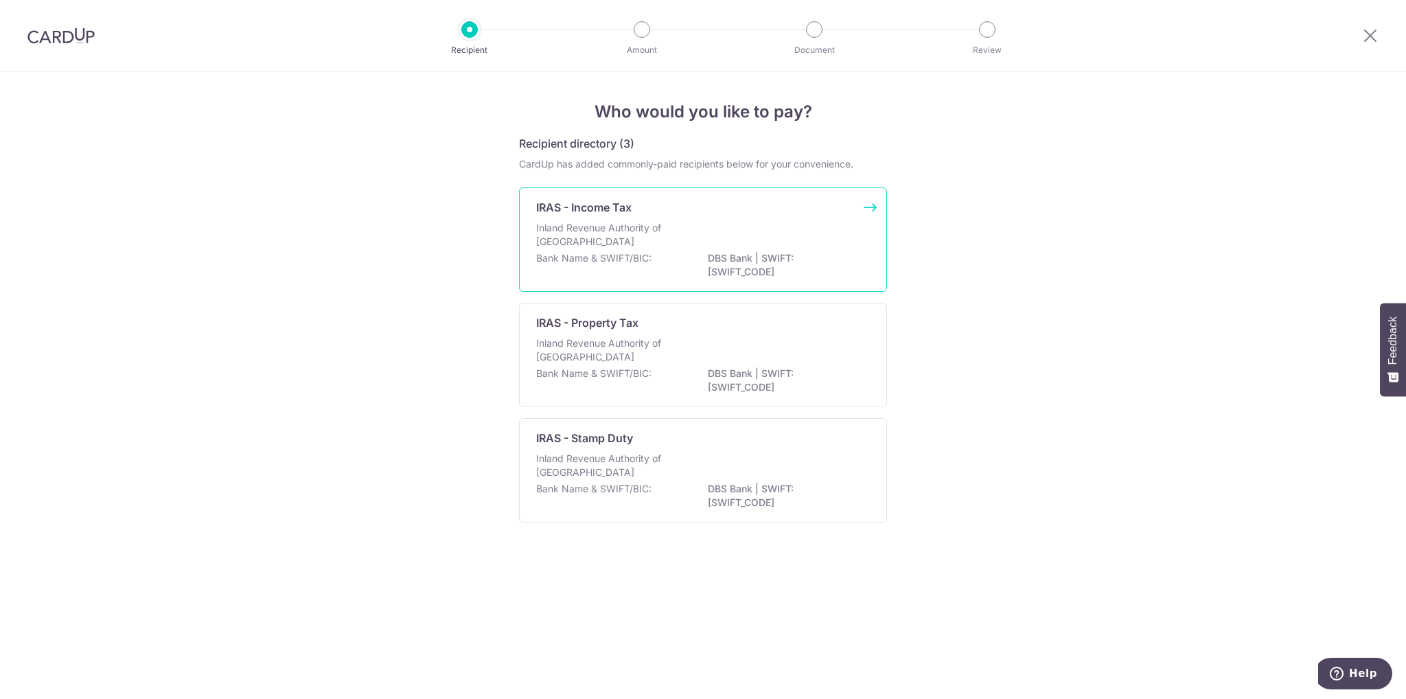
click at [722, 252] on p "DBS Bank | SWIFT: DBSSSGSGXXX" at bounding box center [785, 264] width 154 height 27
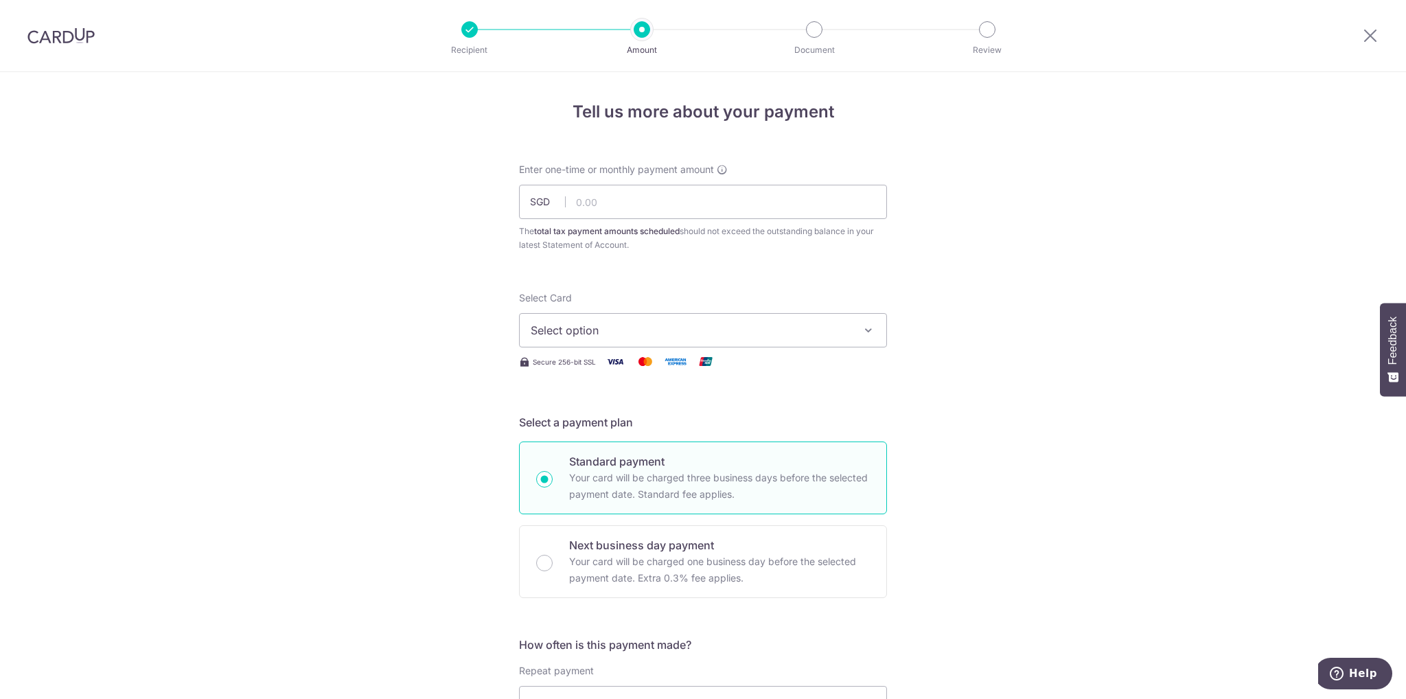
click at [787, 331] on span "Select option" at bounding box center [691, 330] width 320 height 16
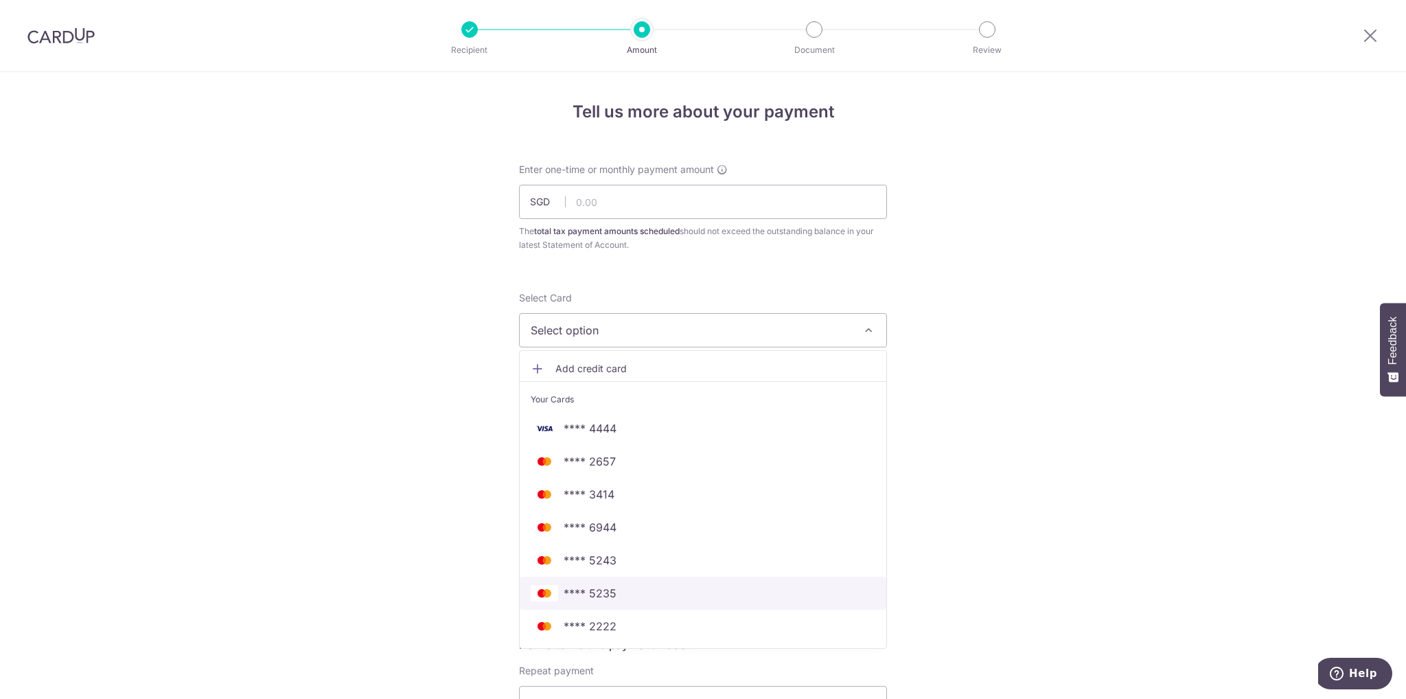
click at [662, 594] on span "**** 5235" at bounding box center [703, 593] width 345 height 16
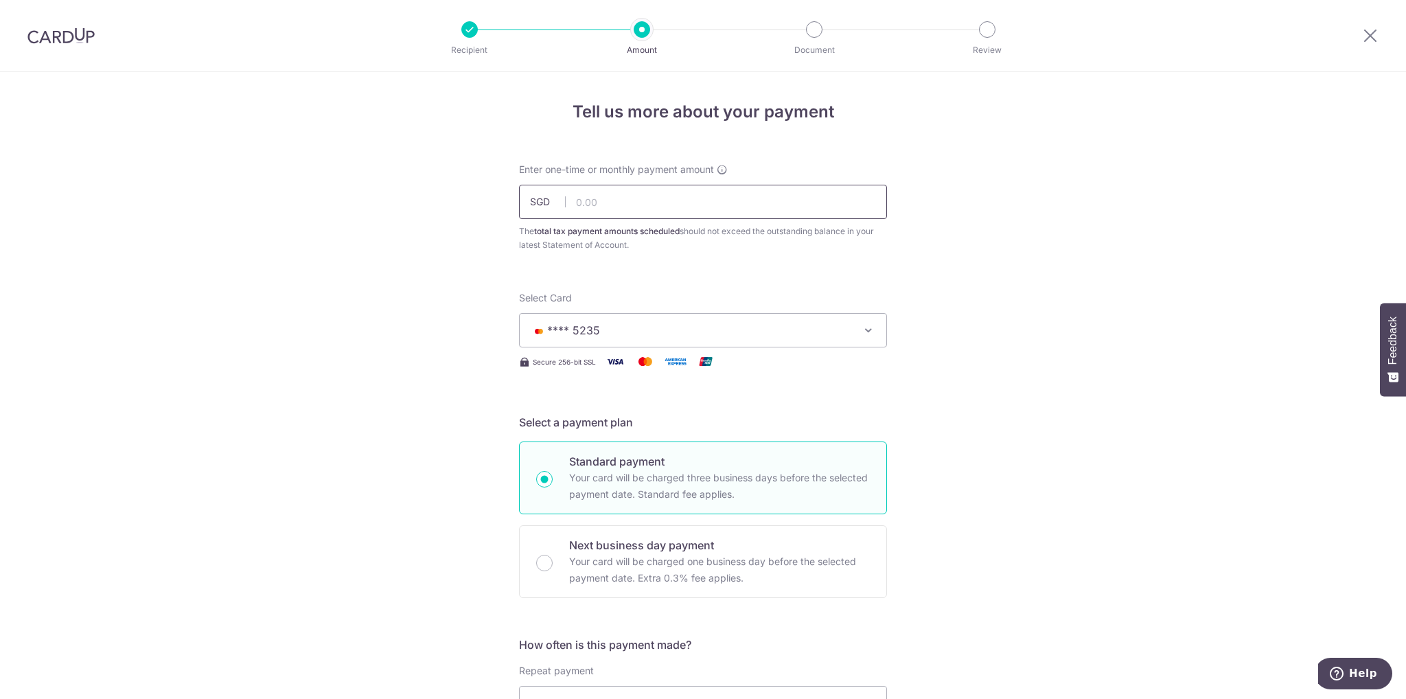
click at [639, 196] on input "text" at bounding box center [703, 202] width 368 height 34
drag, startPoint x: 63, startPoint y: 34, endPoint x: 754, endPoint y: 80, distance: 692.7
click at [63, 34] on img at bounding box center [60, 35] width 67 height 16
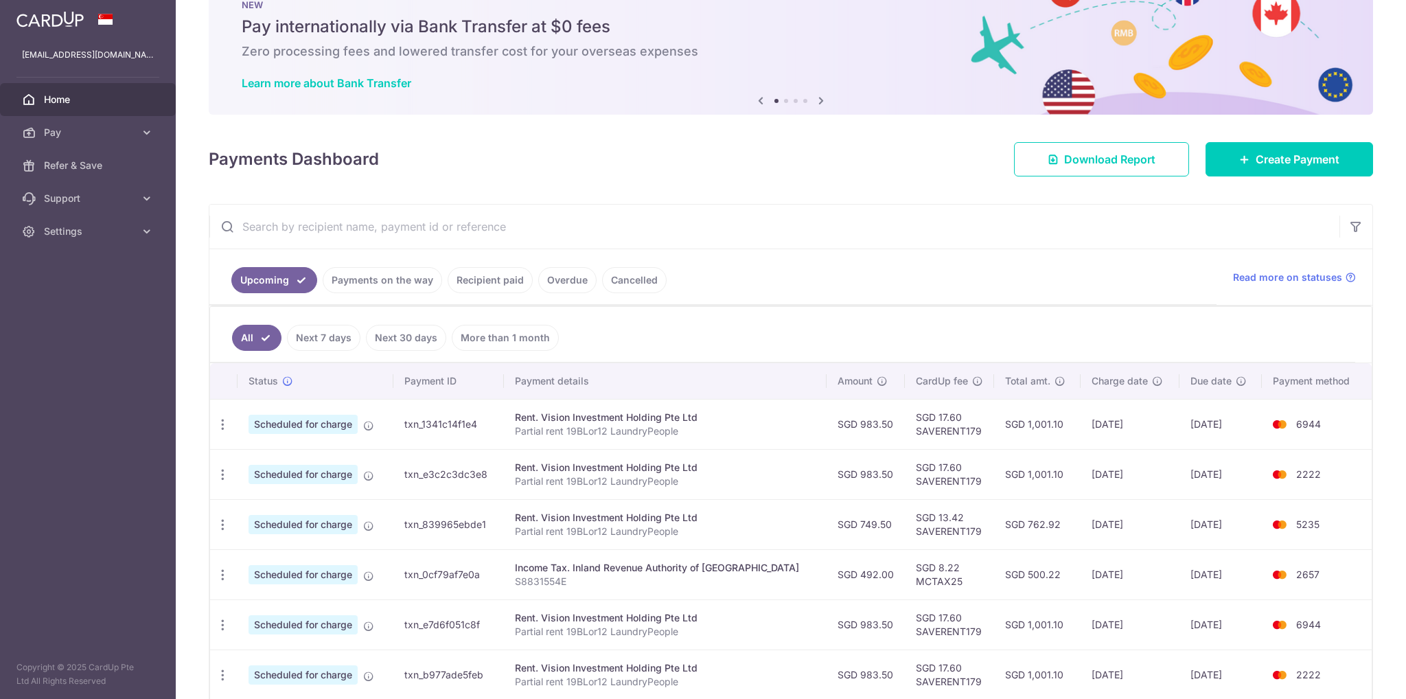
scroll to position [69, 0]
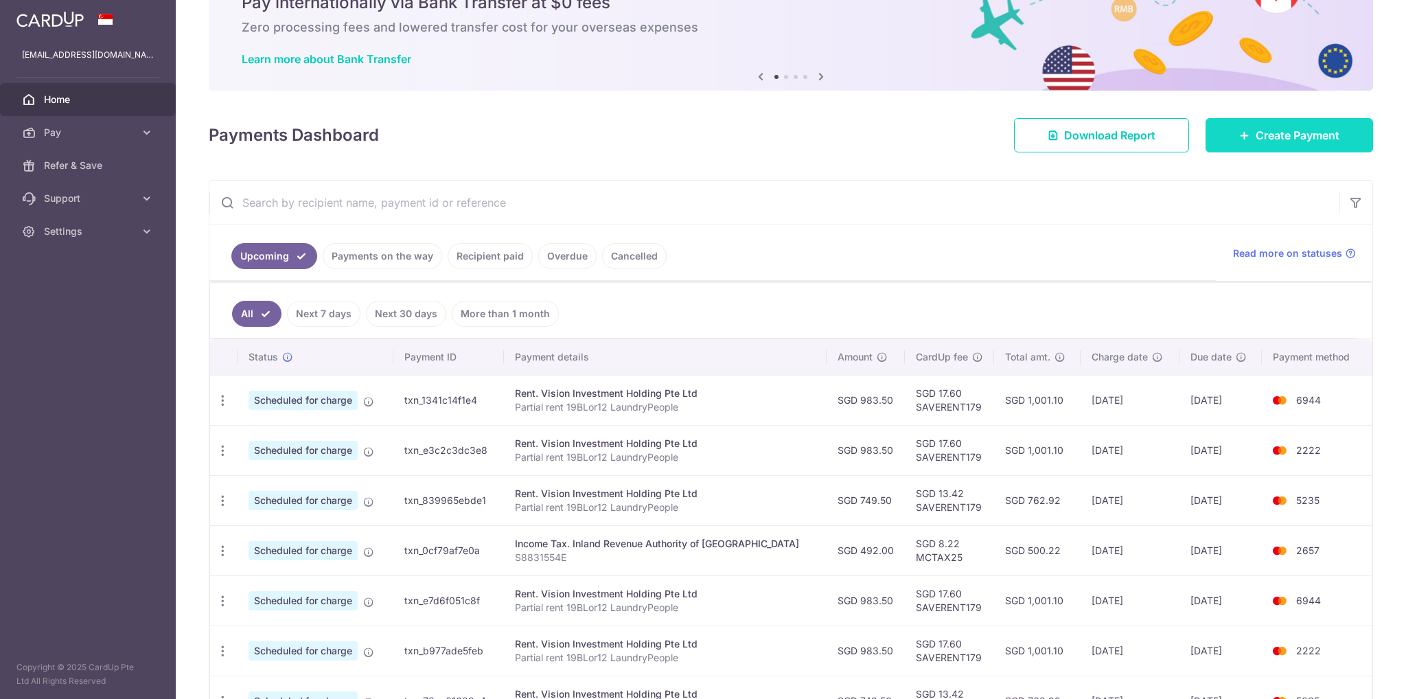
click at [1288, 143] on link "Create Payment" at bounding box center [1288, 135] width 167 height 34
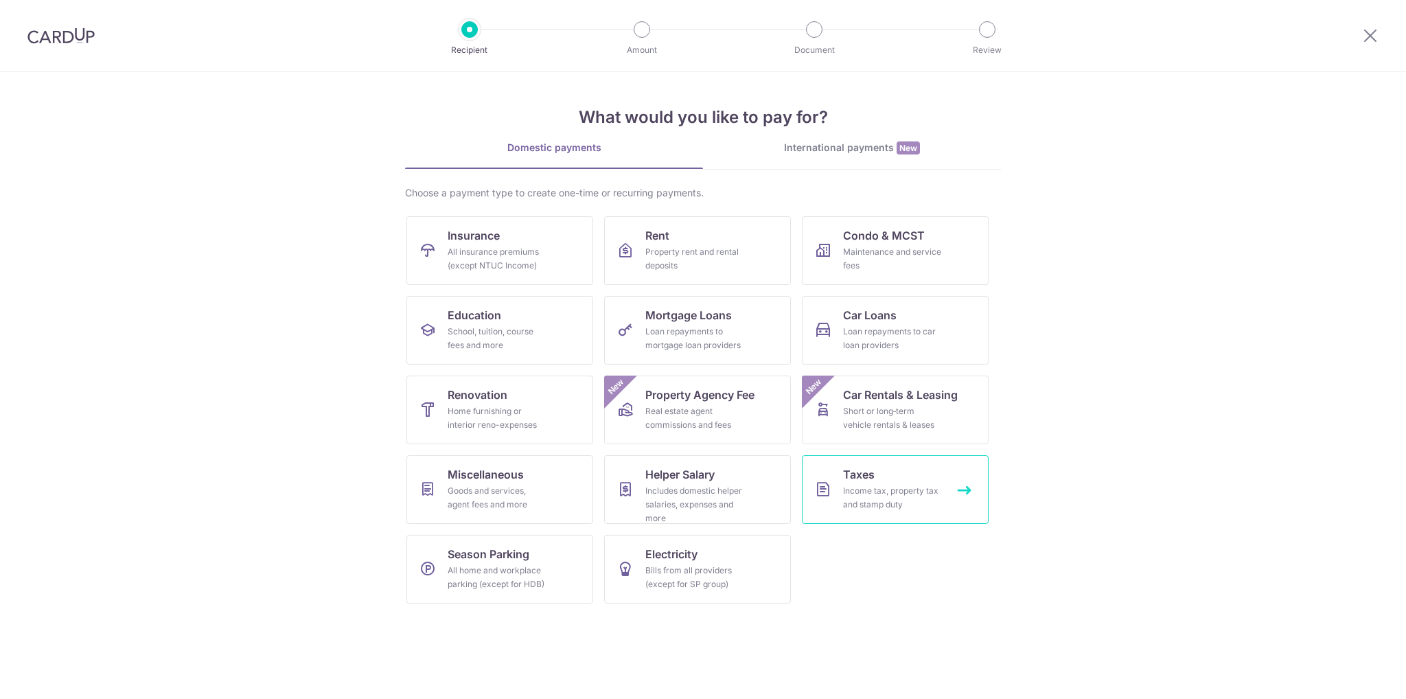
click at [890, 472] on link "Taxes Income tax, property tax and stamp duty" at bounding box center [895, 489] width 187 height 69
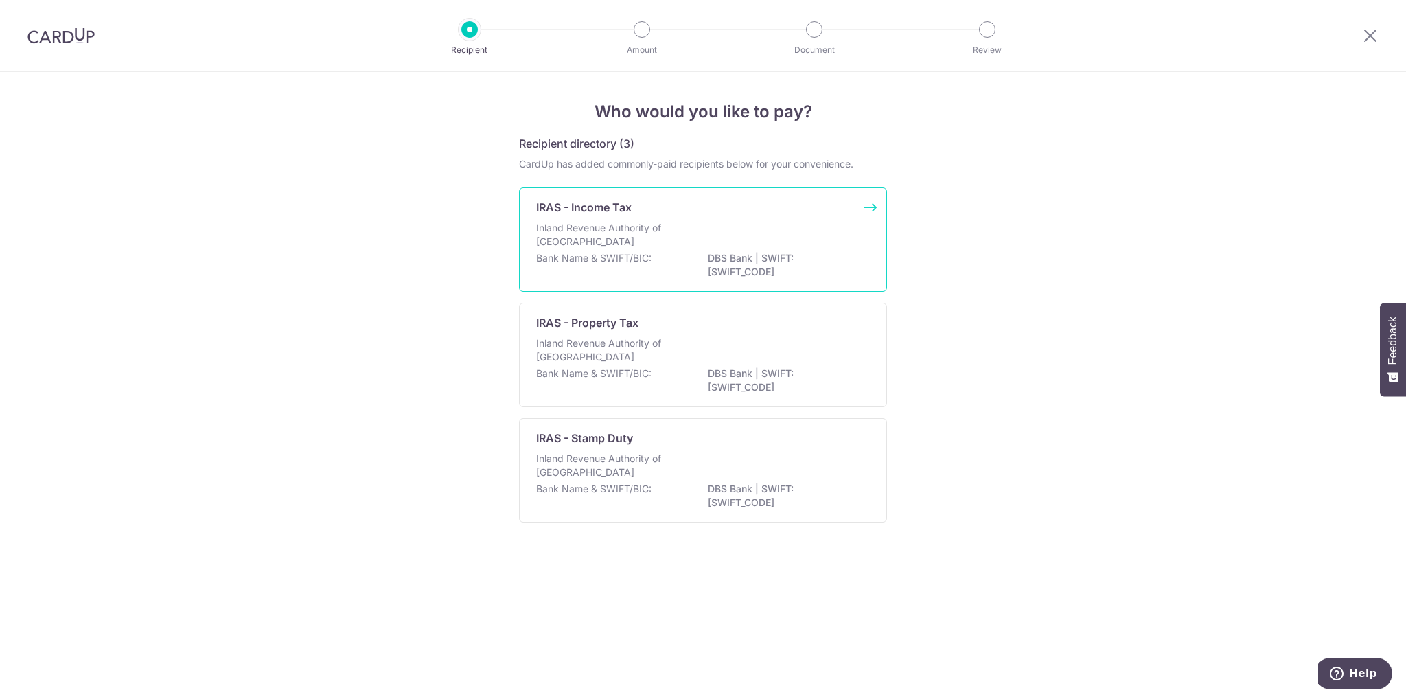
click at [697, 256] on div "Bank Name & SWIFT/BIC: DBS Bank | SWIFT: [SWIFT_CODE]" at bounding box center [703, 265] width 334 height 29
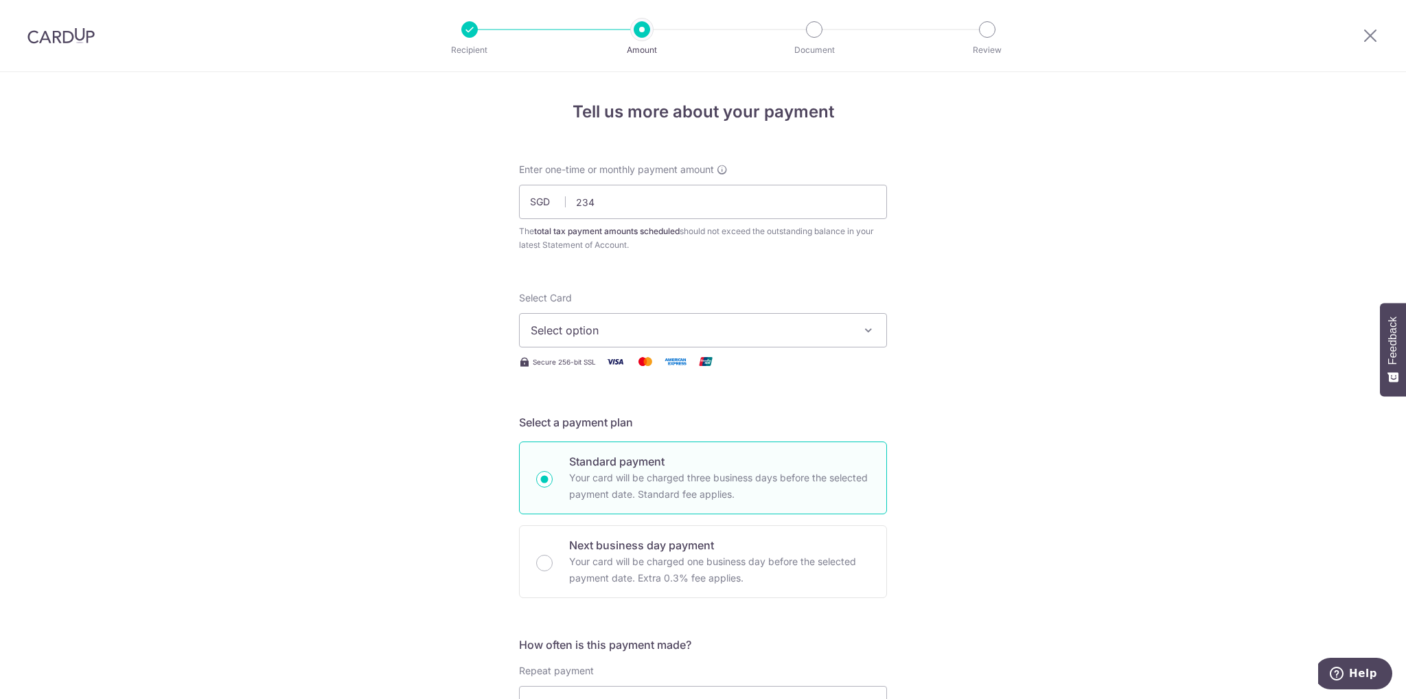
type input "234.00"
click at [766, 330] on span "Select option" at bounding box center [691, 330] width 320 height 16
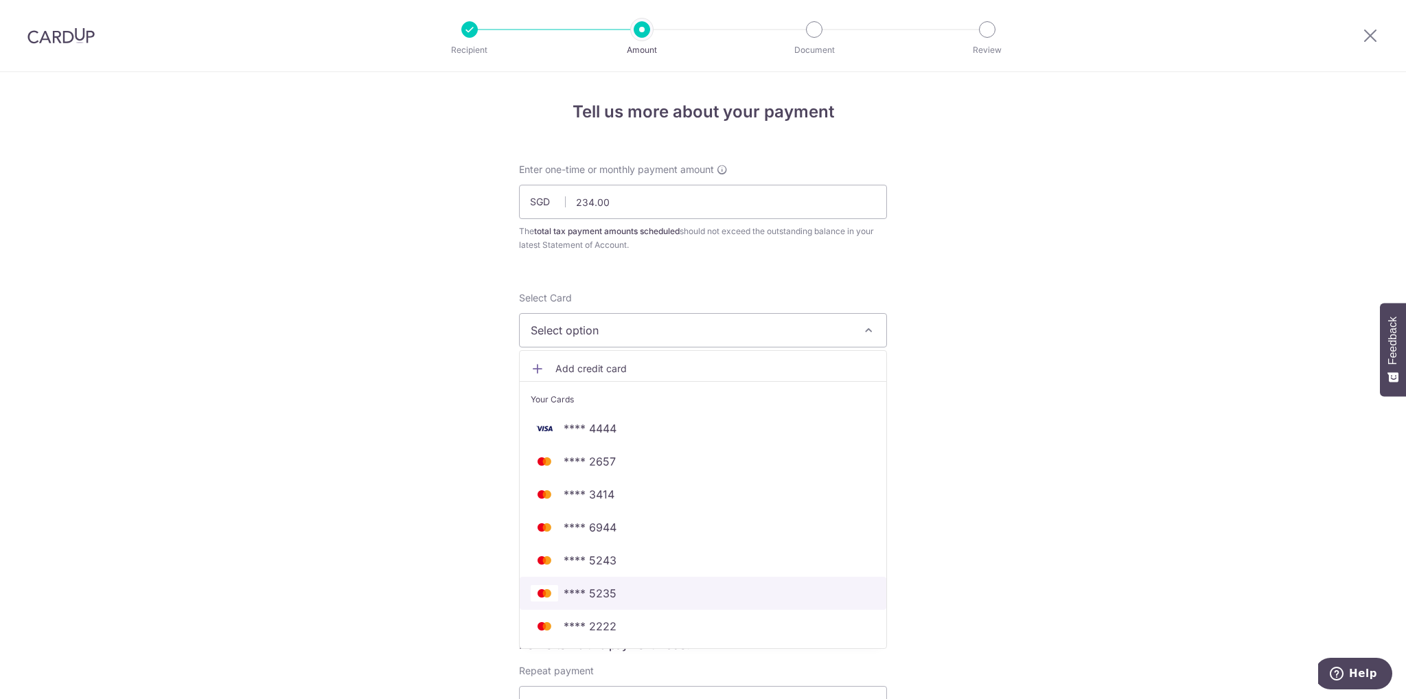
click at [673, 589] on span "**** 5235" at bounding box center [703, 593] width 345 height 16
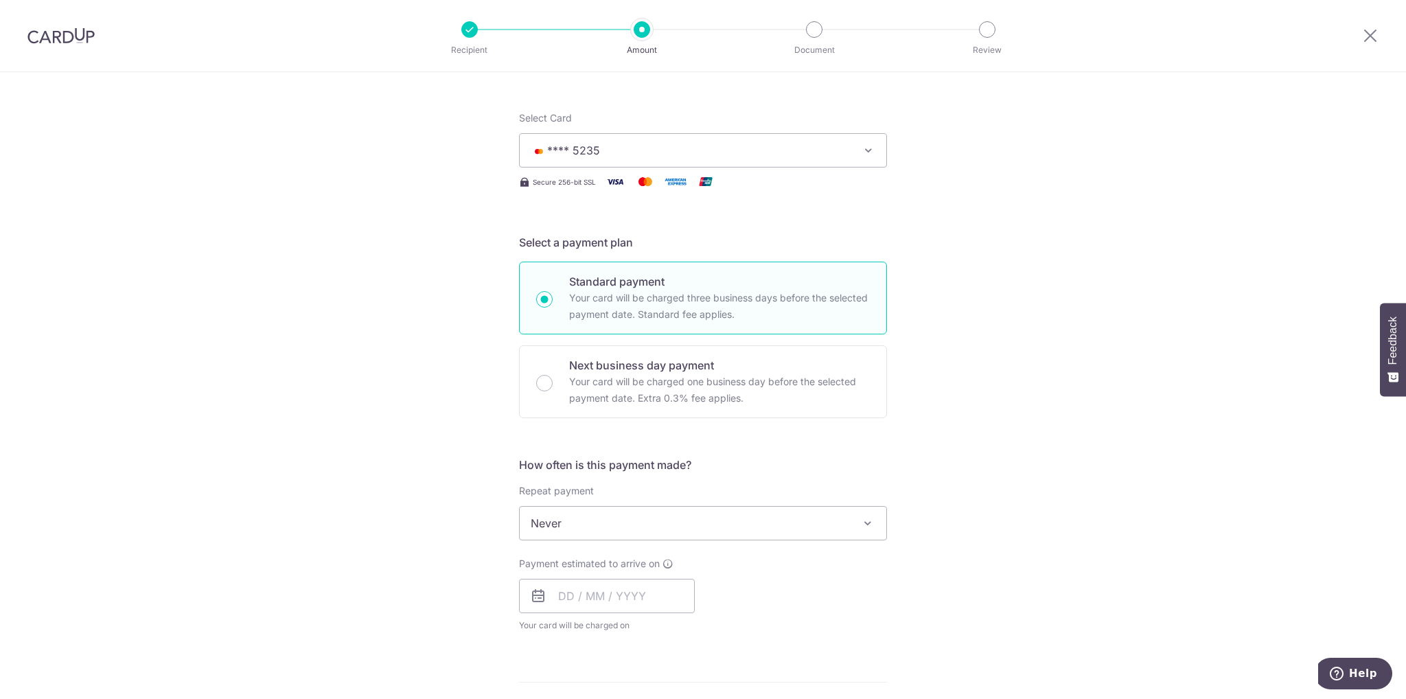
scroll to position [206, 0]
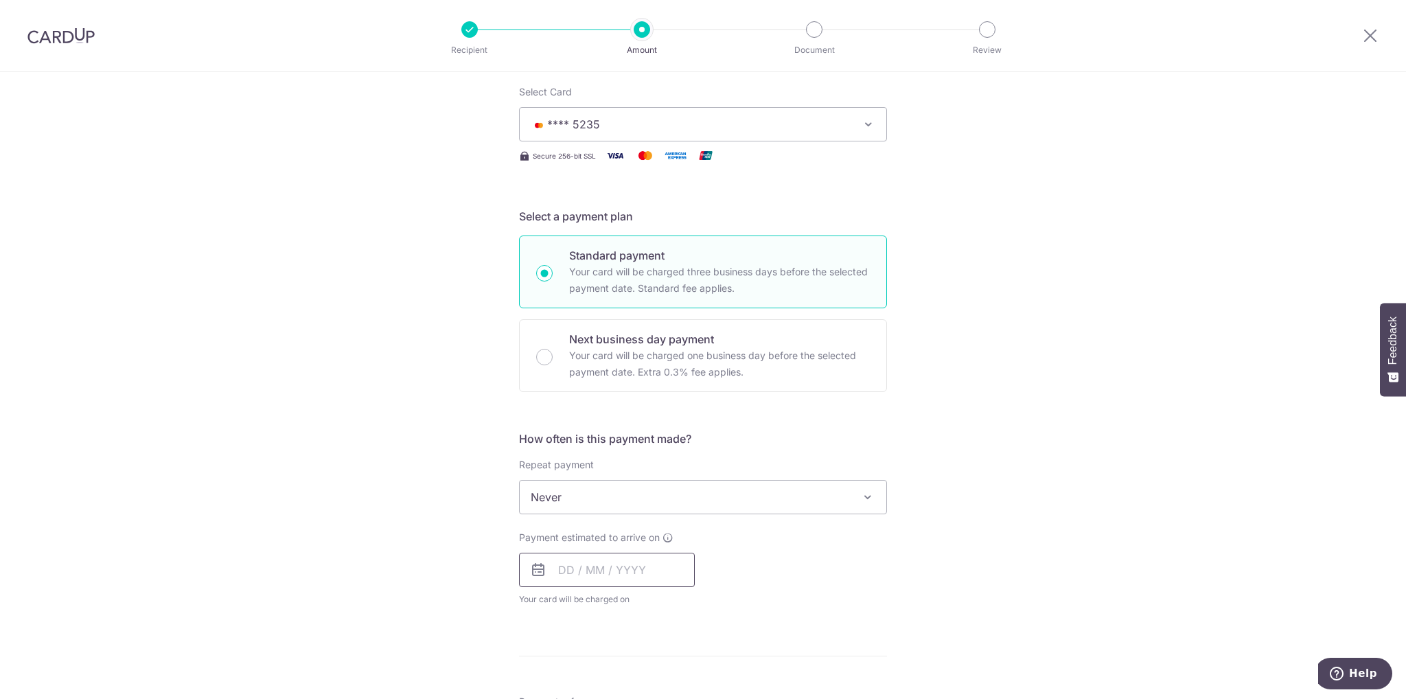
click at [619, 569] on input "text" at bounding box center [607, 570] width 176 height 34
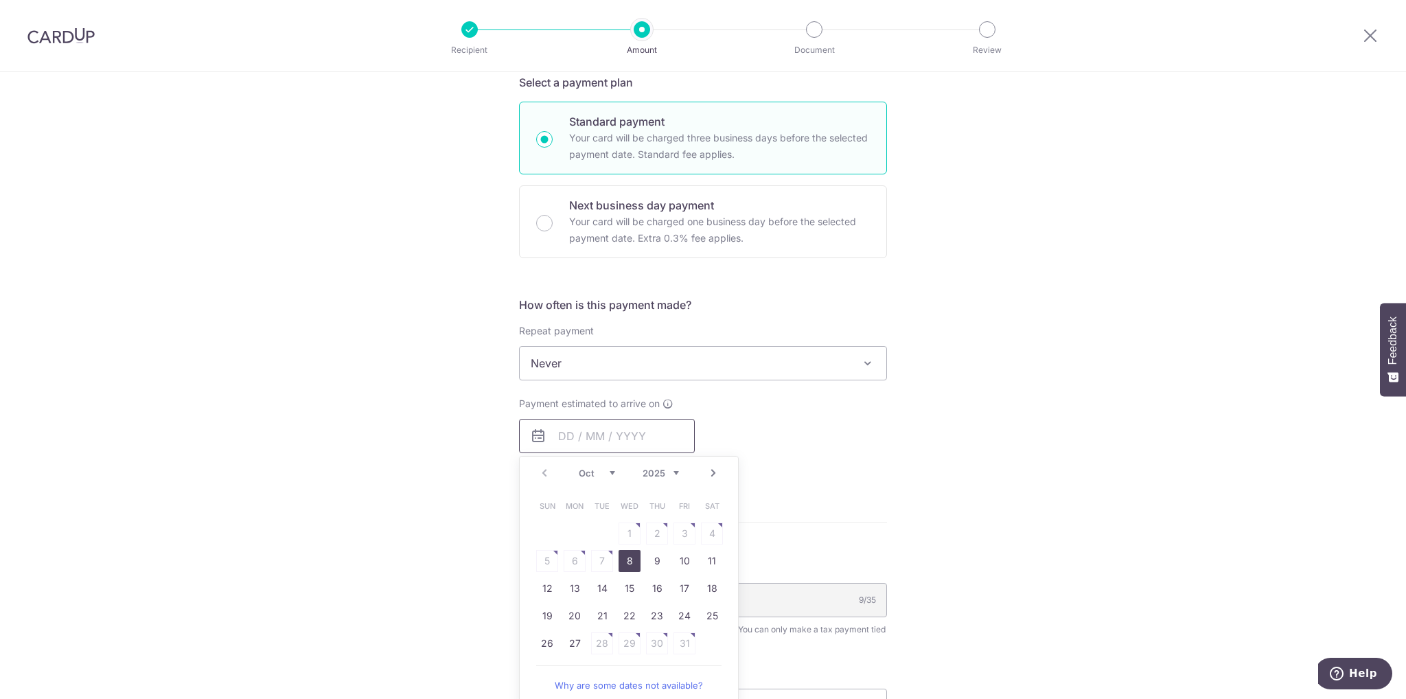
scroll to position [343, 0]
click at [618, 556] on link "8" at bounding box center [629, 557] width 22 height 22
type input "[DATE]"
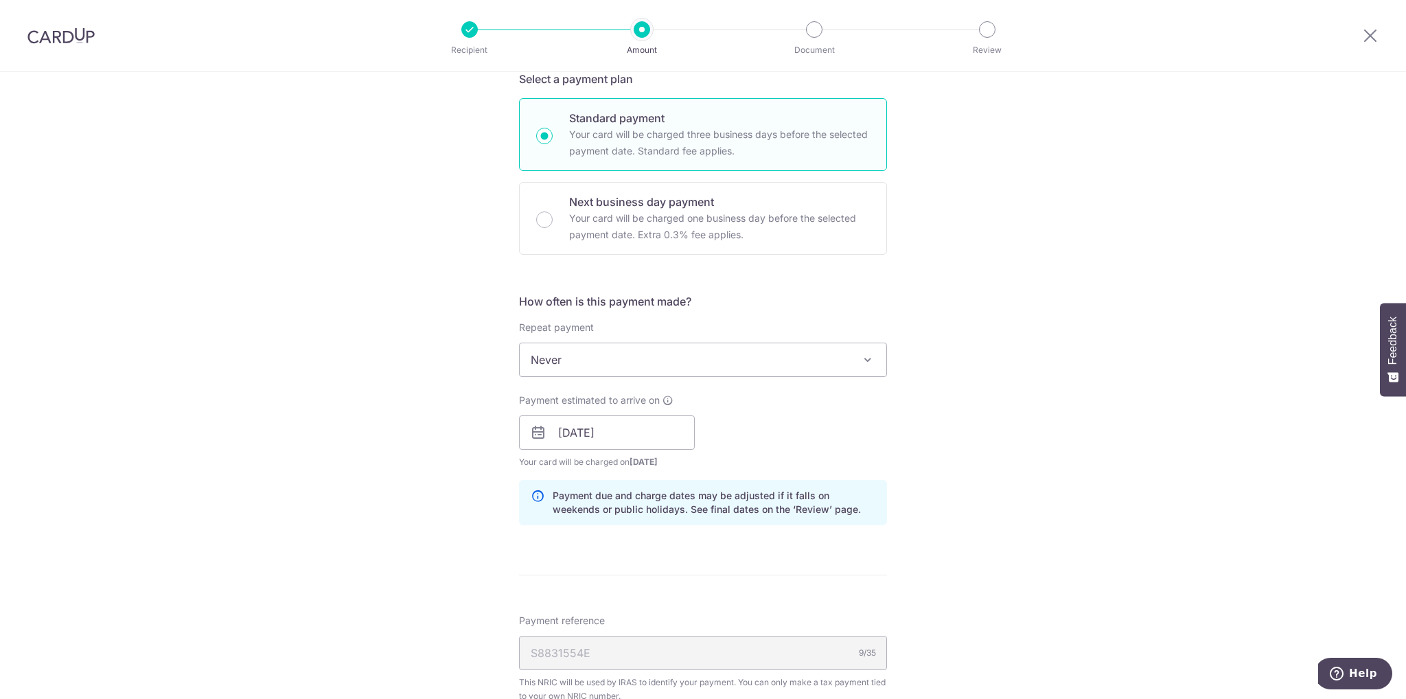
click at [678, 561] on form "Enter one-time or monthly payment amount SGD 234.00 234.00 The total tax paymen…" at bounding box center [703, 407] width 368 height 1176
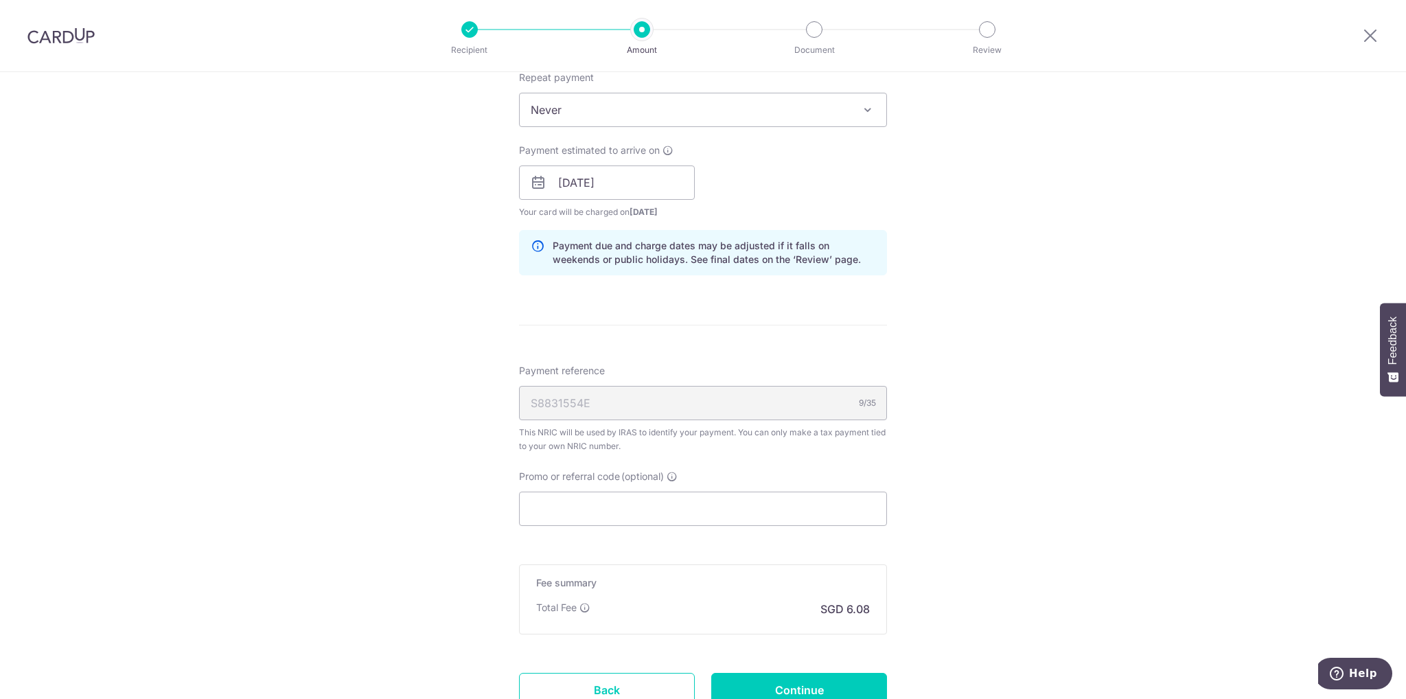
scroll to position [618, 0]
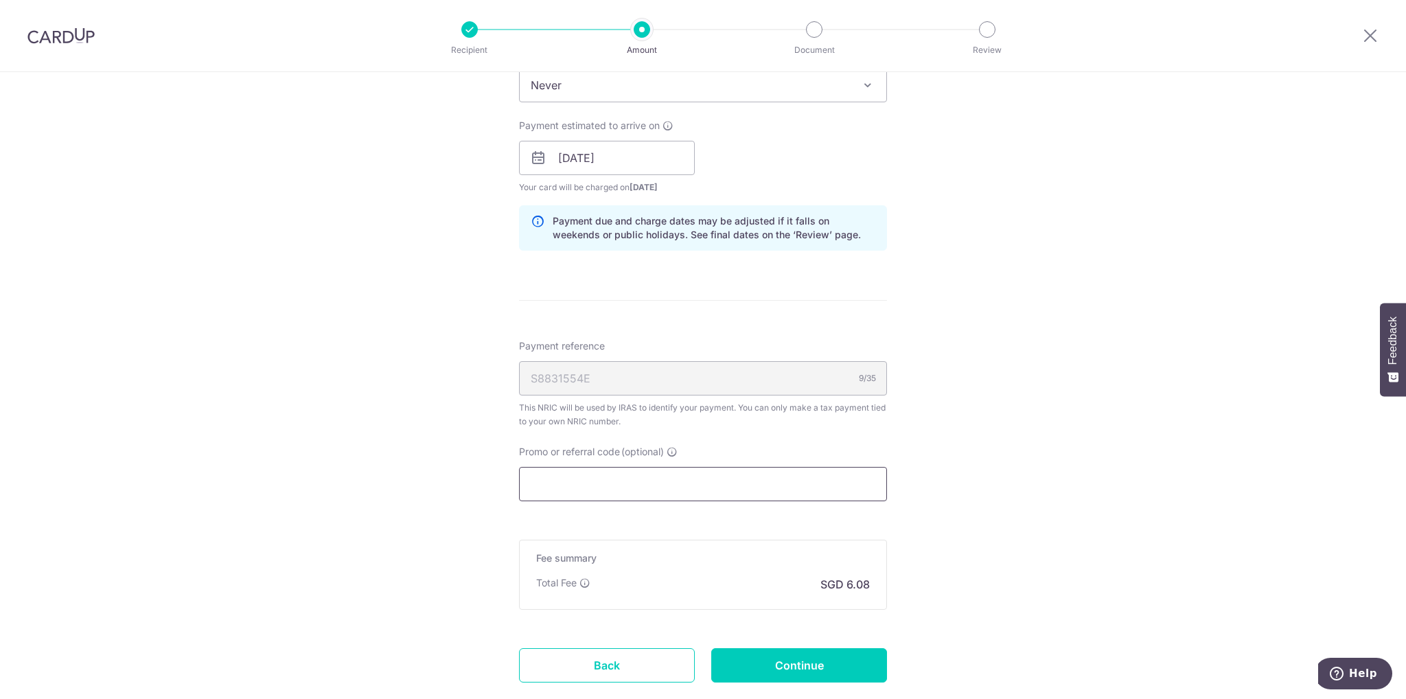
click at [688, 493] on input "Promo or referral code (optional)" at bounding box center [703, 484] width 368 height 34
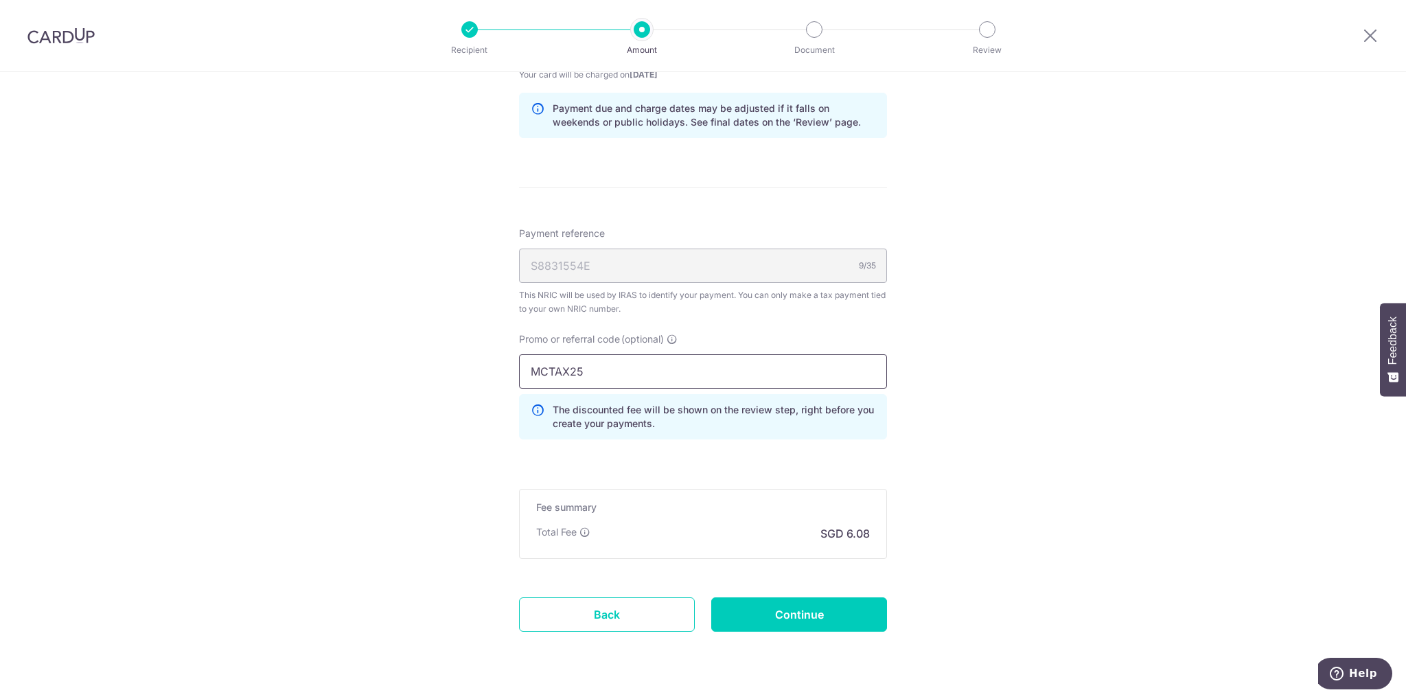
scroll to position [764, 0]
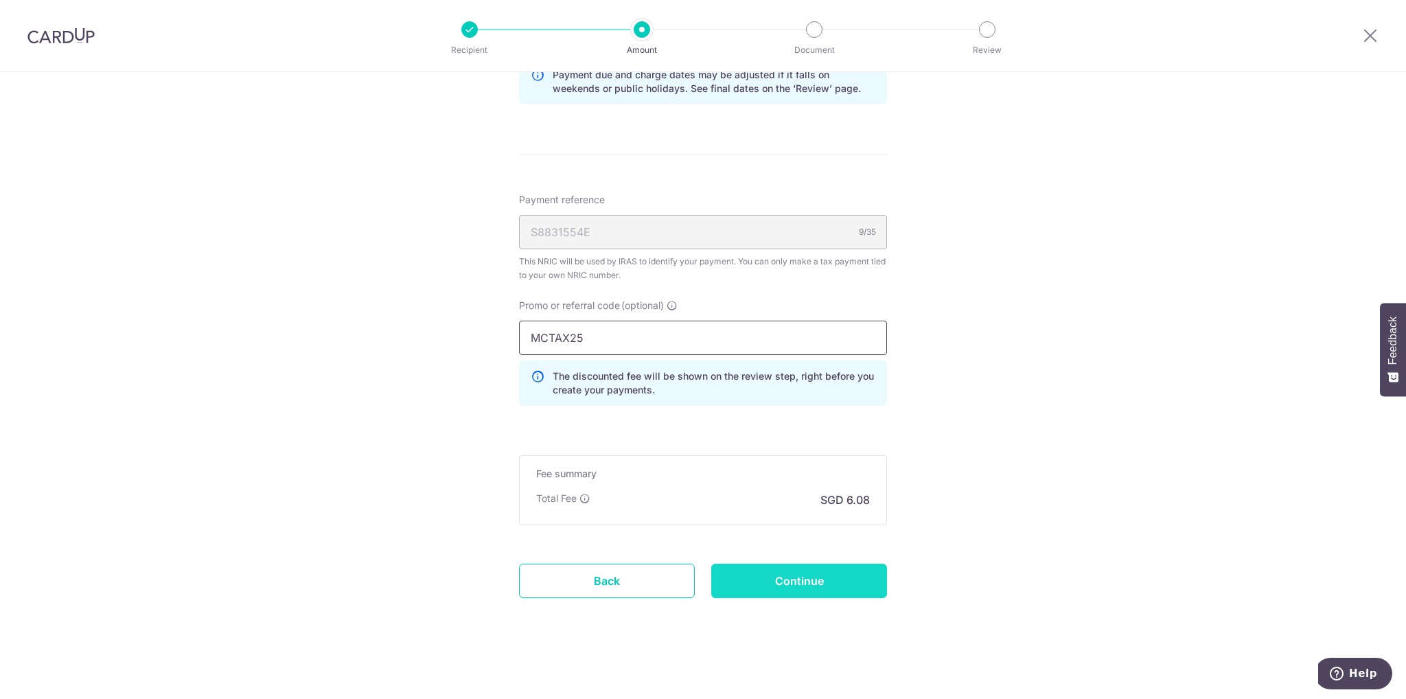
type input "MCTAX25"
click at [855, 576] on input "Continue" at bounding box center [799, 581] width 176 height 34
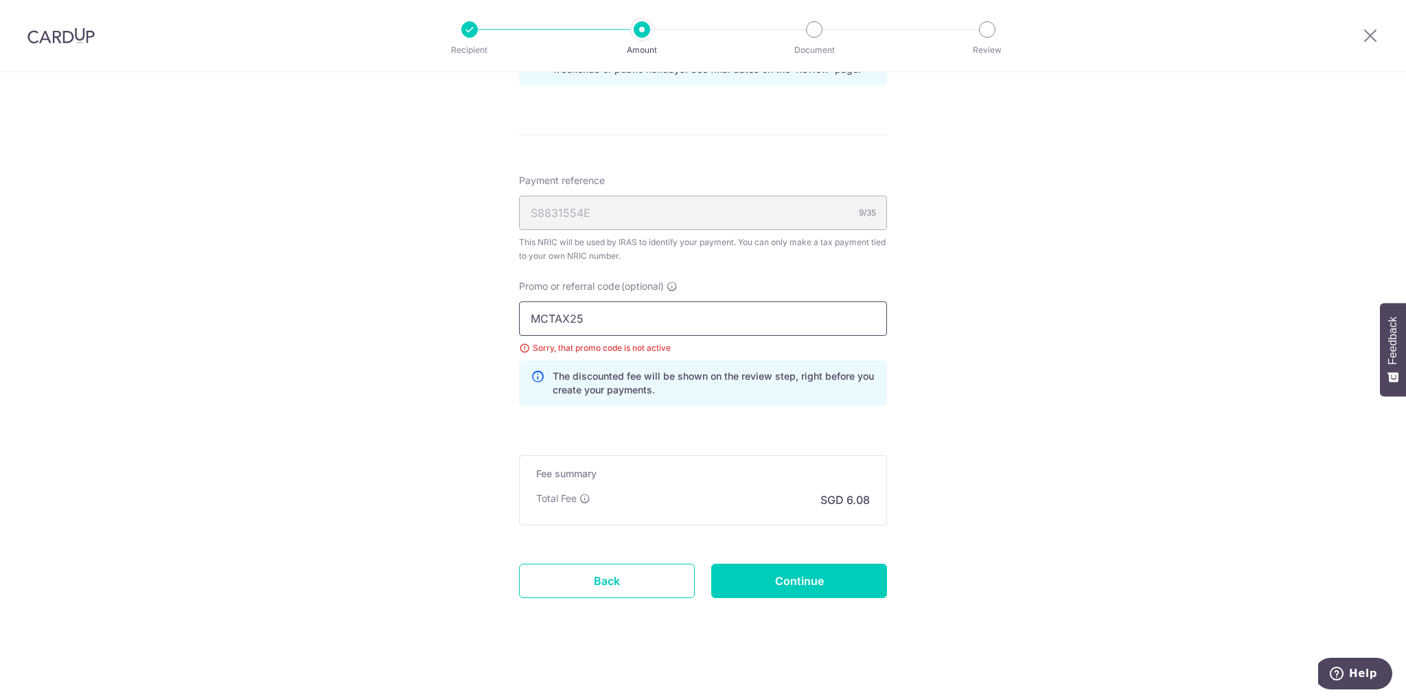
drag, startPoint x: 621, startPoint y: 301, endPoint x: 314, endPoint y: 277, distance: 307.1
type input "REC185"
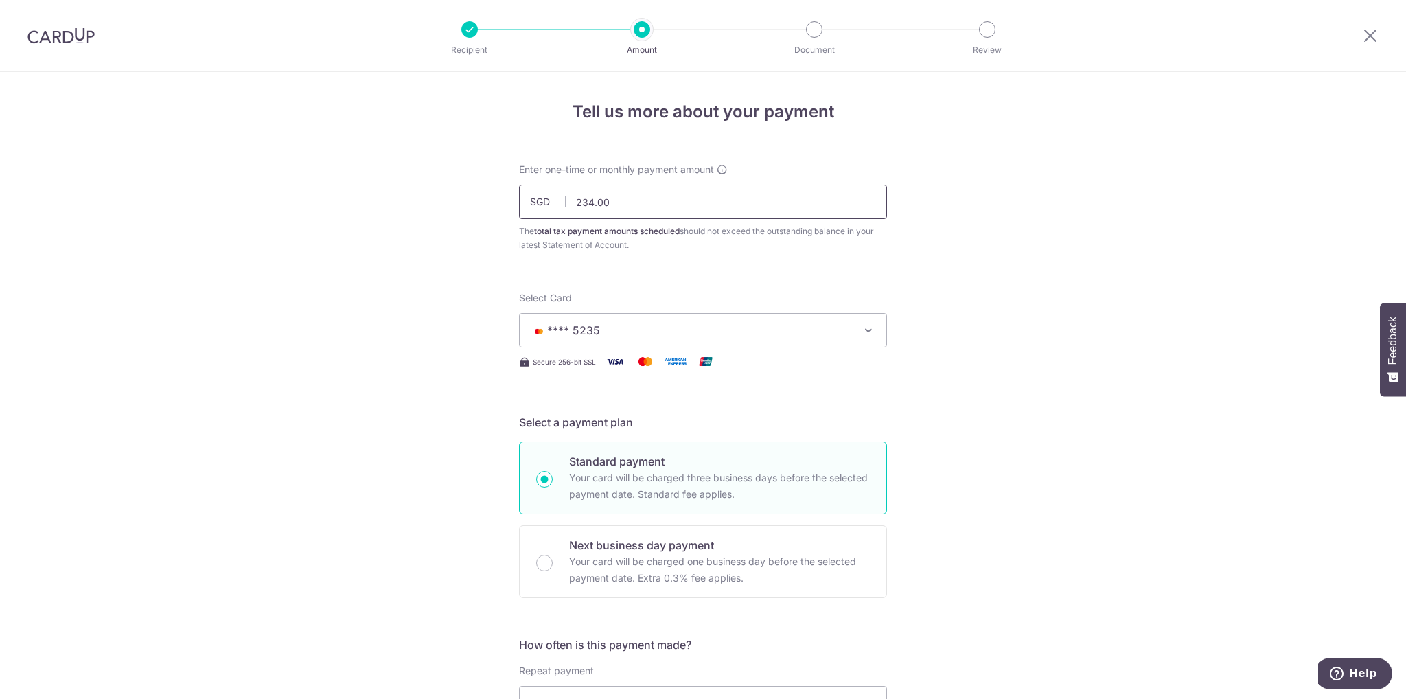
click at [583, 200] on input "234.00" at bounding box center [703, 202] width 368 height 34
type input "233.00"
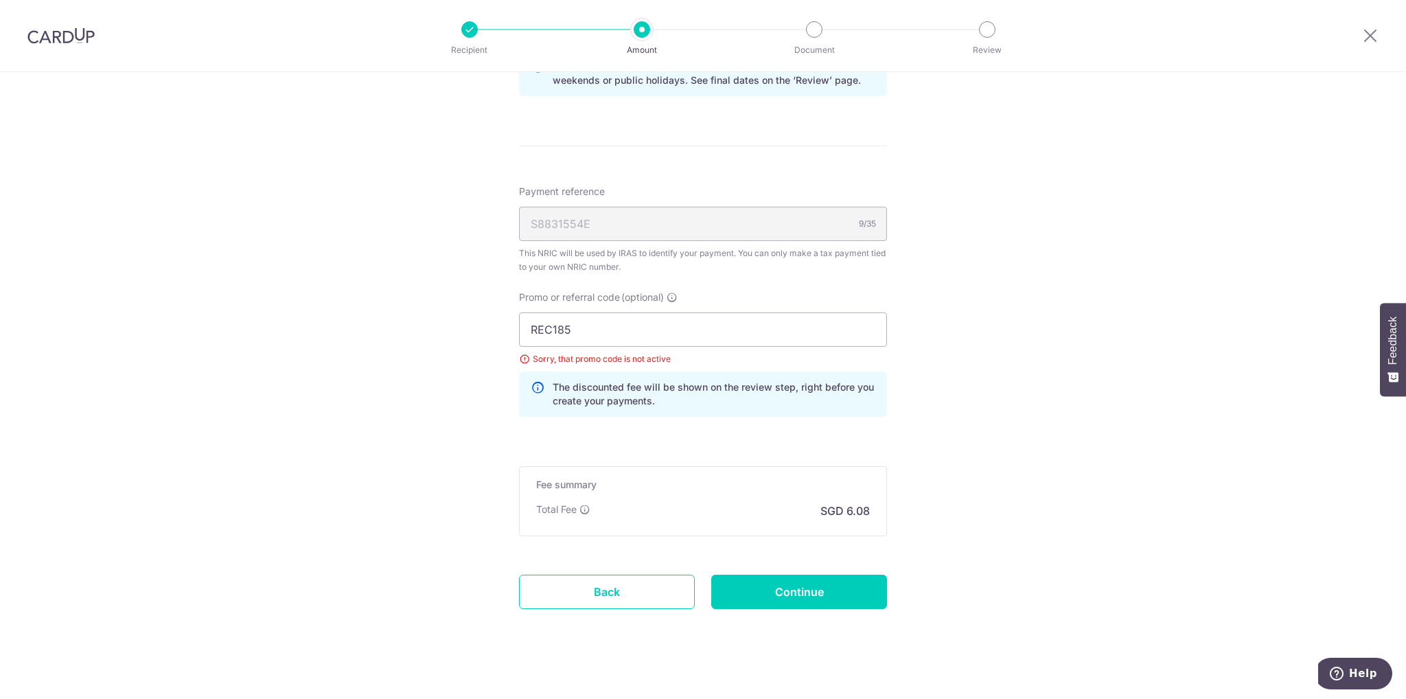
scroll to position [783, 0]
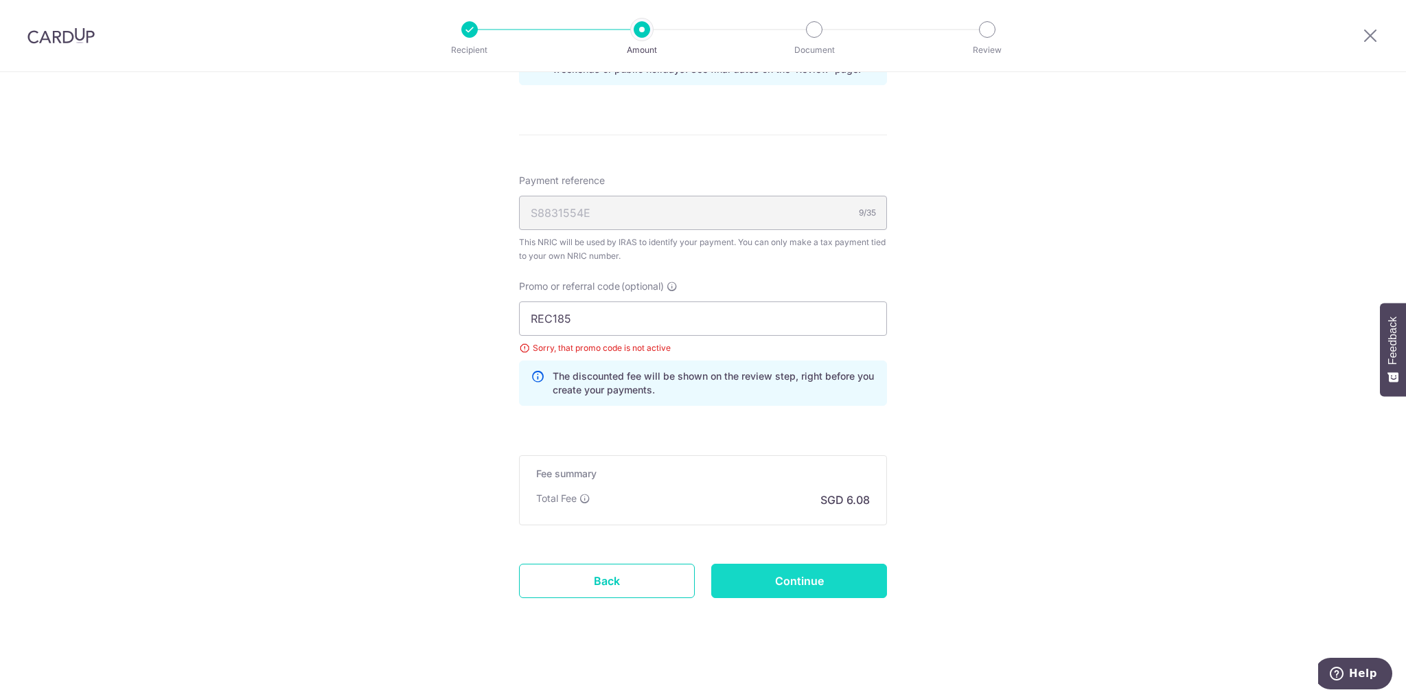
click at [784, 583] on input "Continue" at bounding box center [799, 581] width 176 height 34
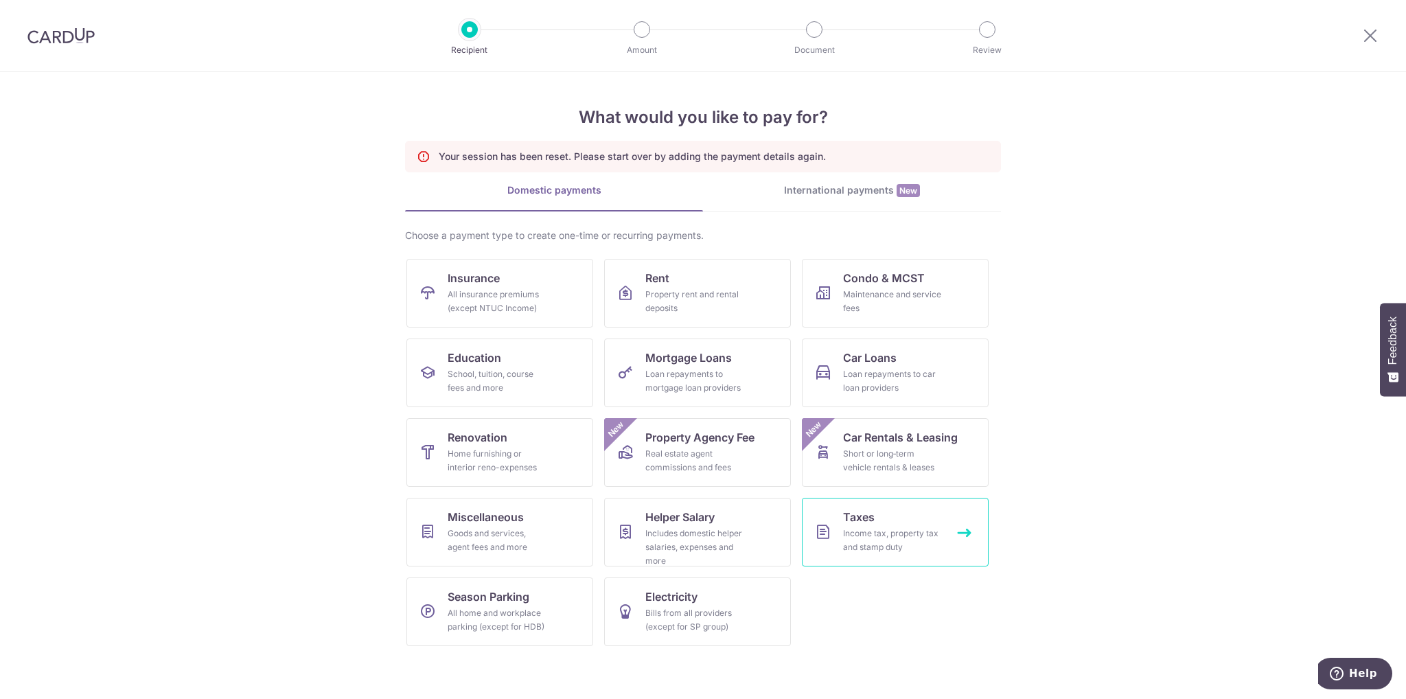
click at [916, 547] on div "Income tax, property tax and stamp duty" at bounding box center [892, 539] width 99 height 27
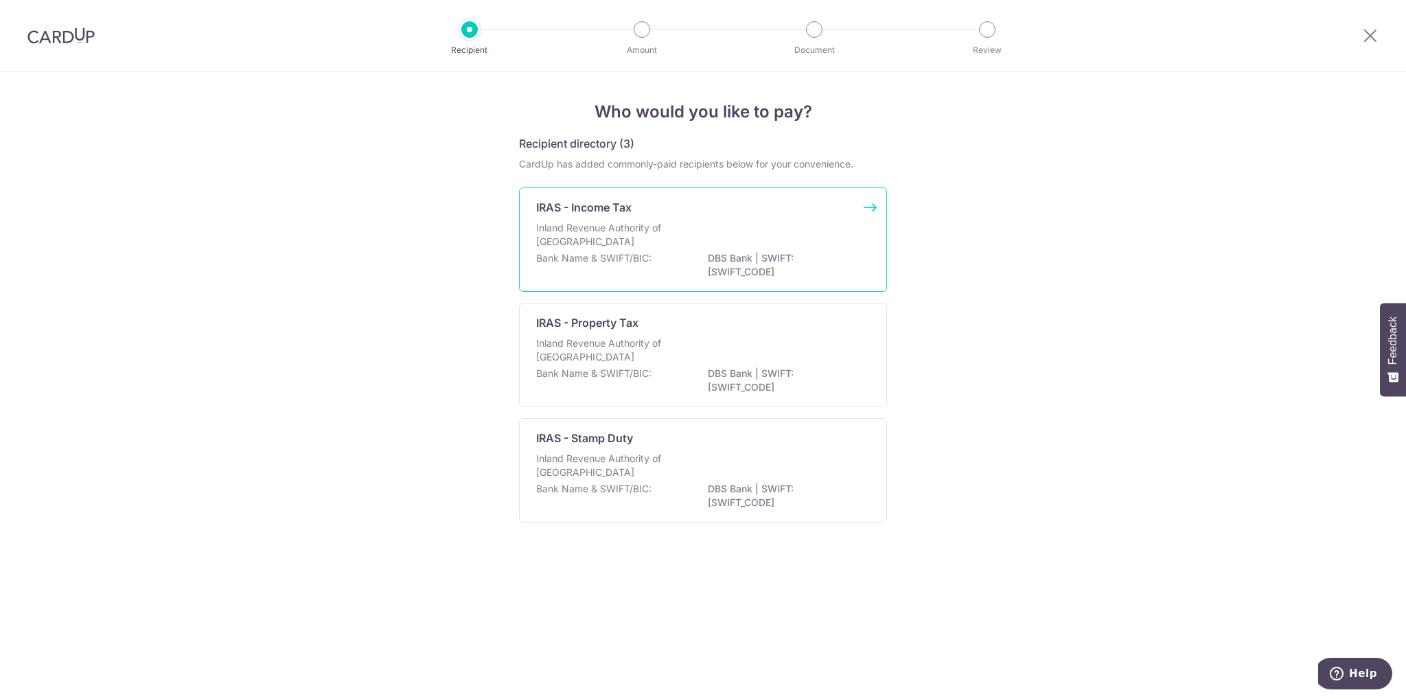
click at [658, 250] on div "Inland Revenue Authority of Singapore" at bounding box center [703, 236] width 334 height 30
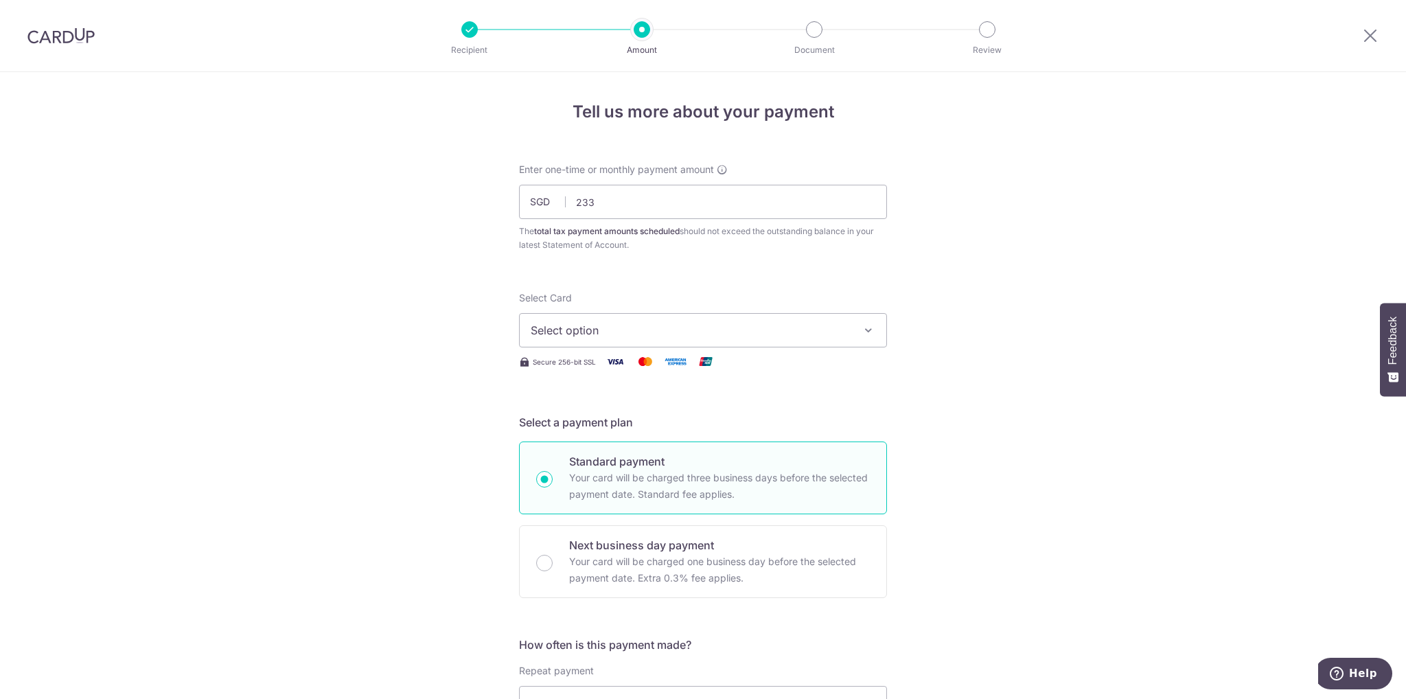
type input "233.00"
click at [765, 334] on span "Select option" at bounding box center [691, 330] width 320 height 16
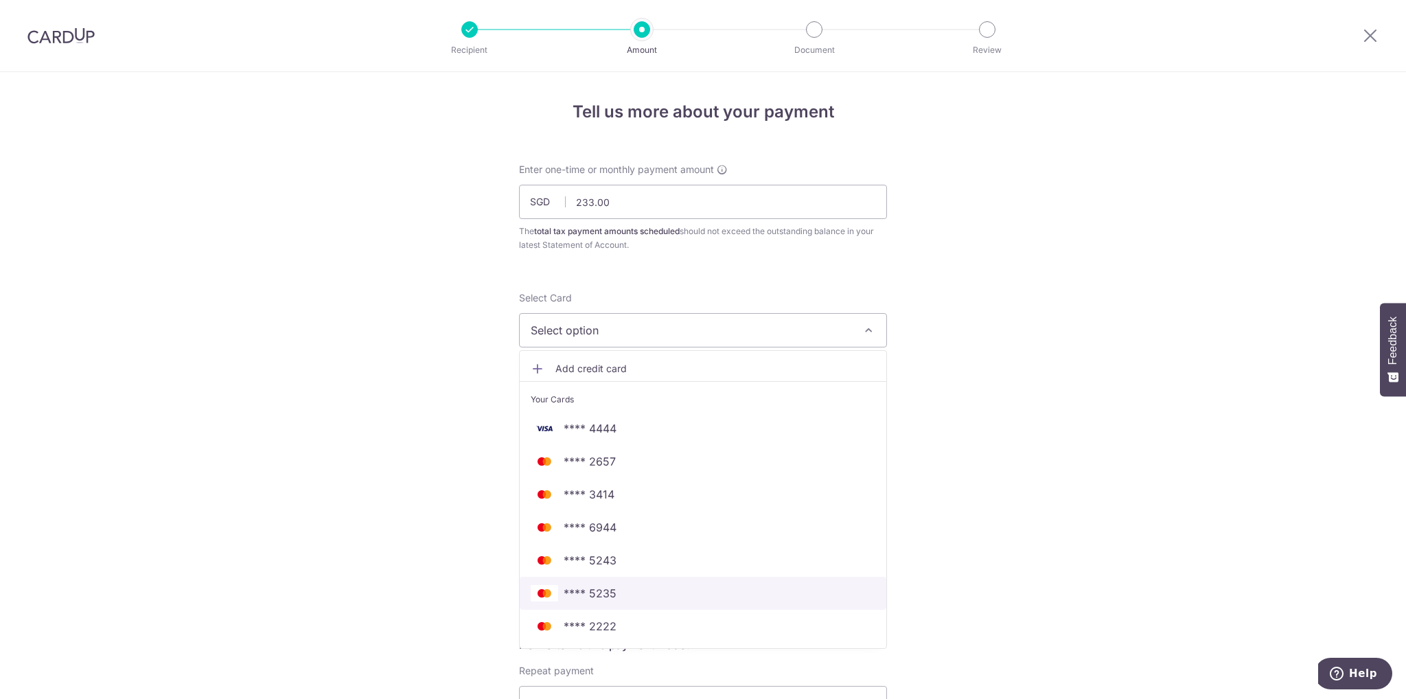
click at [618, 605] on link "**** 5235" at bounding box center [703, 593] width 367 height 33
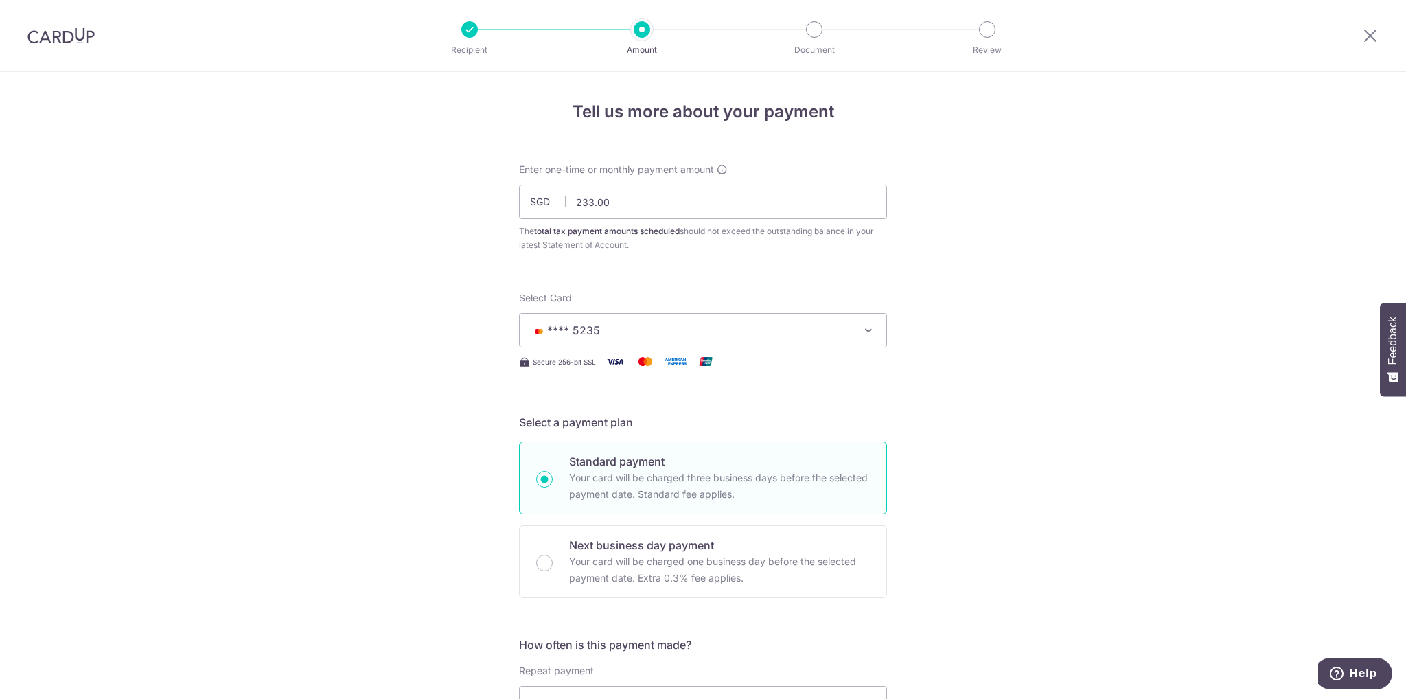
click at [1089, 555] on div "Tell us more about your payment Enter one-time or monthly payment amount SGD 23…" at bounding box center [703, 709] width 1406 height 1275
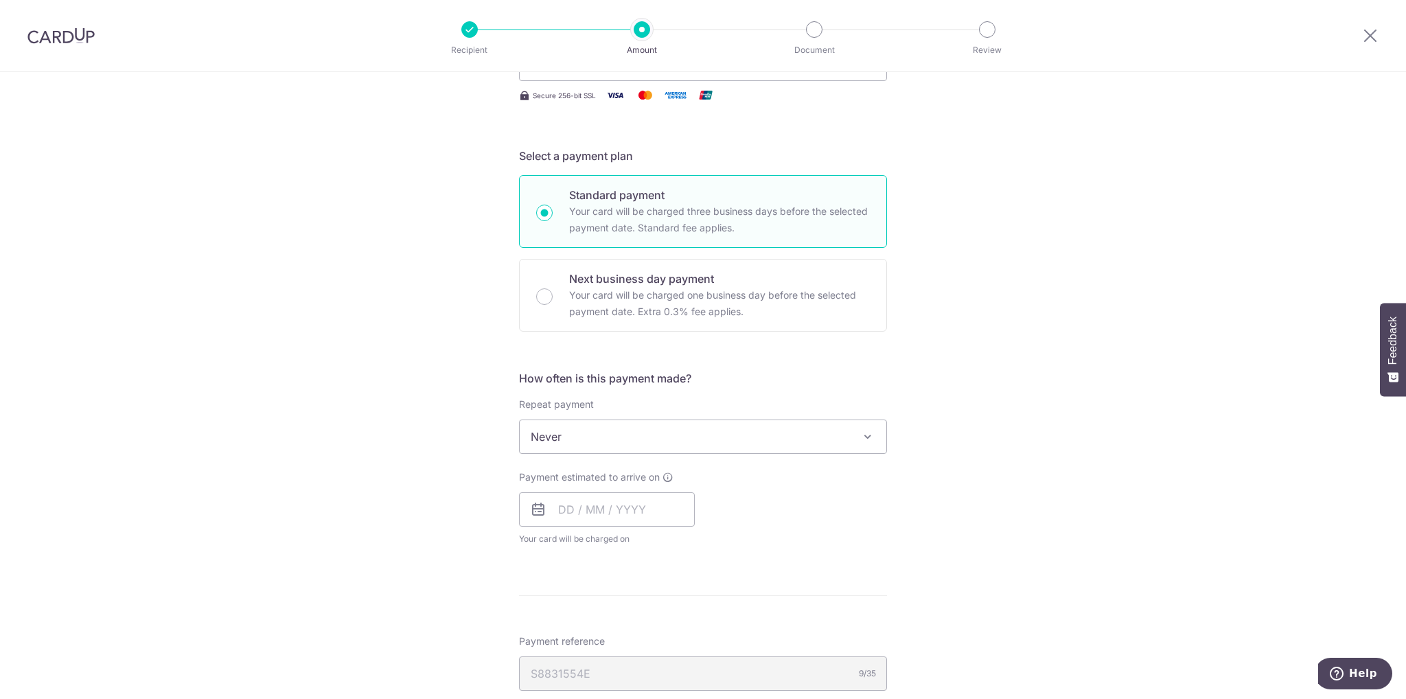
scroll to position [275, 0]
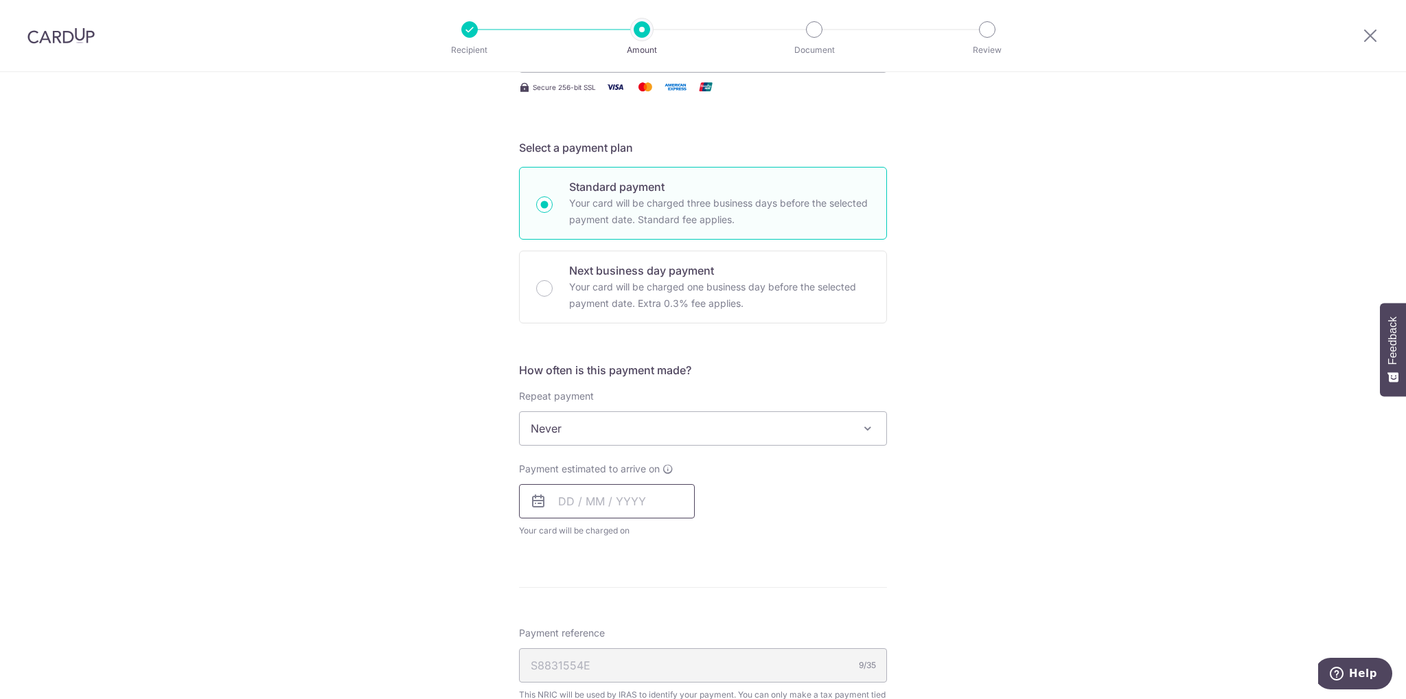
click at [575, 506] on input "text" at bounding box center [607, 501] width 176 height 34
drag, startPoint x: 633, startPoint y: 632, endPoint x: 848, endPoint y: 553, distance: 228.7
click at [633, 632] on link "8" at bounding box center [629, 626] width 22 height 22
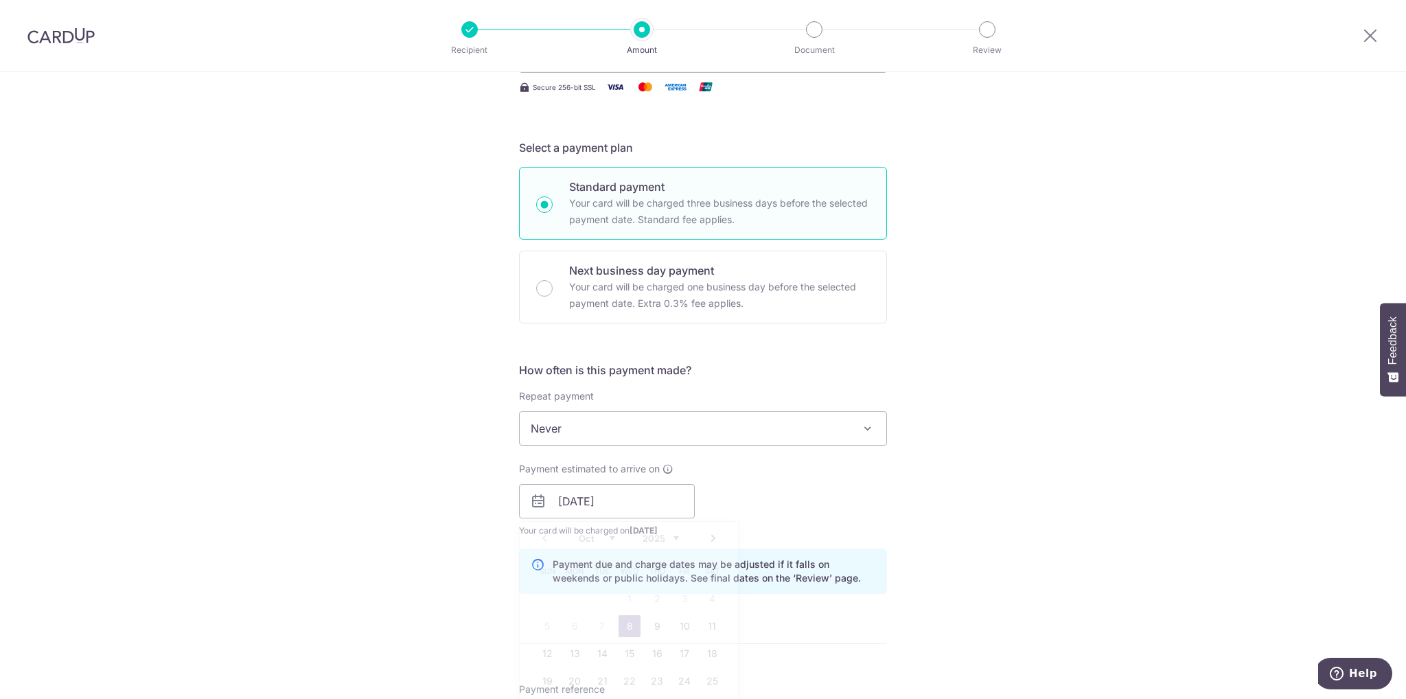
click at [848, 553] on div "Payment due and charge dates may be adjusted if it falls on weekends or public …" at bounding box center [703, 570] width 368 height 45
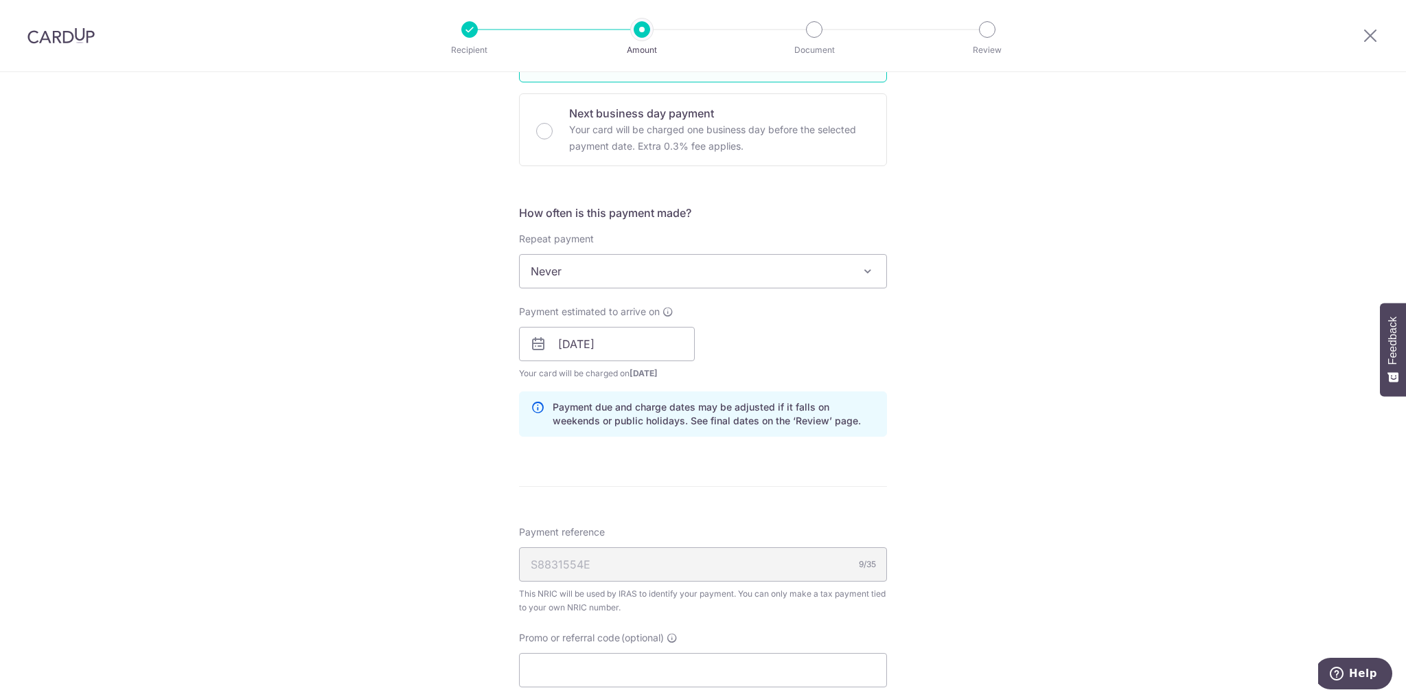
scroll to position [412, 0]
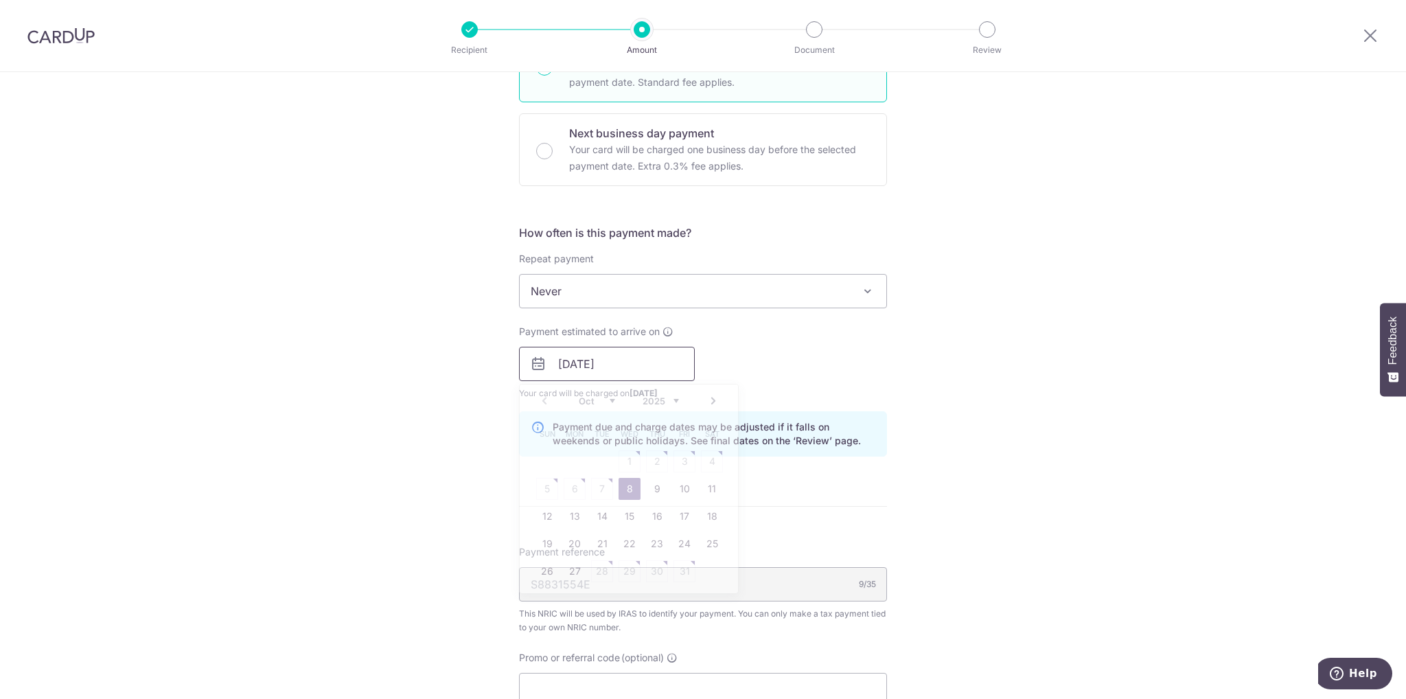
click at [644, 373] on input "08/10/2025" at bounding box center [607, 364] width 176 height 34
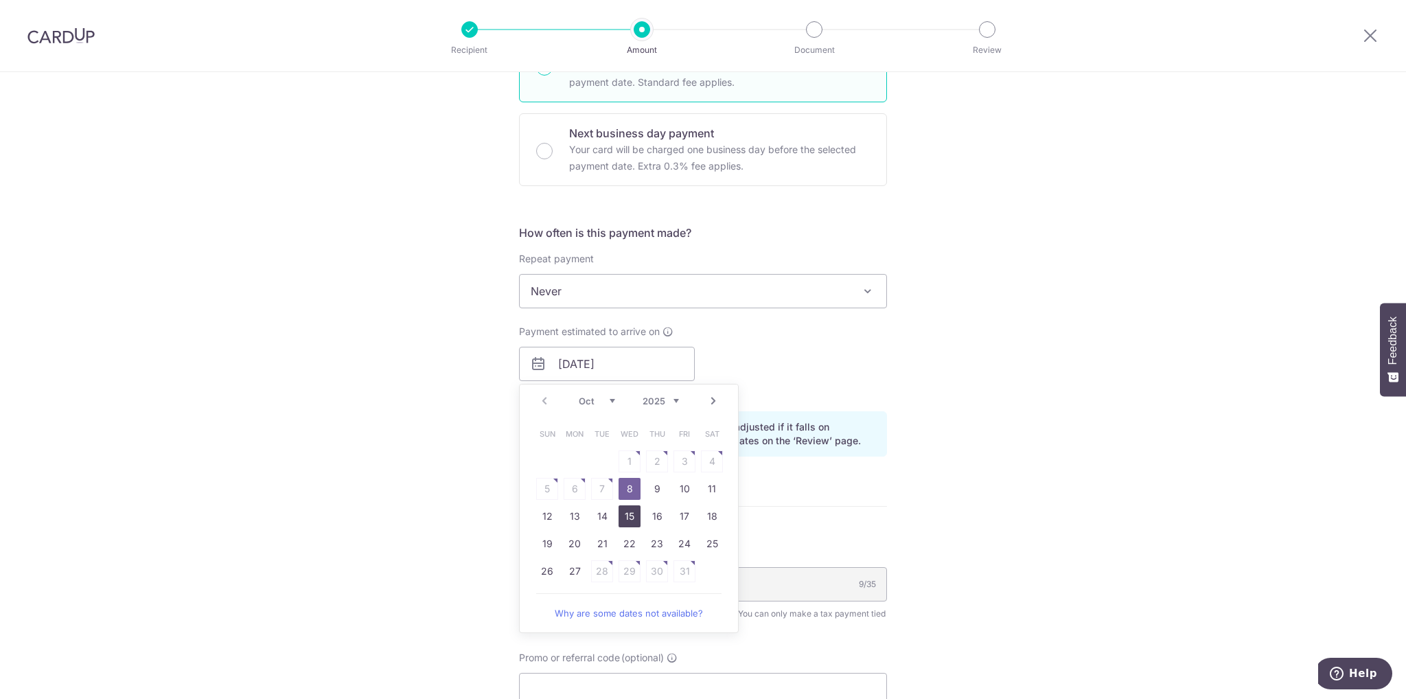
click at [623, 517] on link "15" at bounding box center [629, 516] width 22 height 22
type input "[DATE]"
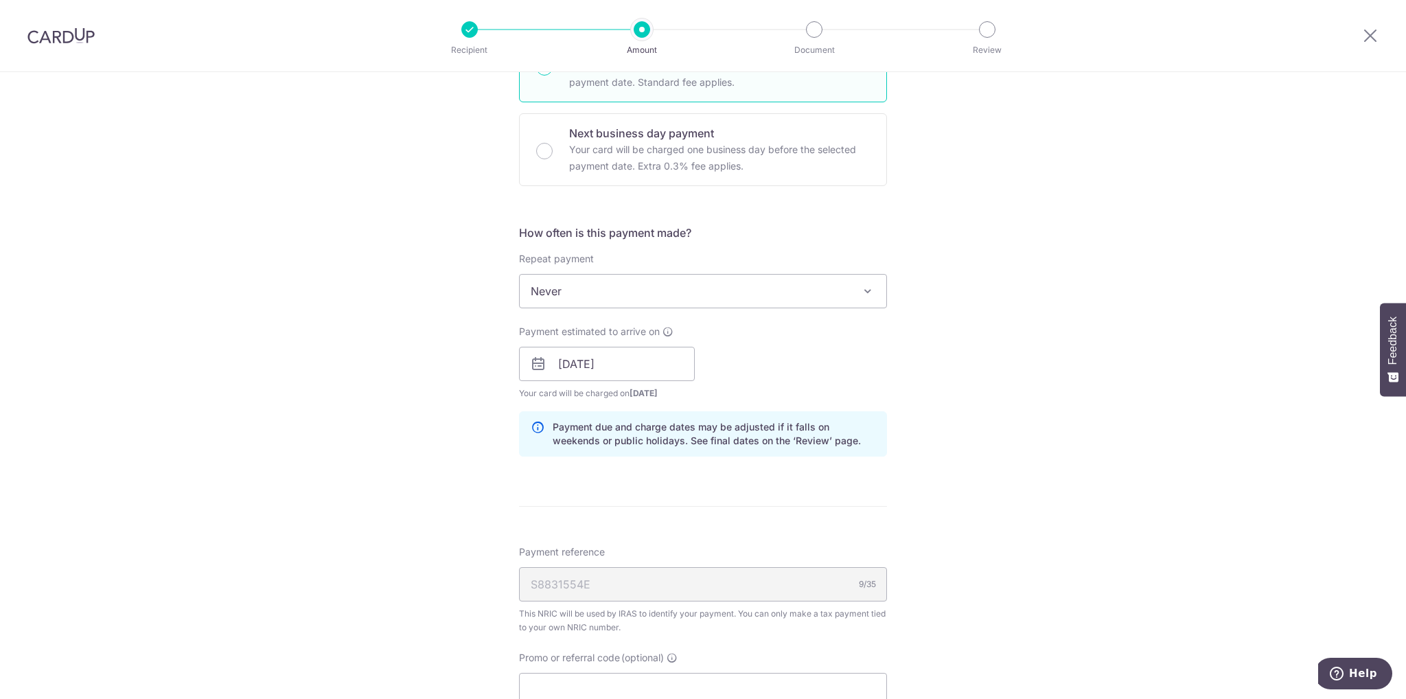
click at [927, 444] on div "Tell us more about your payment Enter one-time or monthly payment amount SGD 23…" at bounding box center [703, 325] width 1406 height 1331
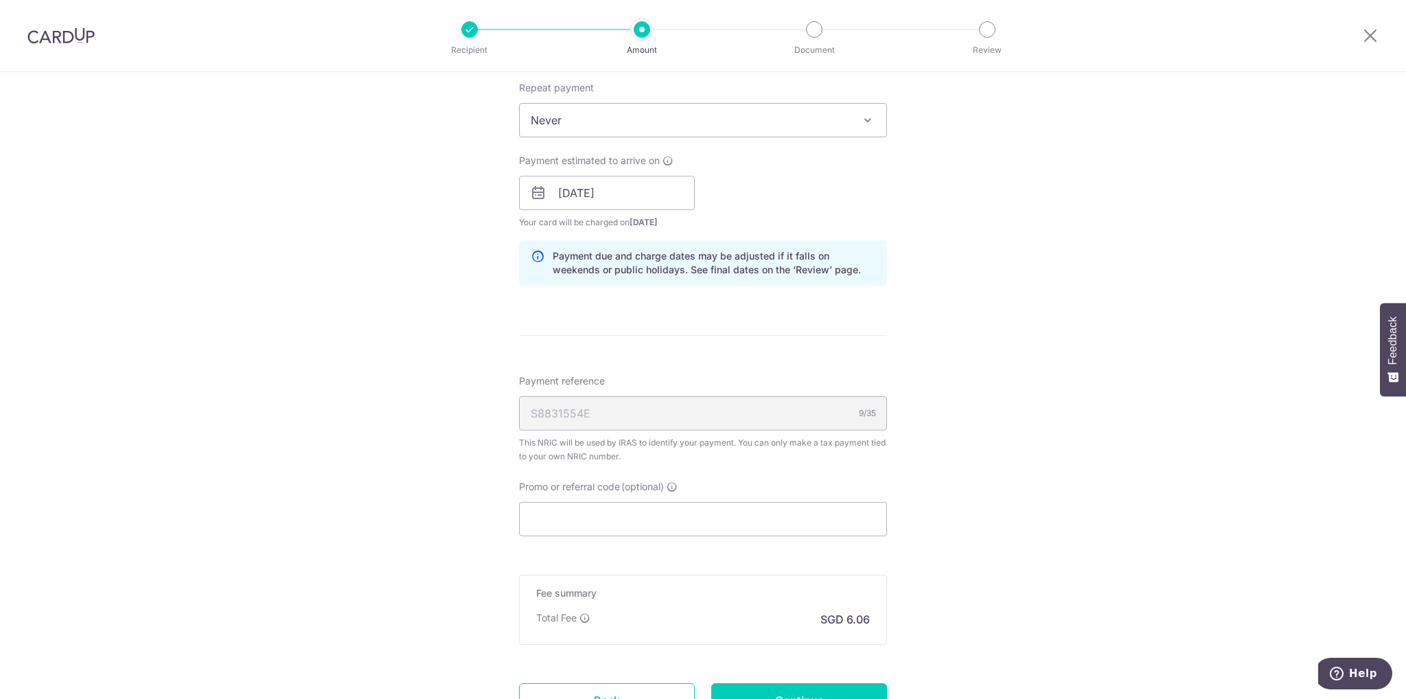
scroll to position [618, 0]
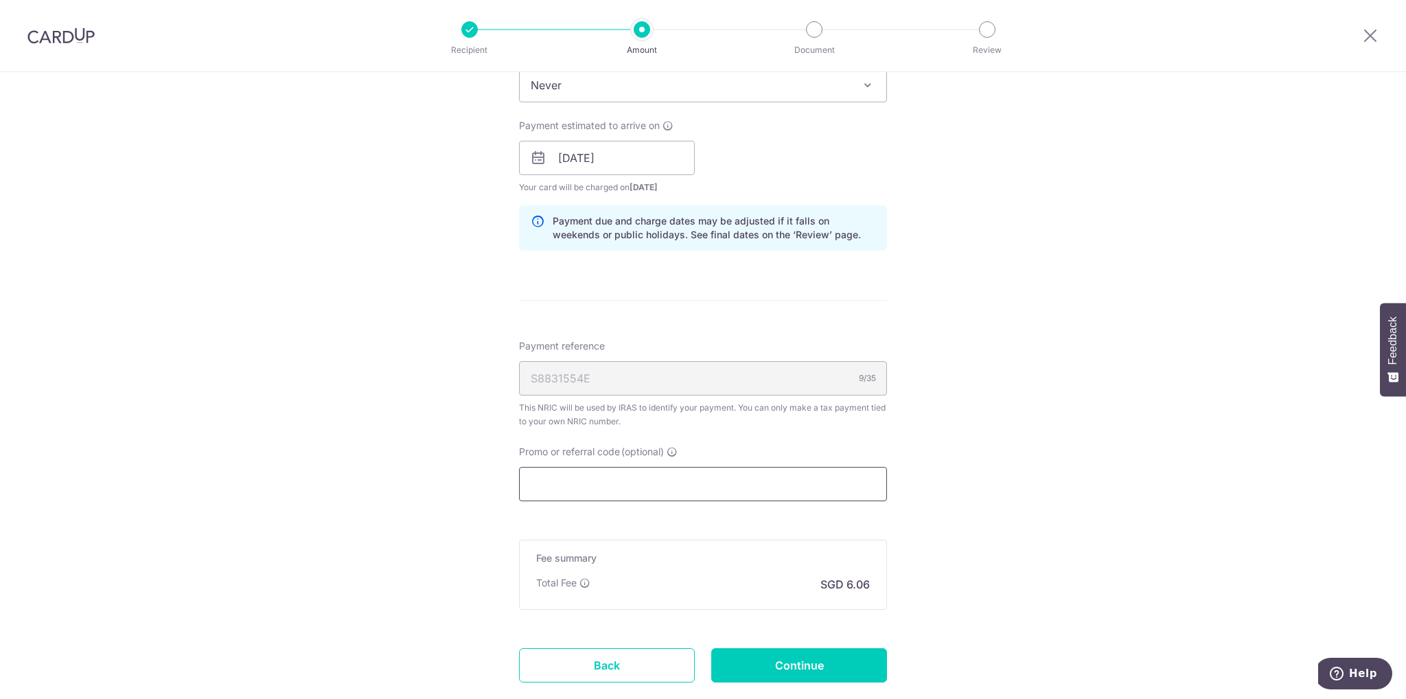
click at [731, 475] on input "Promo or referral code (optional)" at bounding box center [703, 484] width 368 height 34
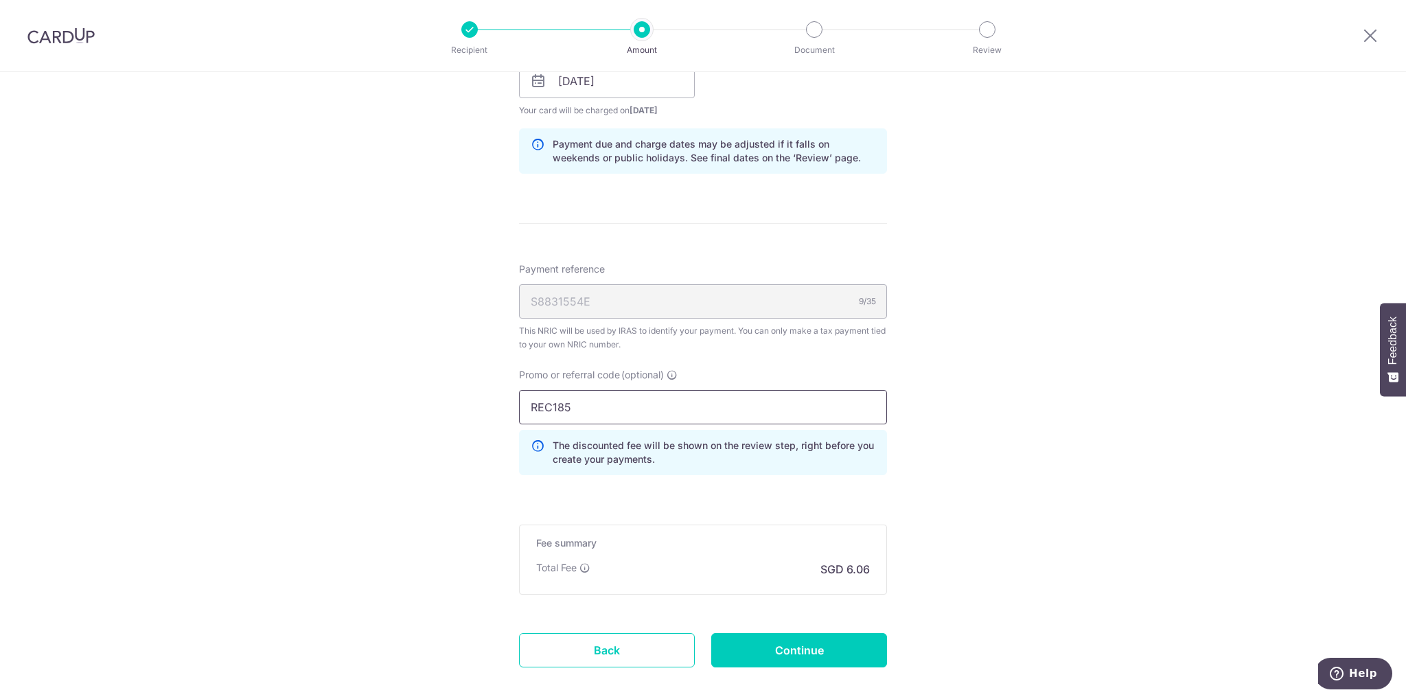
scroll to position [764, 0]
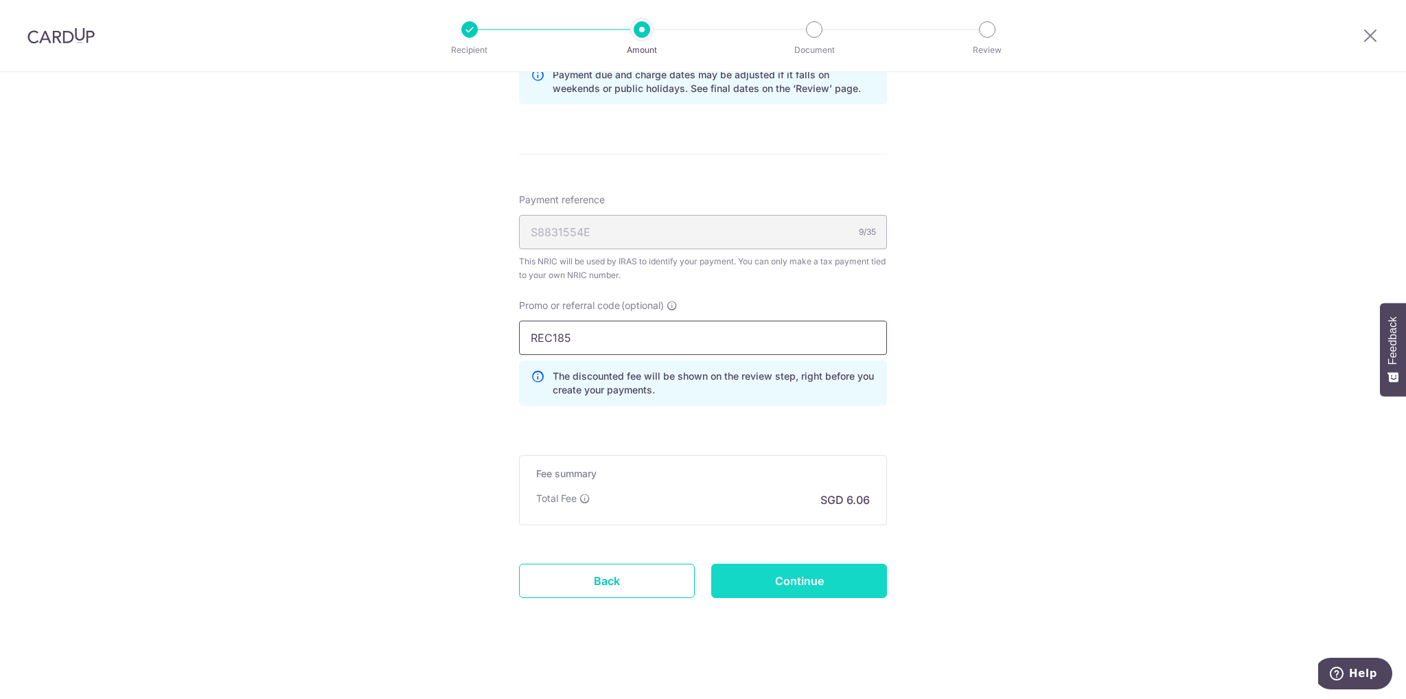
type input "REC185"
click at [752, 578] on input "Continue" at bounding box center [799, 581] width 176 height 34
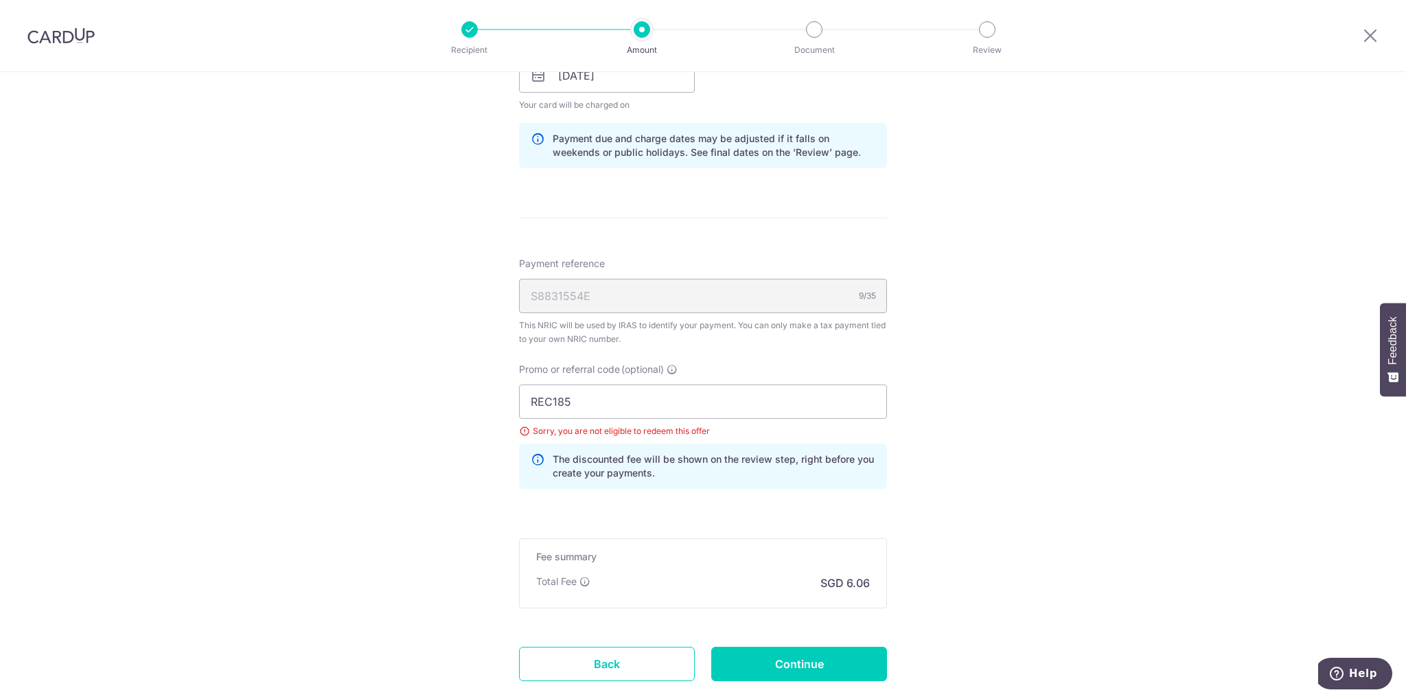
scroll to position [755, 0]
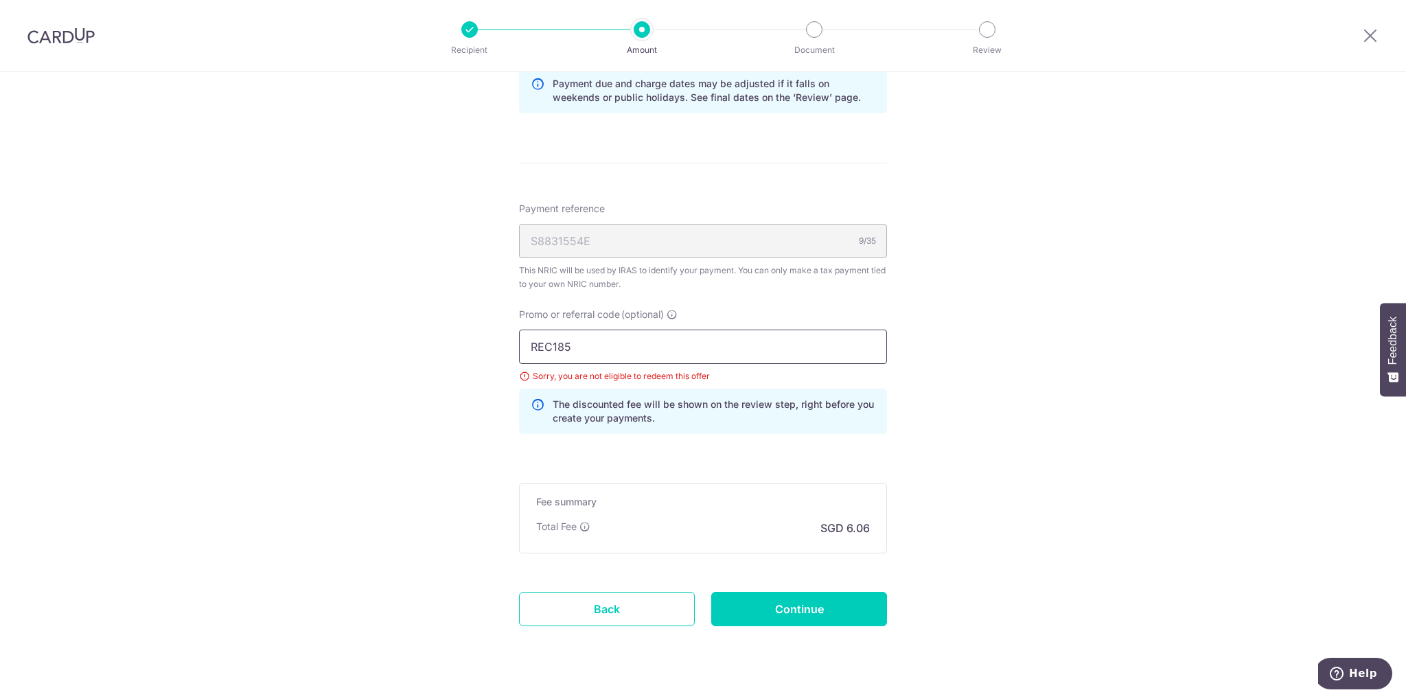
drag, startPoint x: 708, startPoint y: 338, endPoint x: 439, endPoint y: 324, distance: 269.5
click at [439, 324] on div "Tell us more about your payment Enter one-time or monthly payment amount SGD 23…" at bounding box center [703, 23] width 1406 height 1412
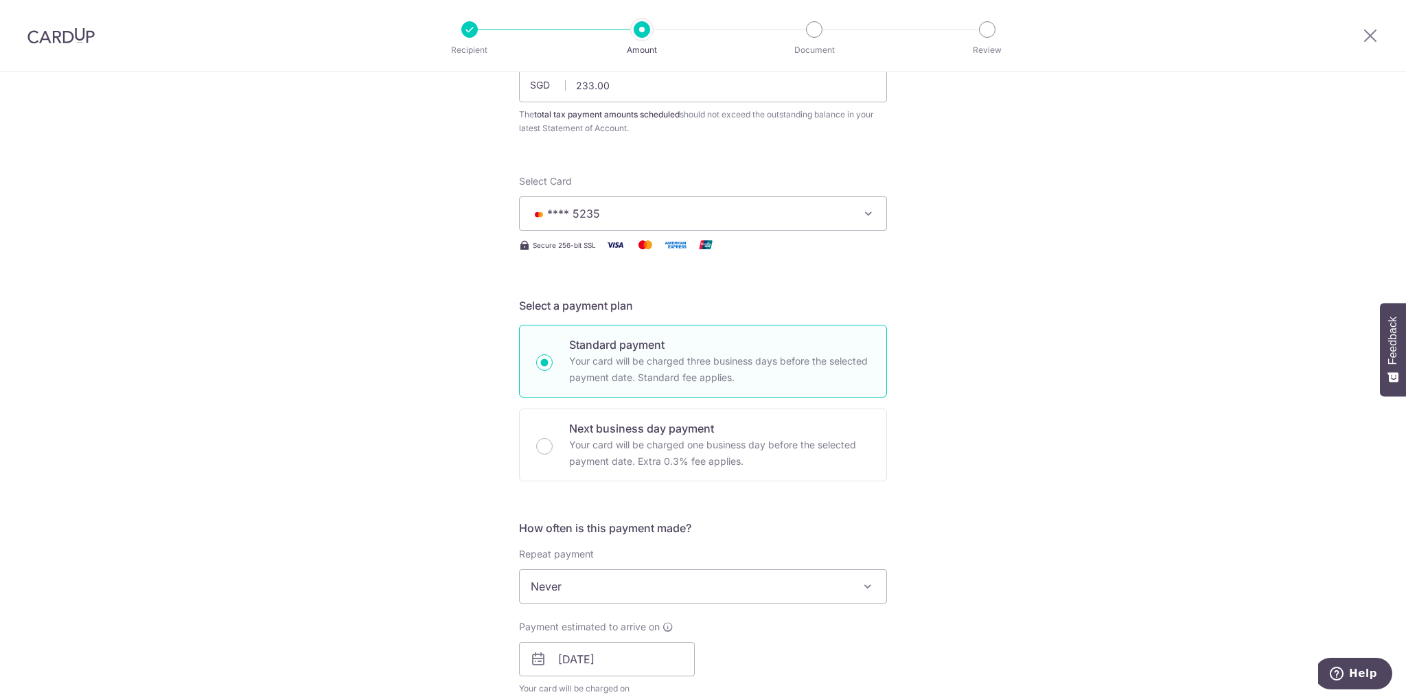
scroll to position [0, 0]
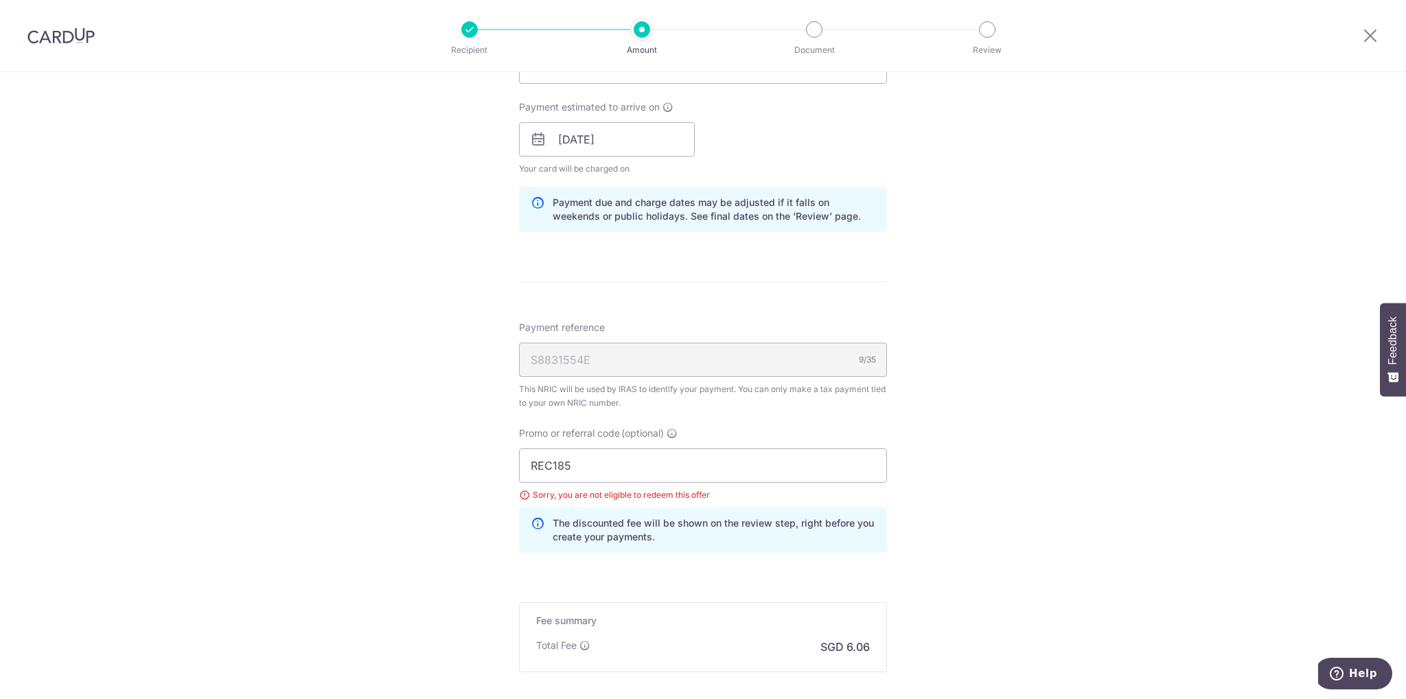
scroll to position [618, 0]
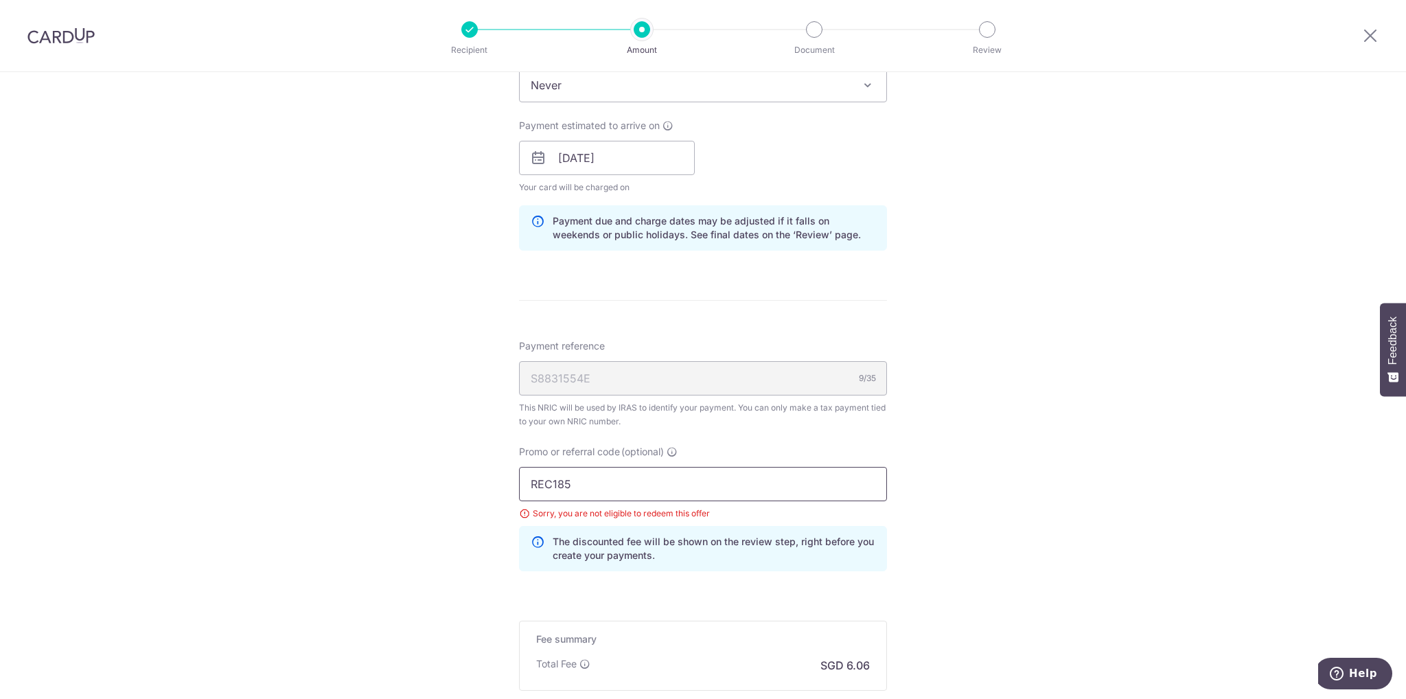
drag, startPoint x: 605, startPoint y: 474, endPoint x: 332, endPoint y: 469, distance: 273.2
click at [332, 469] on div "Tell us more about your payment Enter one-time or monthly payment amount SGD 23…" at bounding box center [703, 160] width 1406 height 1412
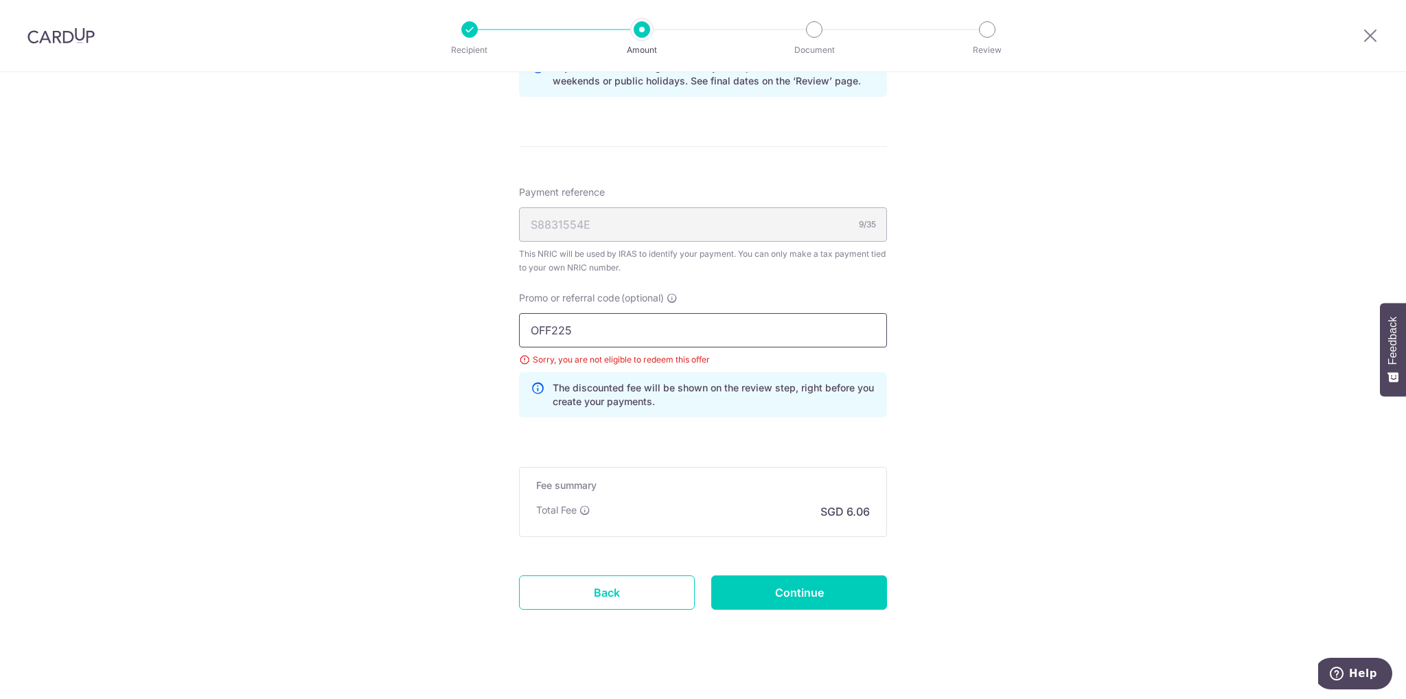
scroll to position [783, 0]
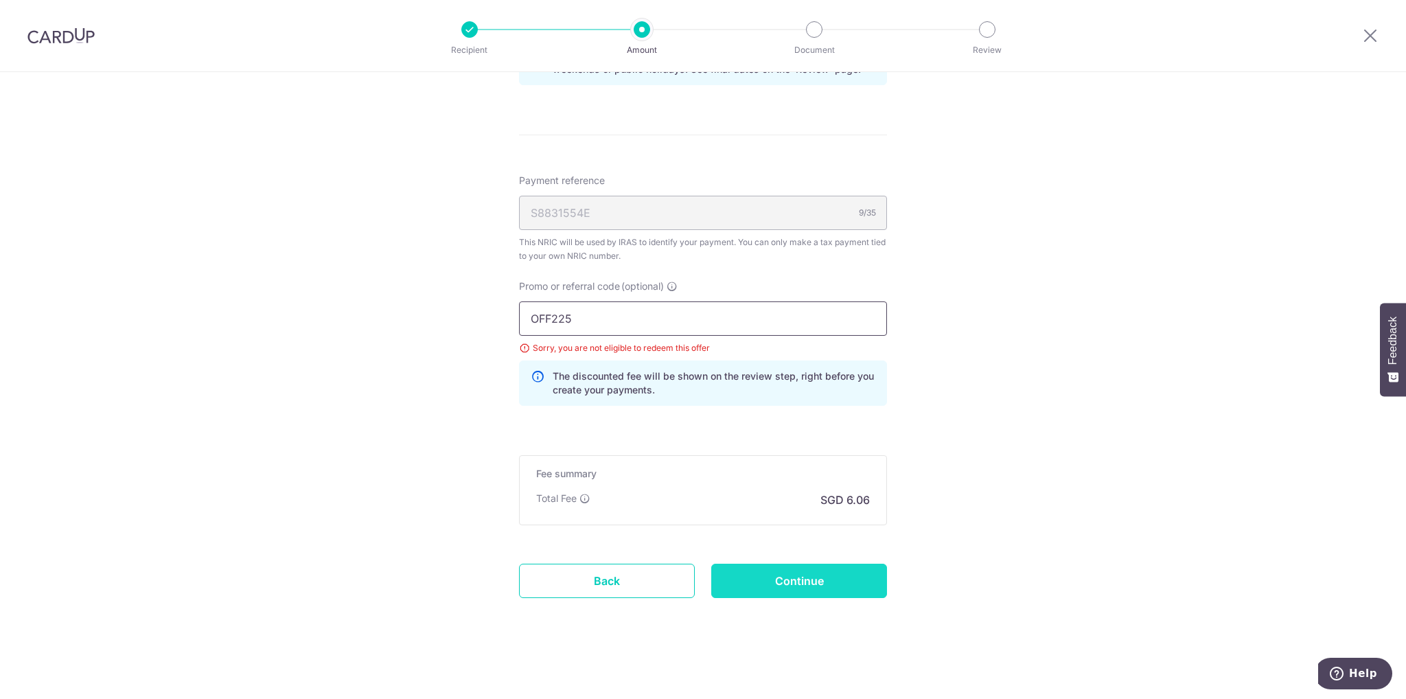
type input "OFF225"
click at [829, 570] on input "Continue" at bounding box center [799, 581] width 176 height 34
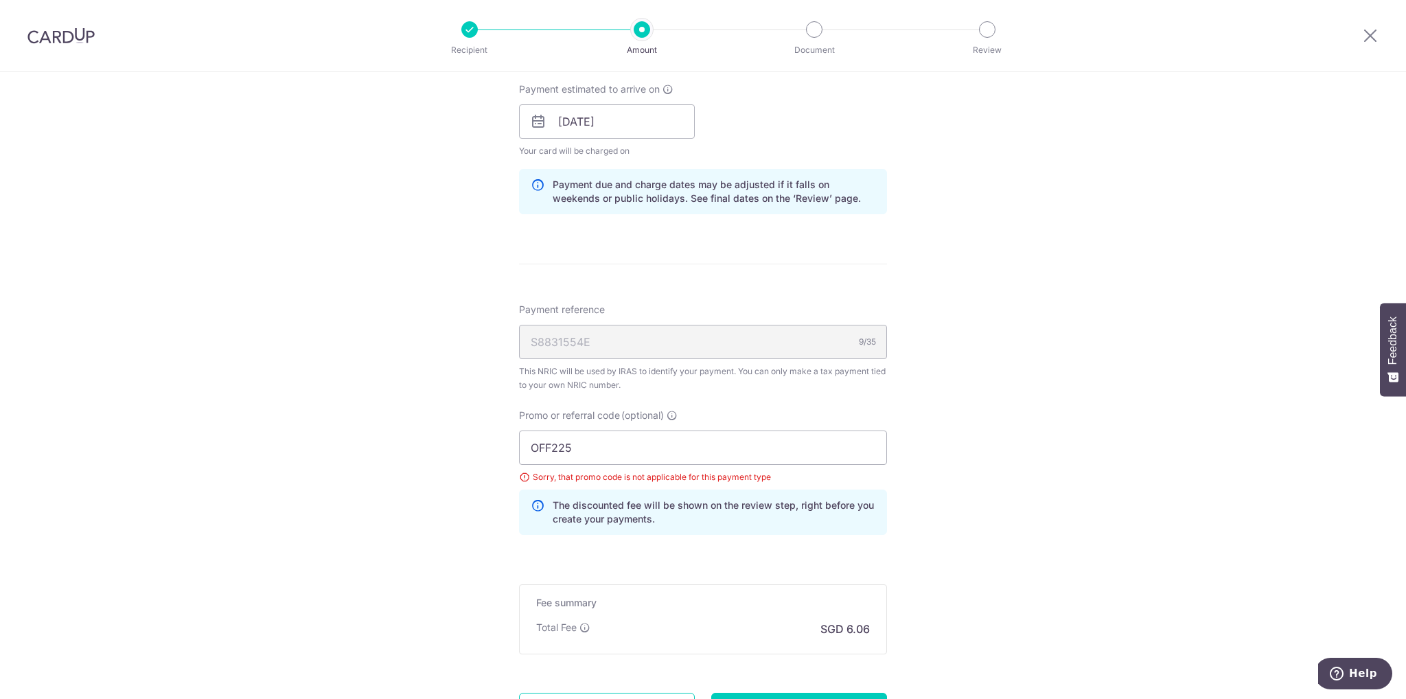
scroll to position [783, 0]
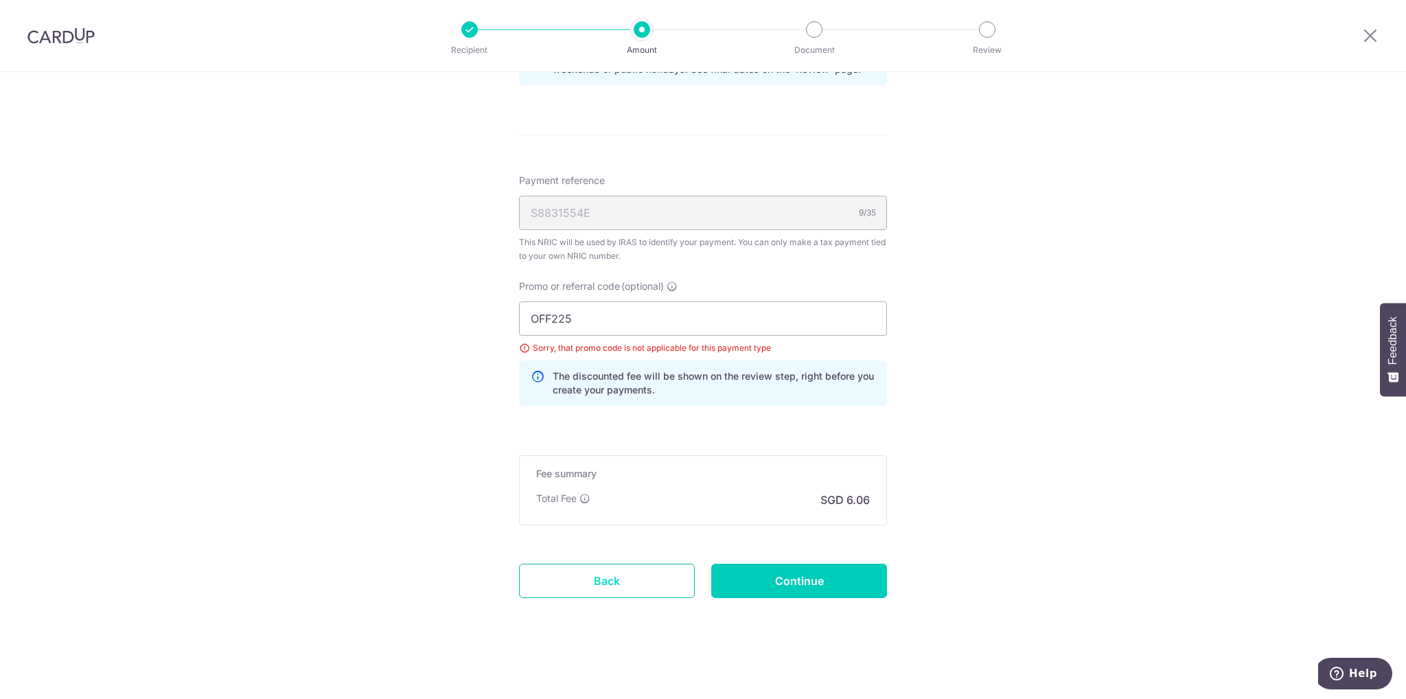
click at [592, 580] on link "Back" at bounding box center [607, 581] width 176 height 34
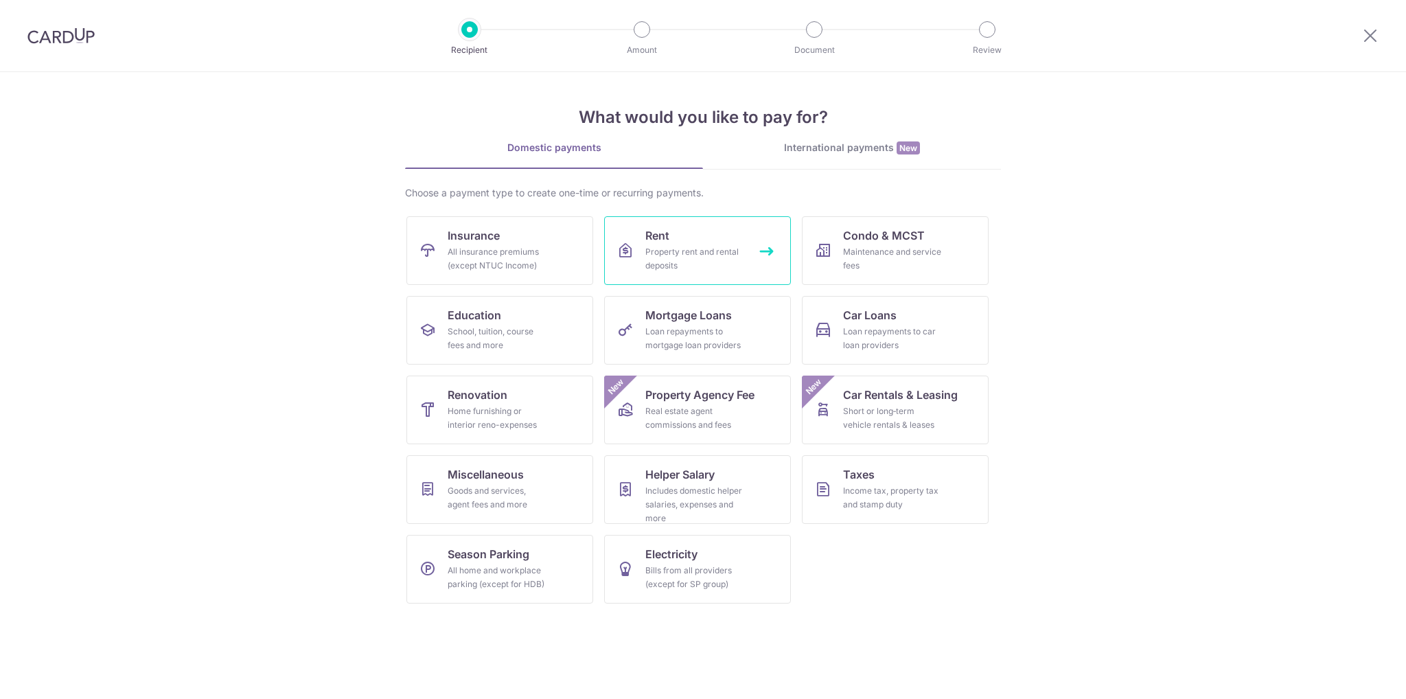
click at [717, 253] on div "Property rent and rental deposits" at bounding box center [694, 258] width 99 height 27
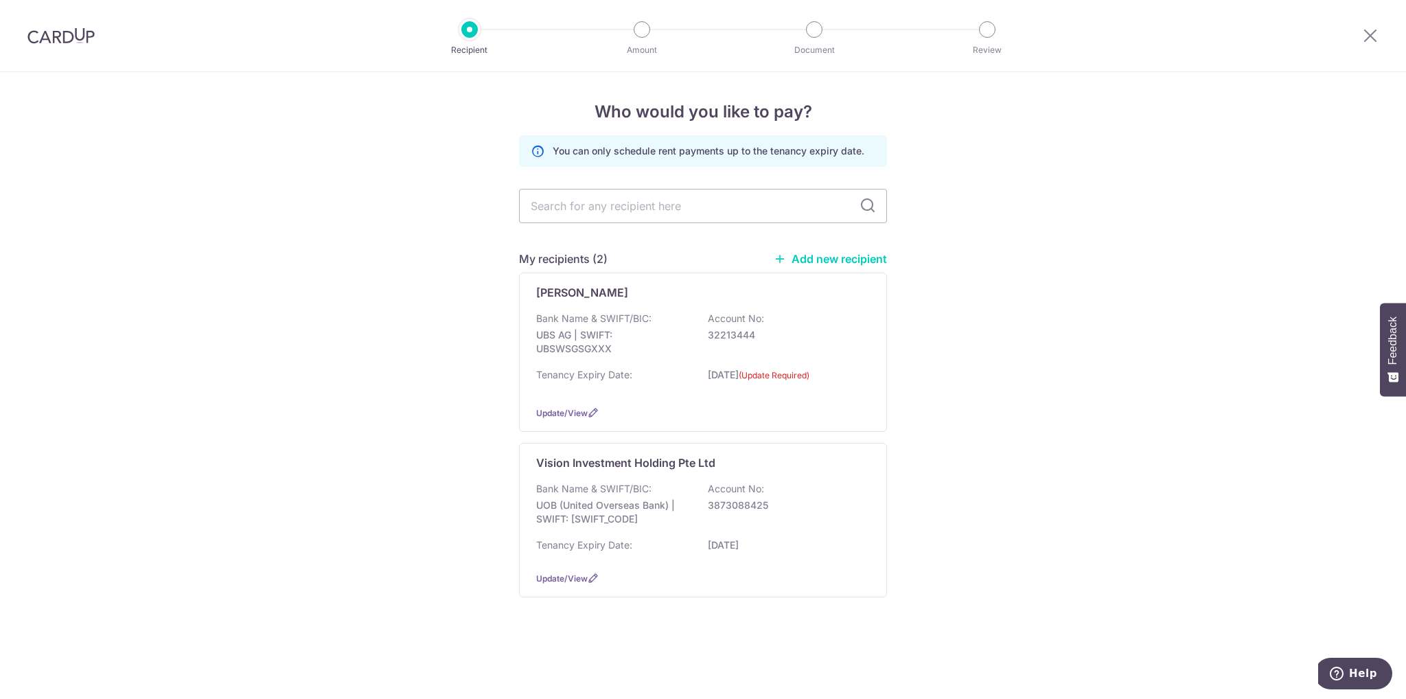
click at [60, 50] on div at bounding box center [61, 35] width 122 height 71
click at [60, 40] on img at bounding box center [60, 35] width 67 height 16
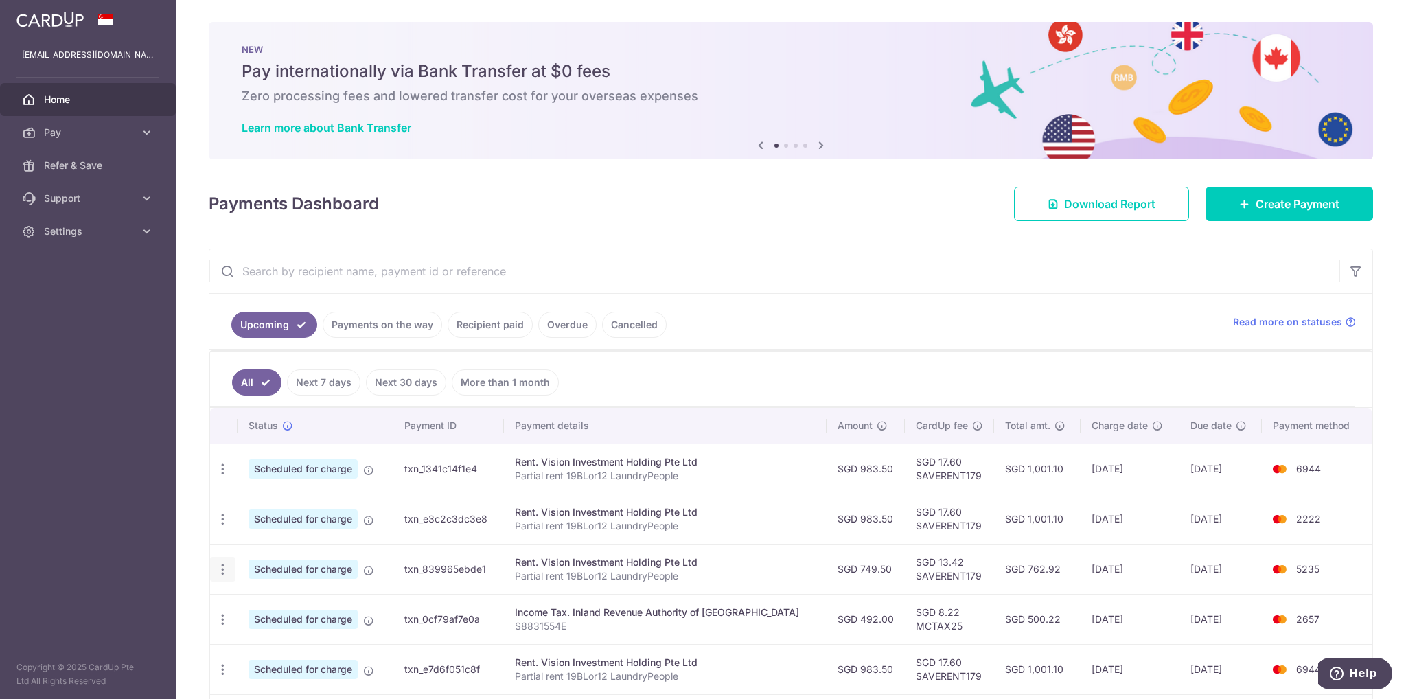
click at [216, 568] on icon "button" at bounding box center [223, 569] width 14 height 14
click at [285, 604] on span "Update payment" at bounding box center [295, 607] width 93 height 16
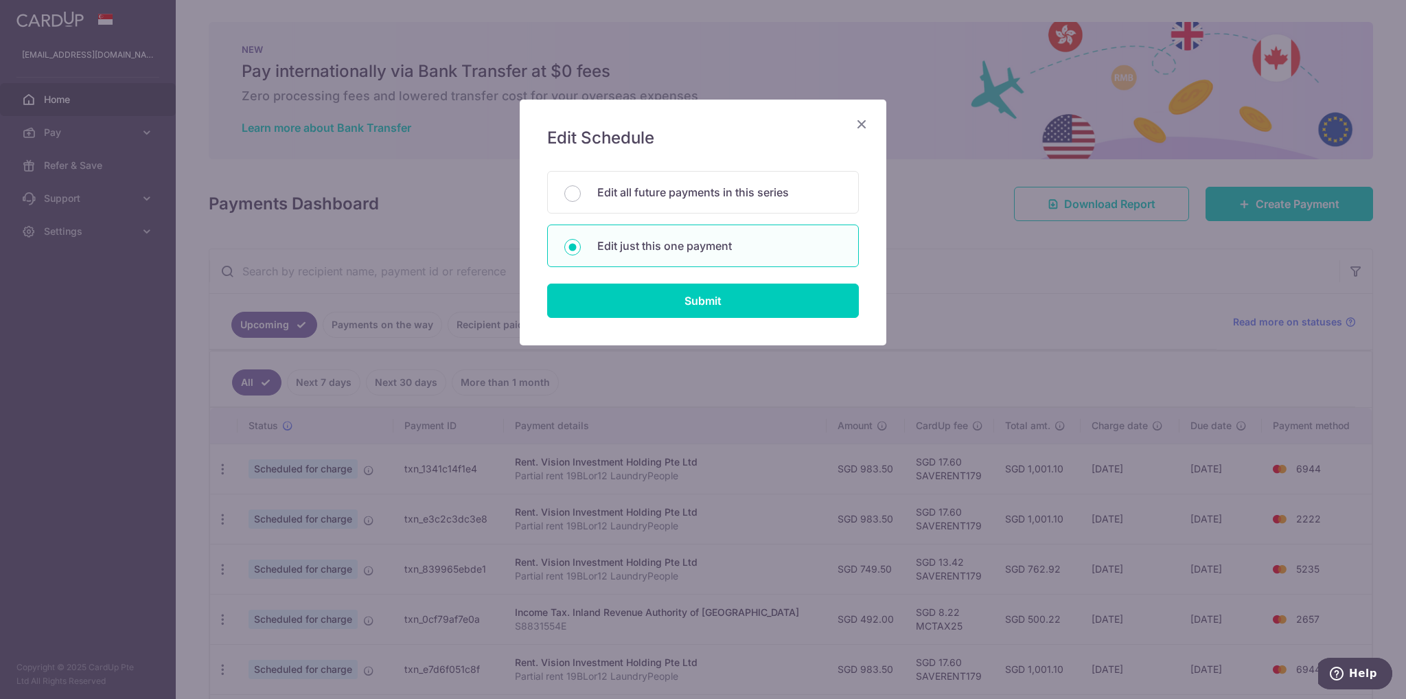
click at [723, 216] on div "Edit all future payments in this series Edit just this one payment" at bounding box center [703, 219] width 312 height 96
click at [741, 185] on p "Edit all future payments in this series" at bounding box center [719, 192] width 244 height 16
click at [581, 185] on input "Edit all future payments in this series" at bounding box center [572, 193] width 16 height 16
radio input "true"
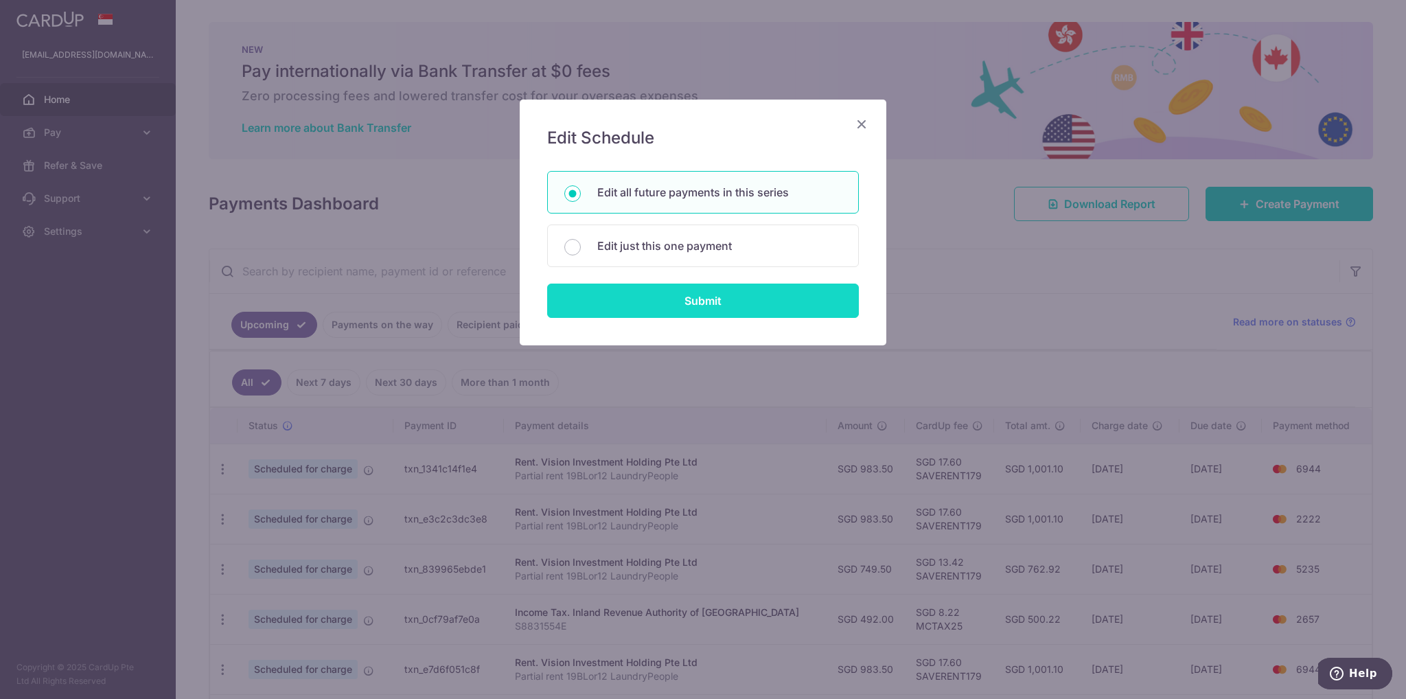
click at [686, 299] on input "Submit" at bounding box center [703, 300] width 312 height 34
radio input "true"
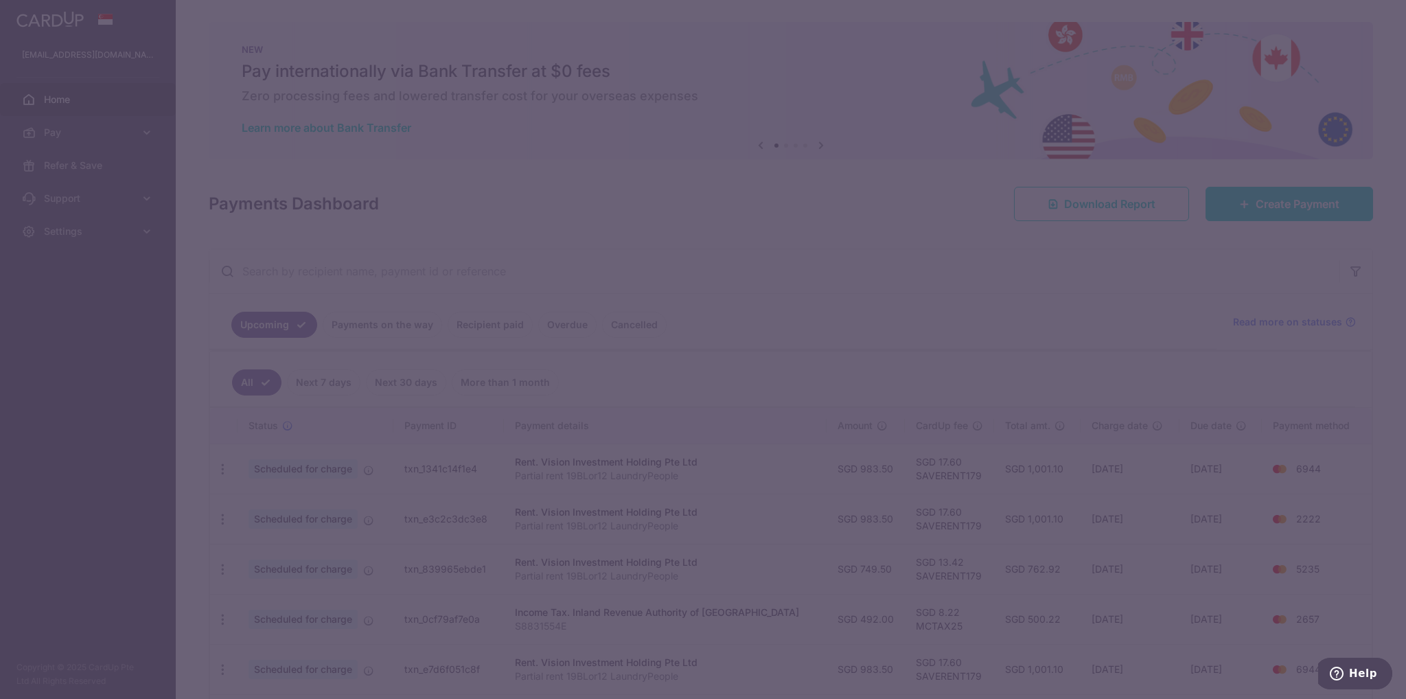
type input "749.50"
type input "Partial rent 19BLor12 LaundryPeople"
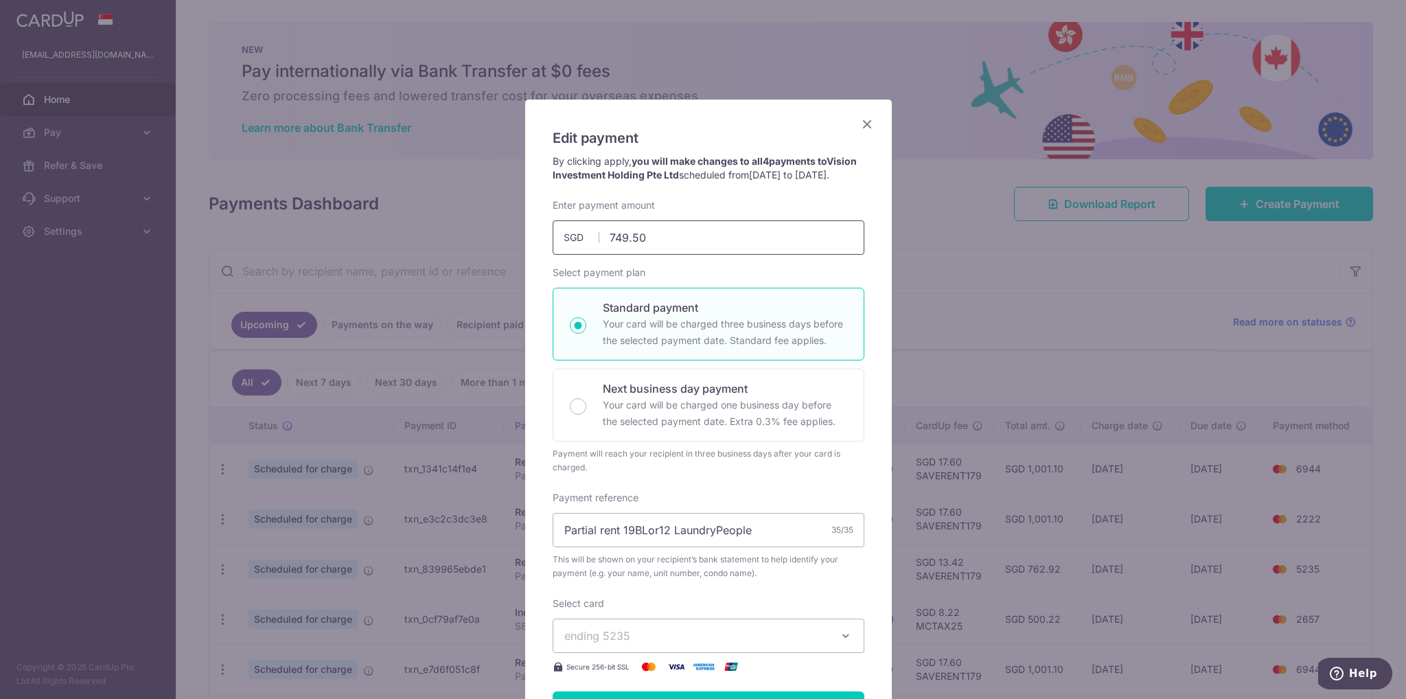
drag, startPoint x: 645, startPoint y: 248, endPoint x: 419, endPoint y: 245, distance: 225.2
click at [419, 245] on div "Edit payment By clicking apply, you will make changes to all 4 payments to Visi…" at bounding box center [703, 349] width 1406 height 699
type input "983.50"
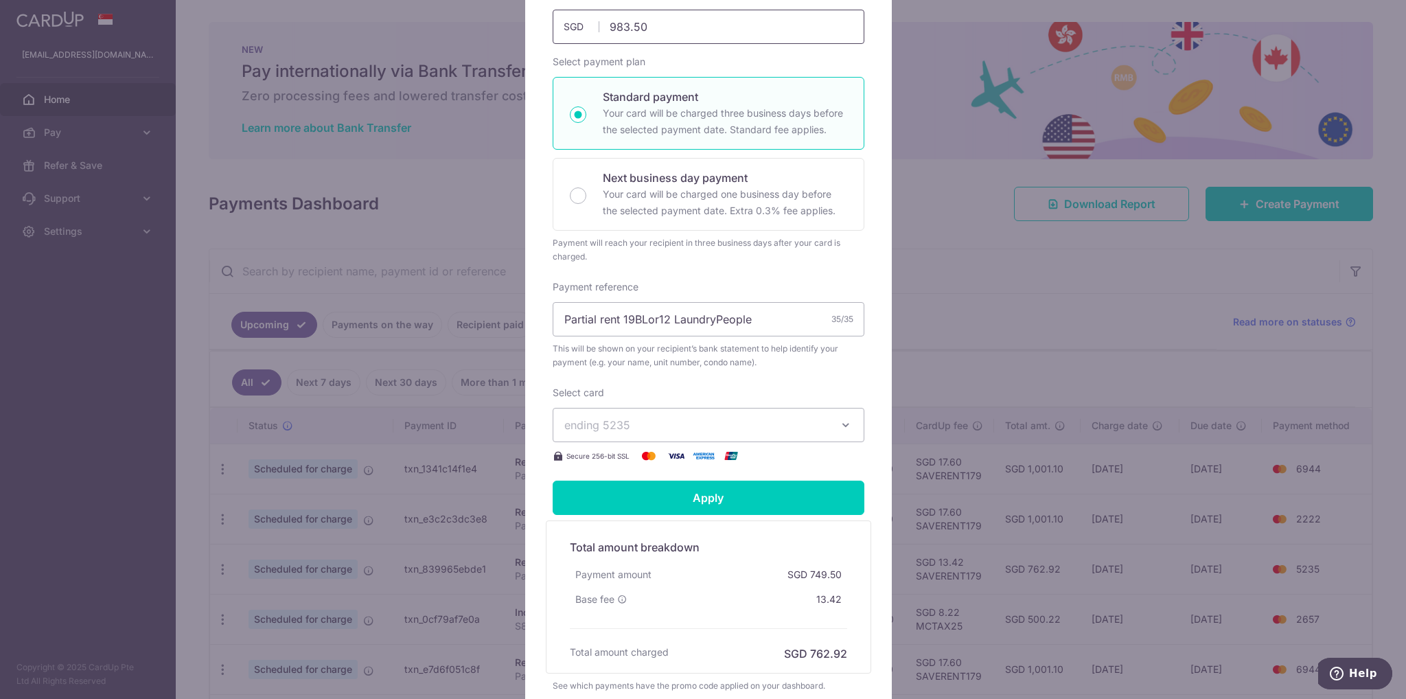
scroll to position [206, 0]
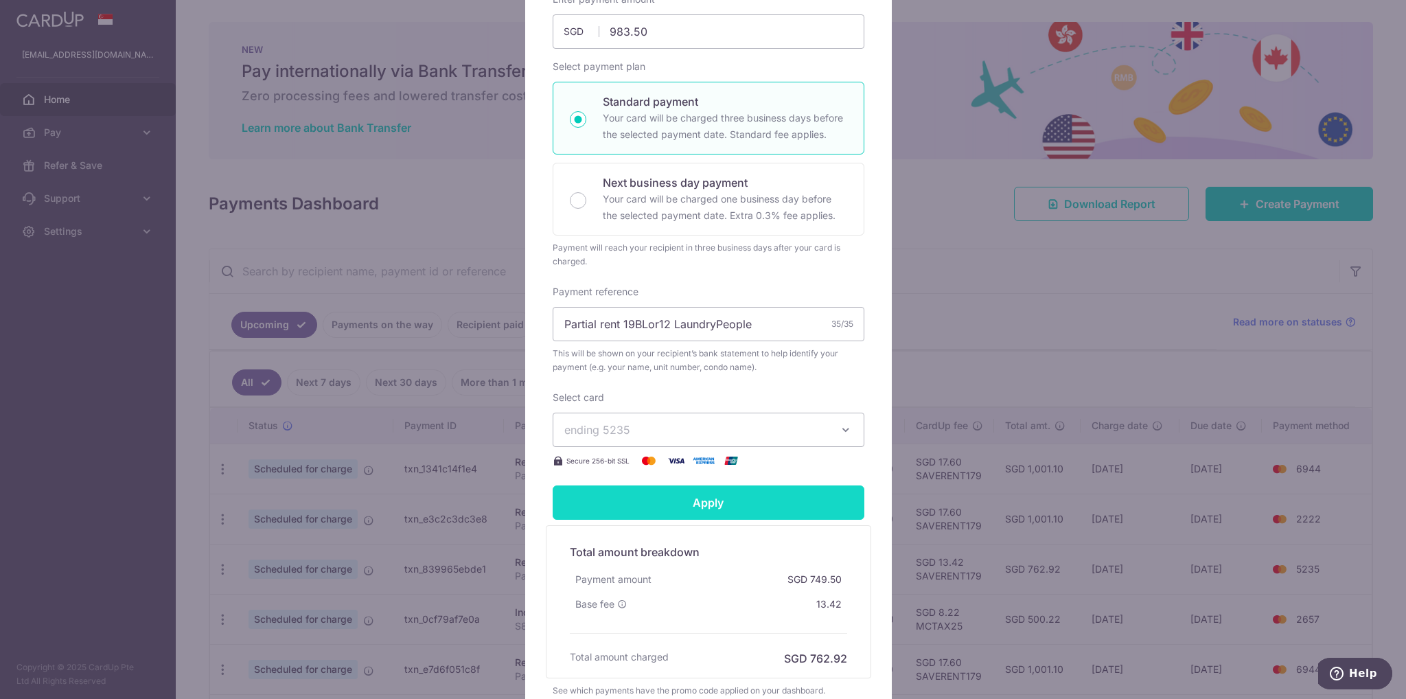
click at [802, 512] on input "Apply" at bounding box center [709, 502] width 312 height 34
type input "Successfully Applied"
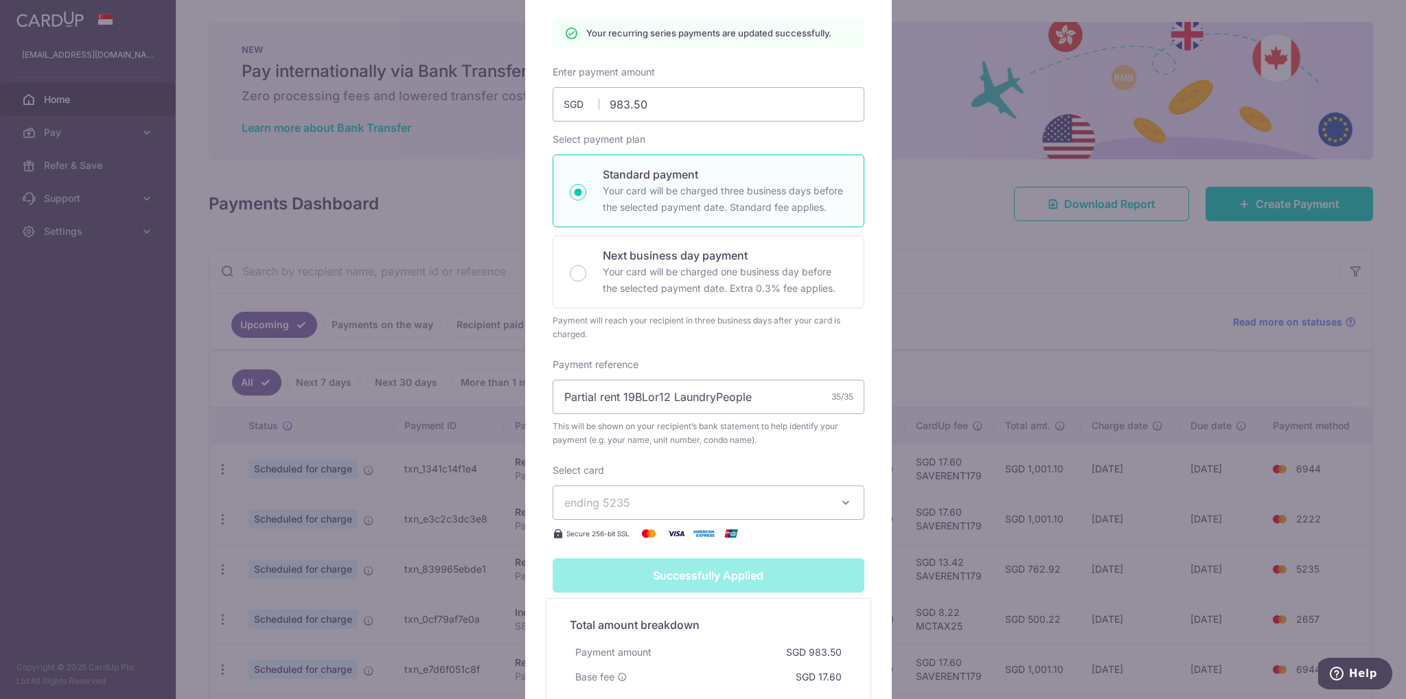
scroll to position [117, 0]
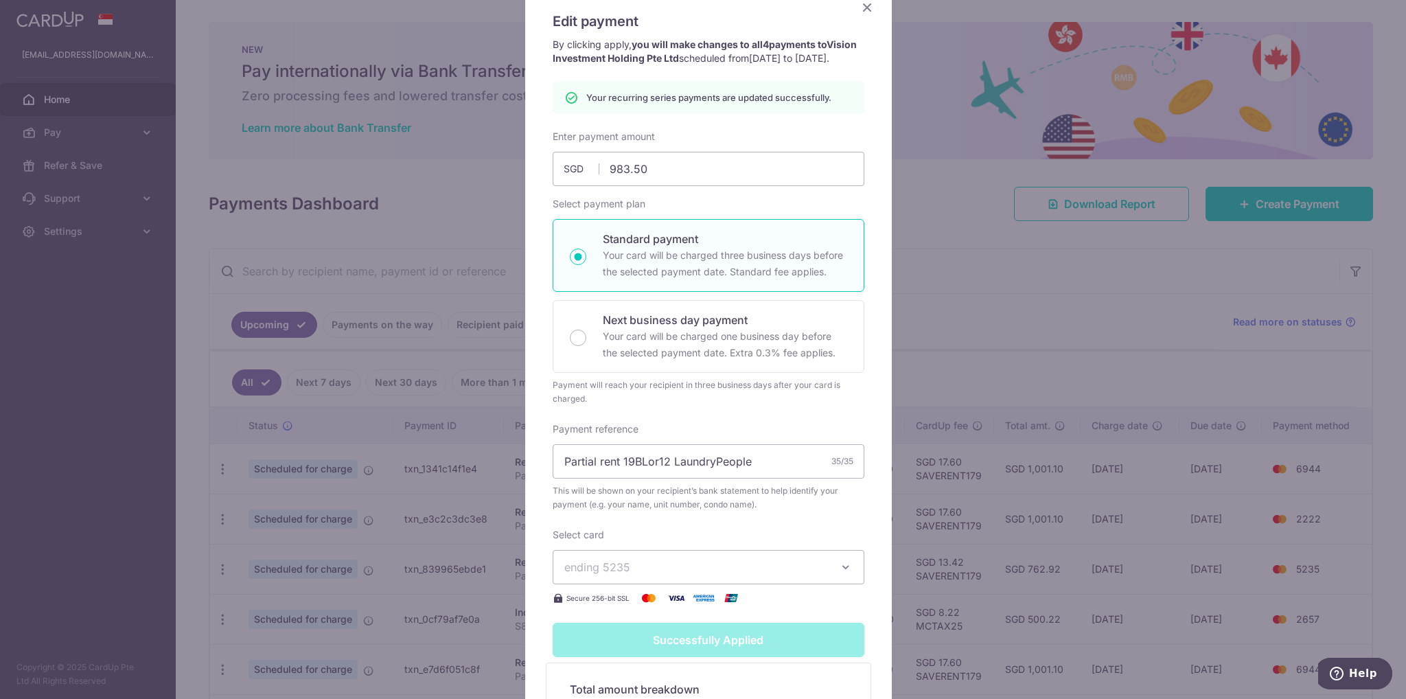
click at [861, 9] on icon "Close" at bounding box center [867, 7] width 16 height 17
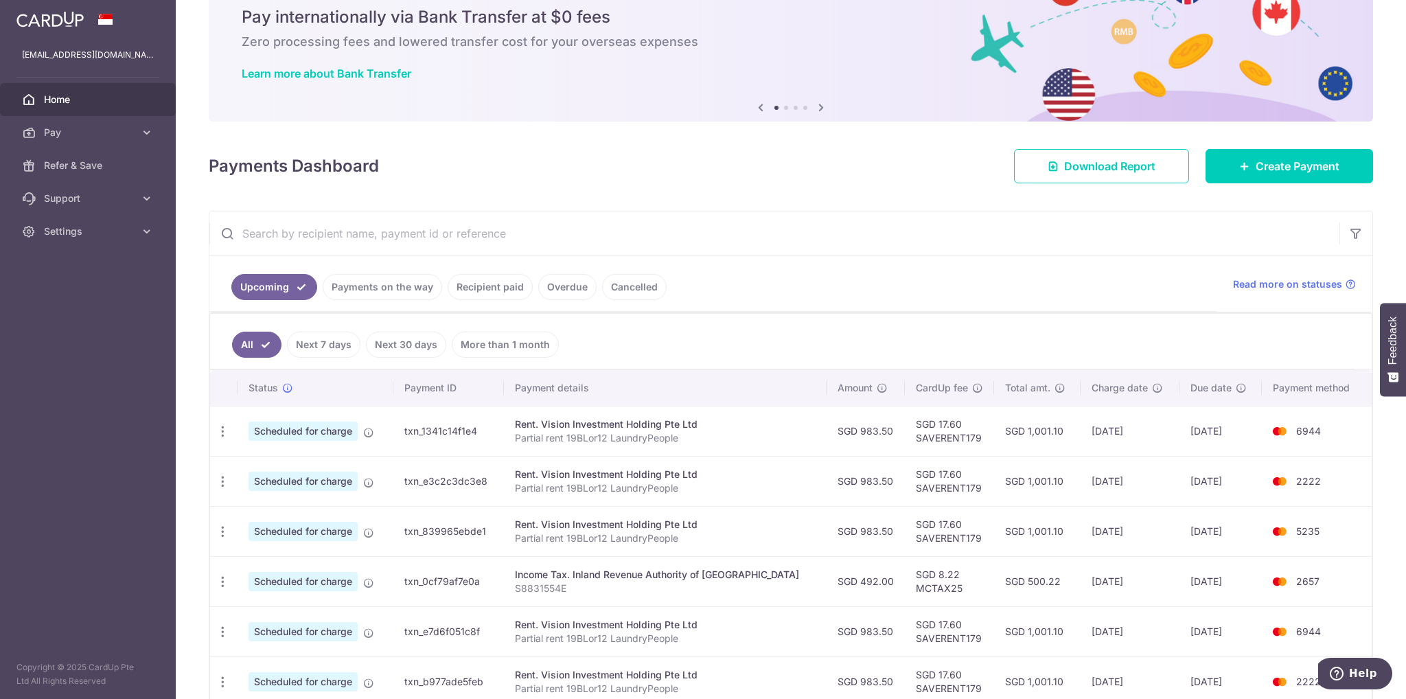
scroll to position [137, 0]
